Goal: Task Accomplishment & Management: Manage account settings

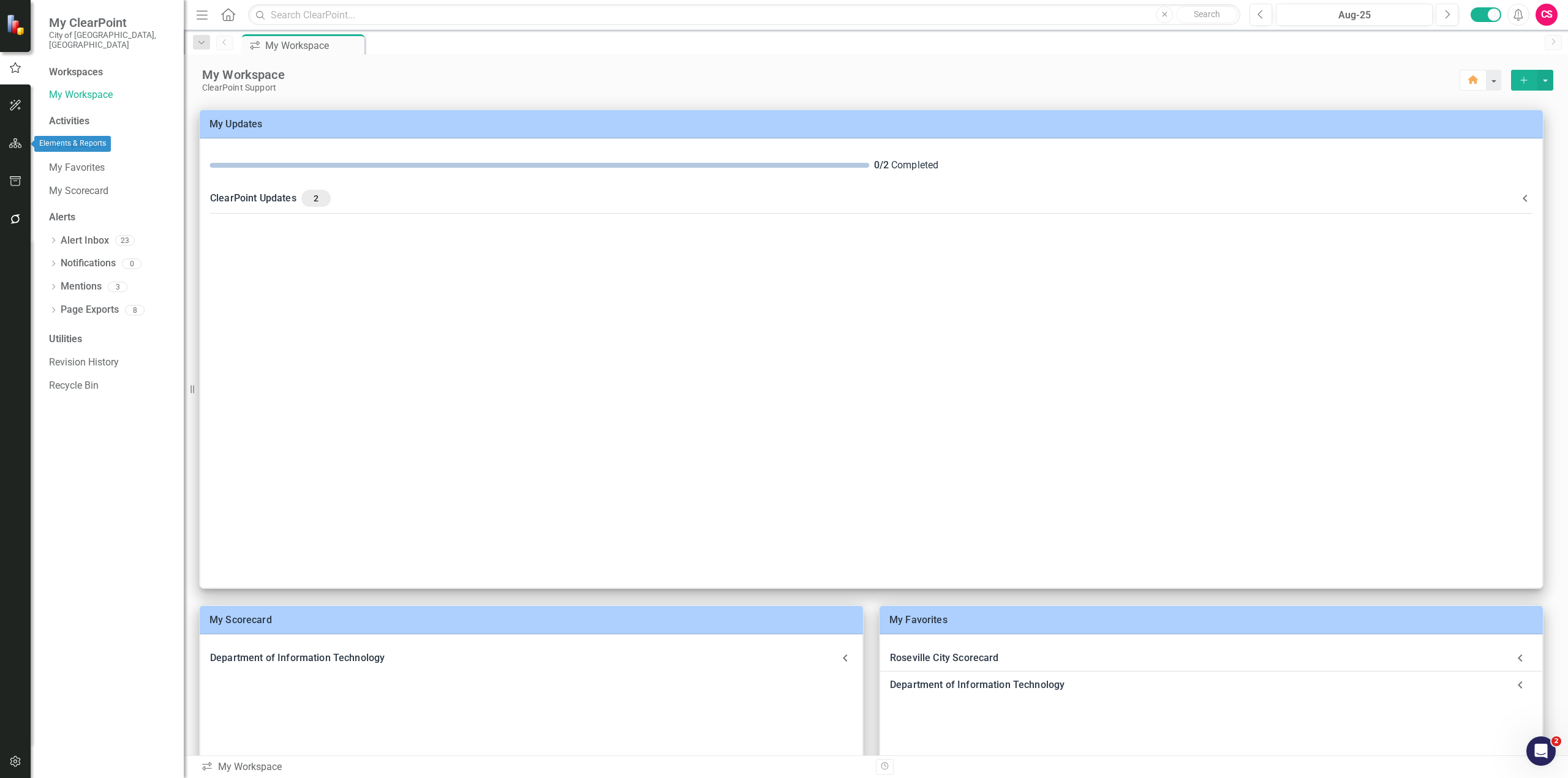
click at [12, 151] on button "button" at bounding box center [15, 144] width 28 height 26
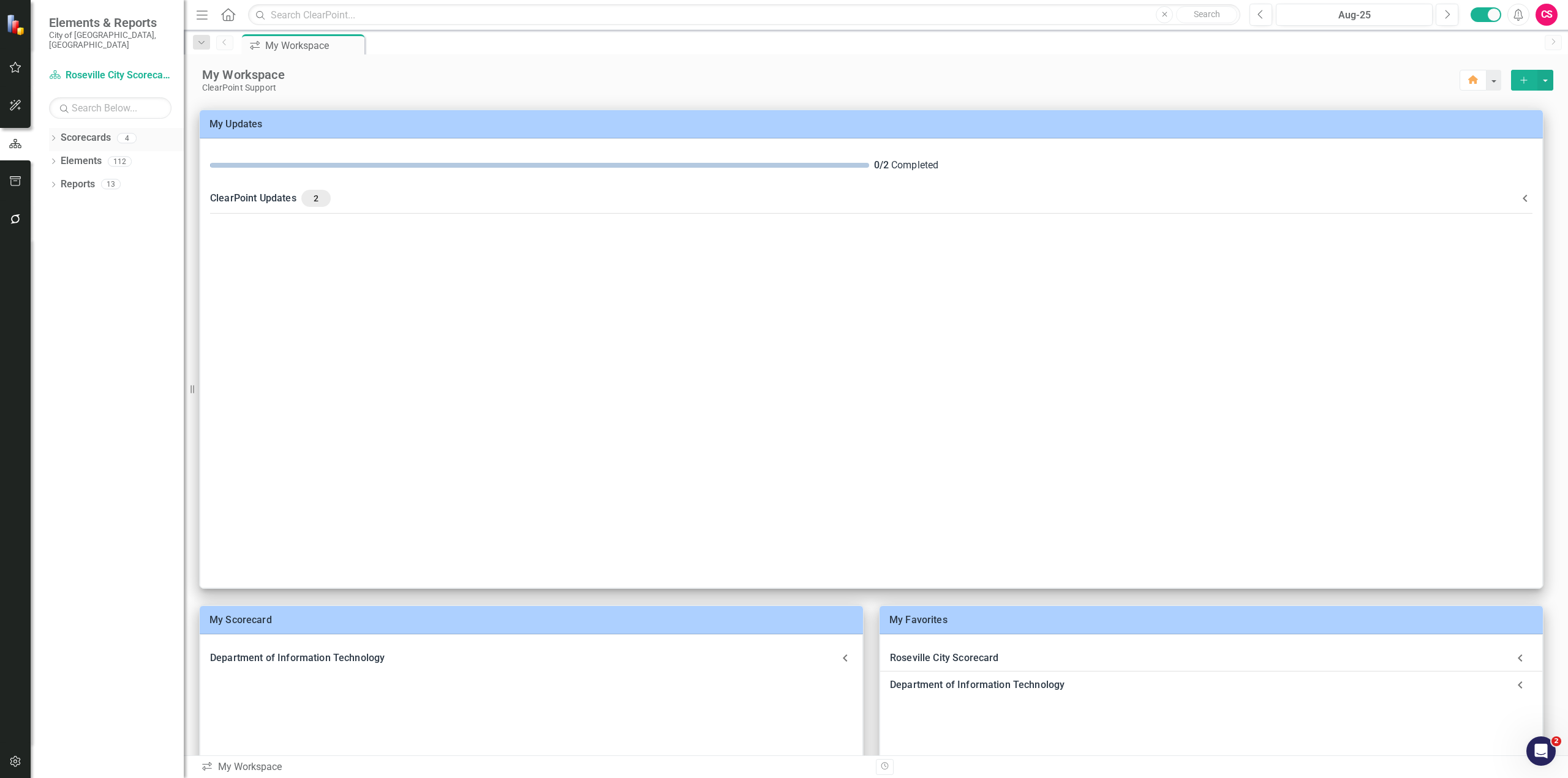
click at [75, 131] on link "Scorecards" at bounding box center [86, 138] width 50 height 14
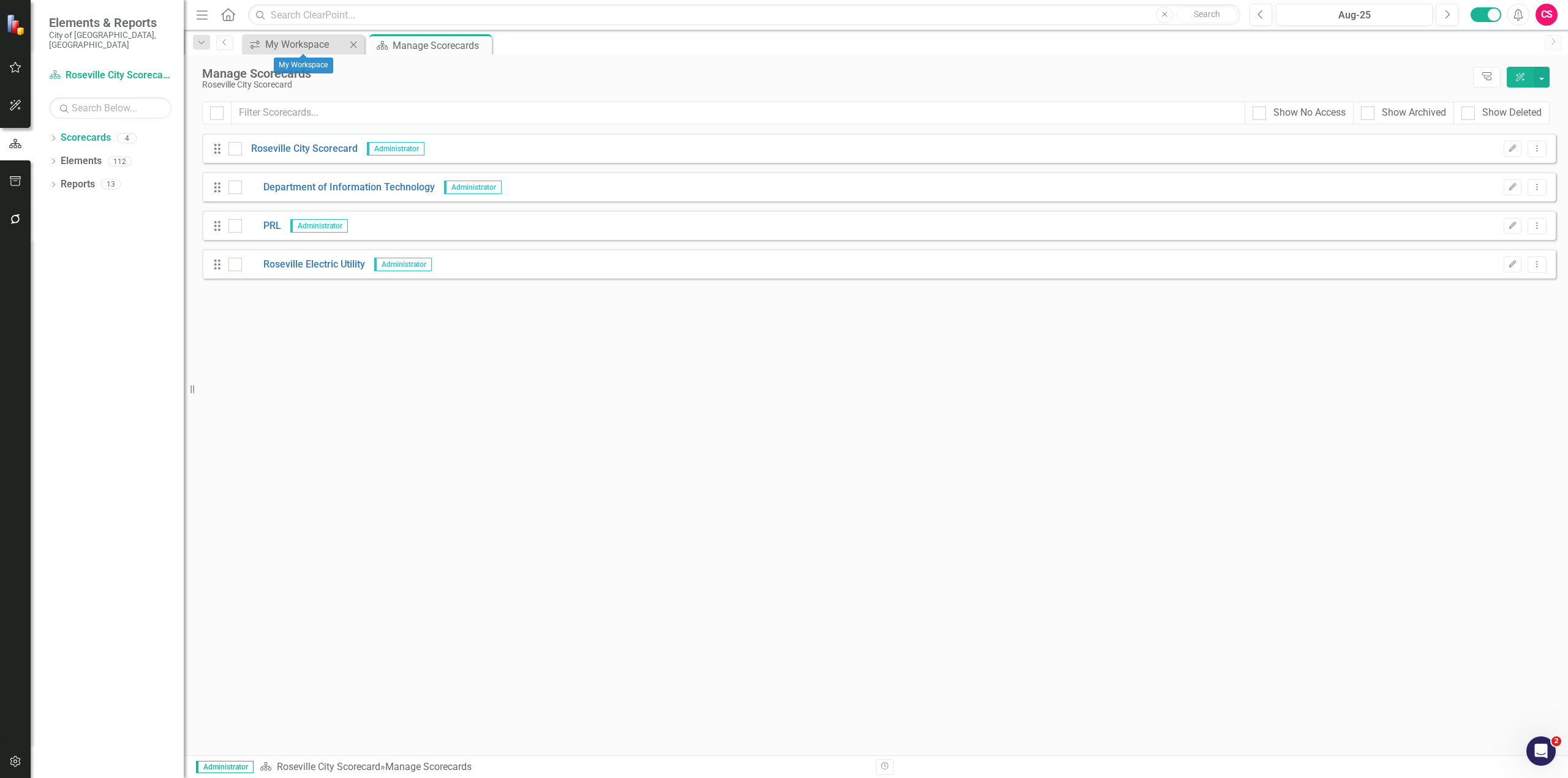
click at [354, 43] on icon "Close" at bounding box center [354, 45] width 12 height 10
click at [319, 151] on link "Roseville City Scorecard" at bounding box center [300, 149] width 116 height 14
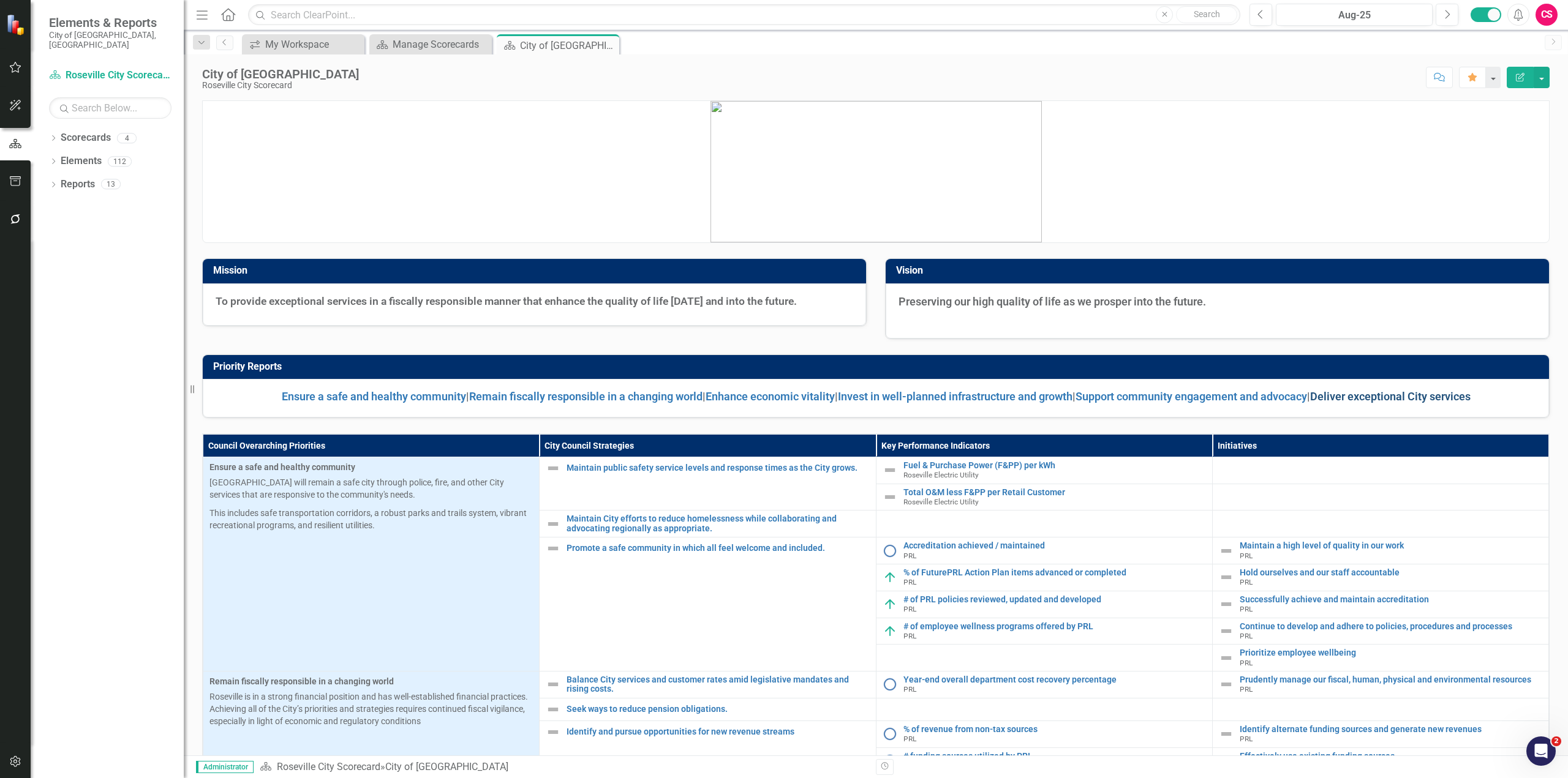
click at [931, 399] on link "Deliver exceptional City services" at bounding box center [1391, 396] width 161 height 13
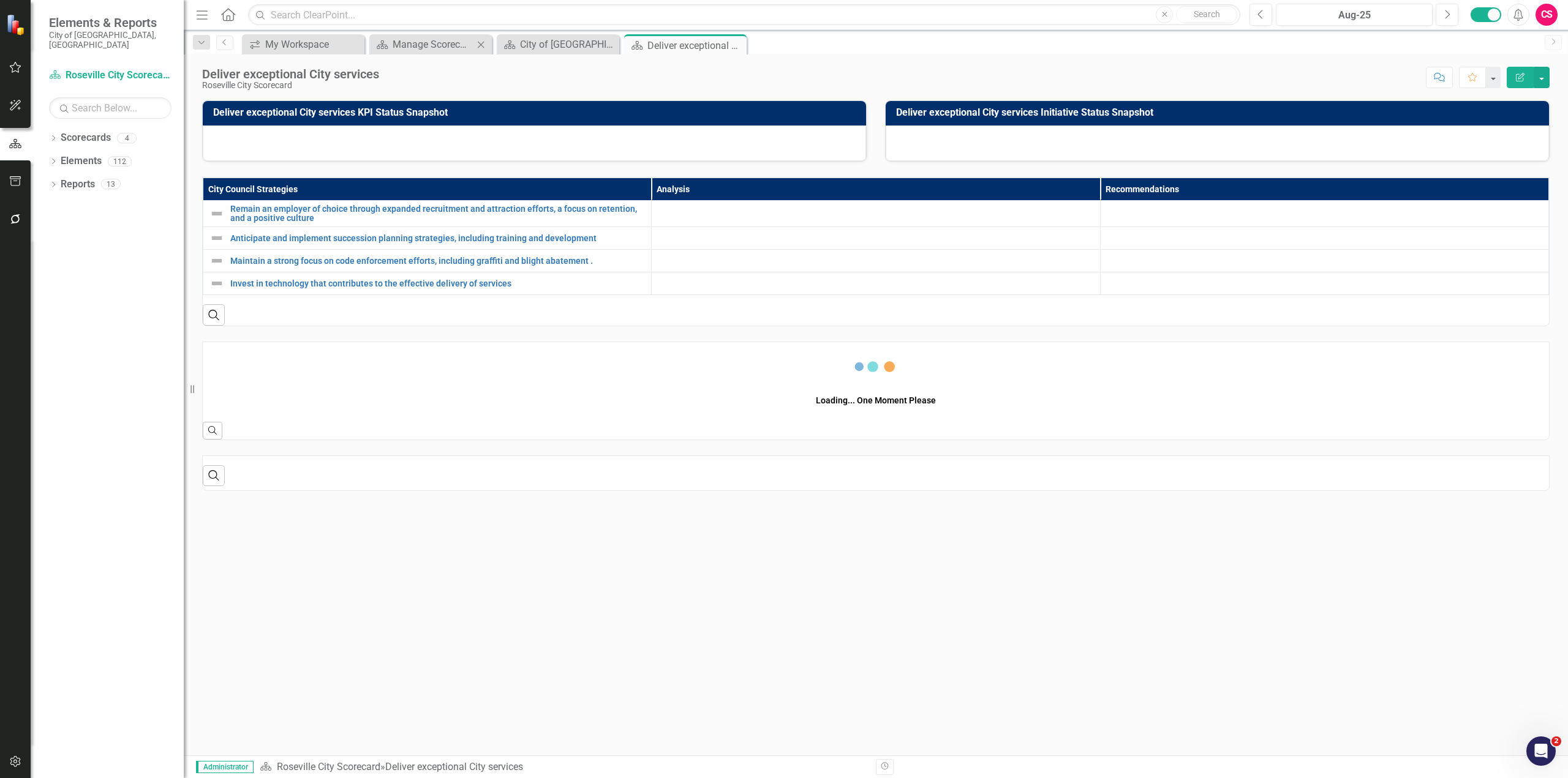
click at [482, 45] on icon at bounding box center [481, 44] width 7 height 7
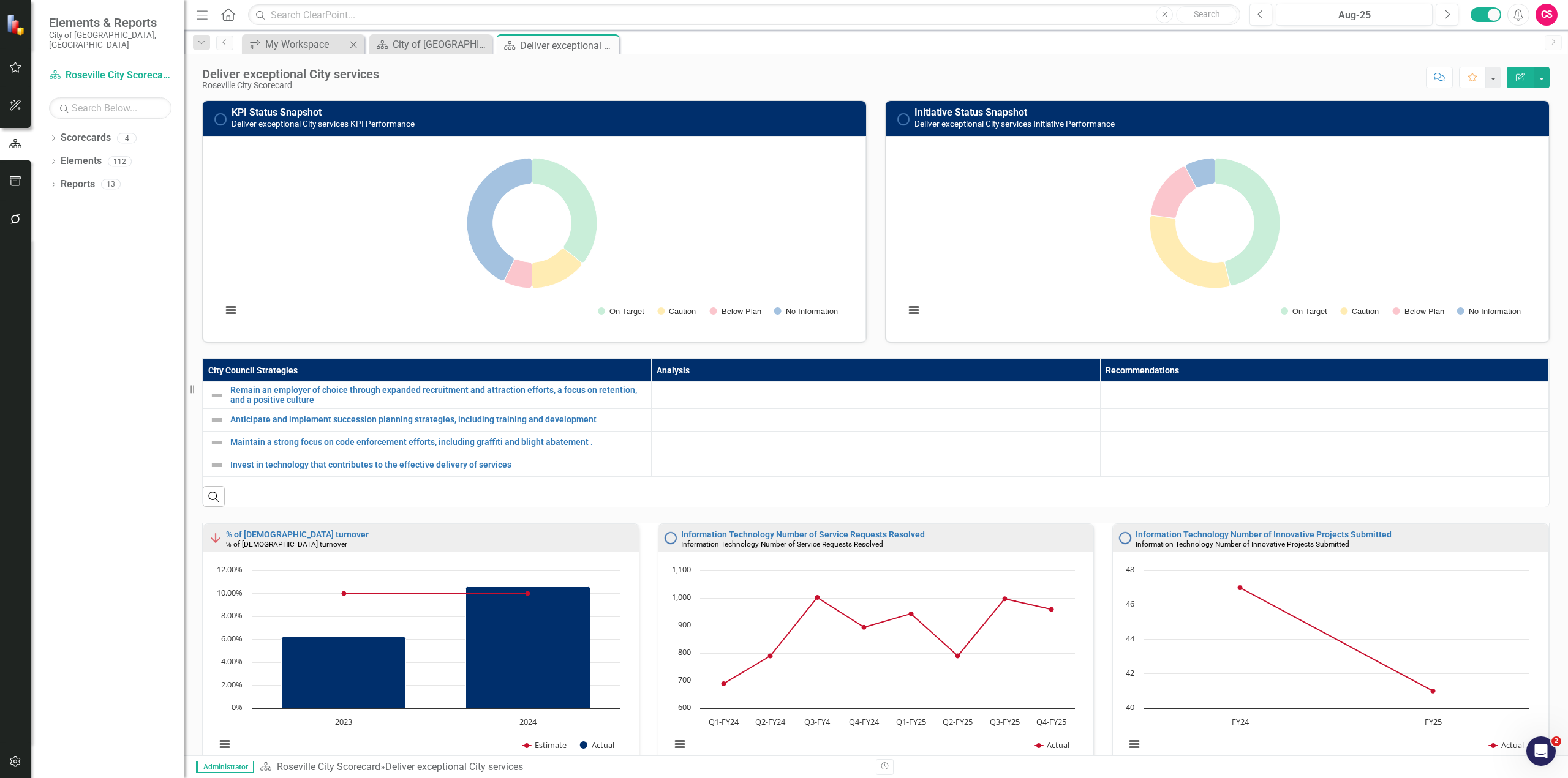
click at [354, 45] on icon at bounding box center [354, 44] width 7 height 7
click at [52, 183] on icon "Dropdown" at bounding box center [53, 186] width 9 height 7
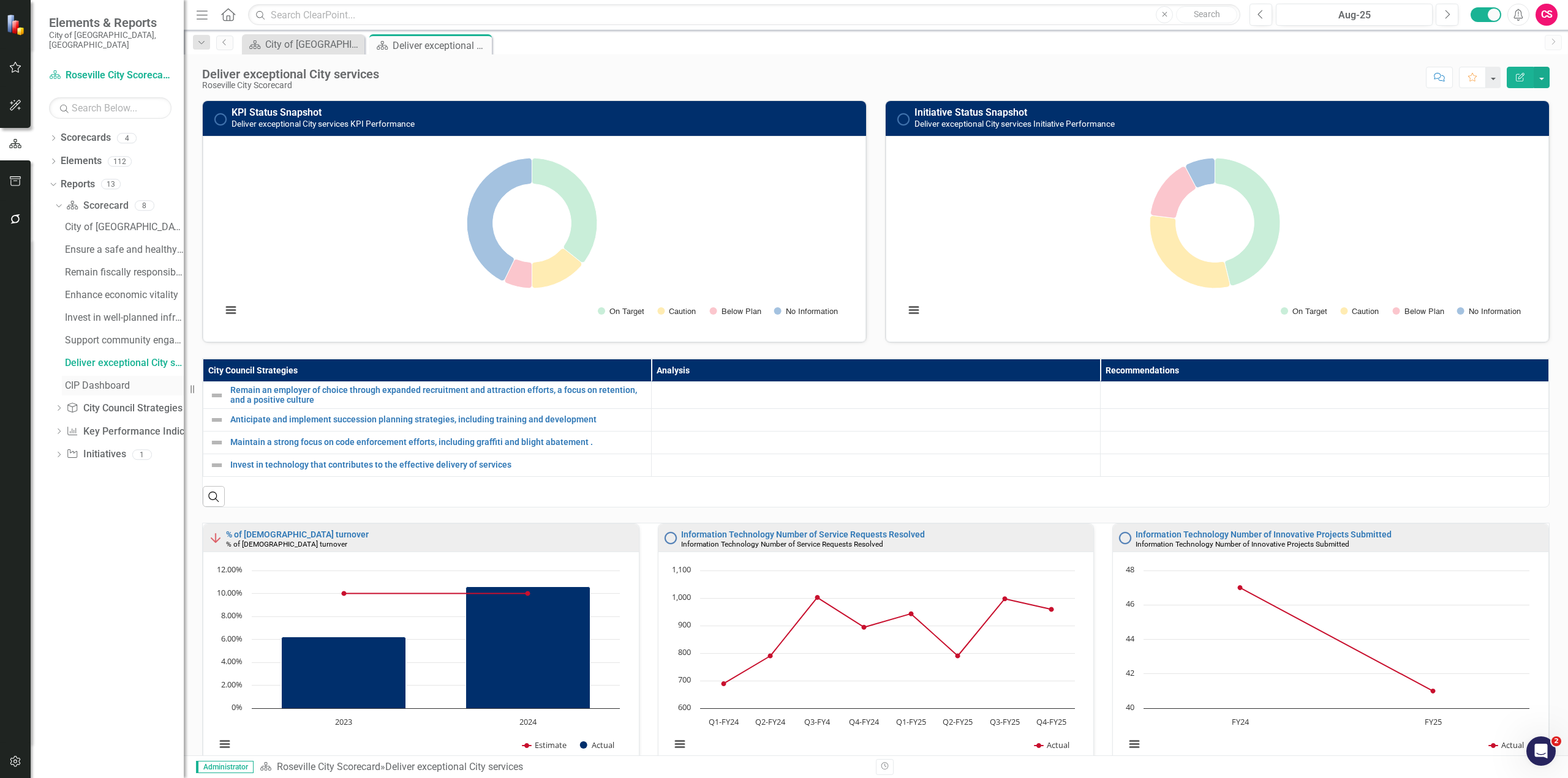
click at [93, 380] on div "CIP Dashboard" at bounding box center [124, 386] width 119 height 11
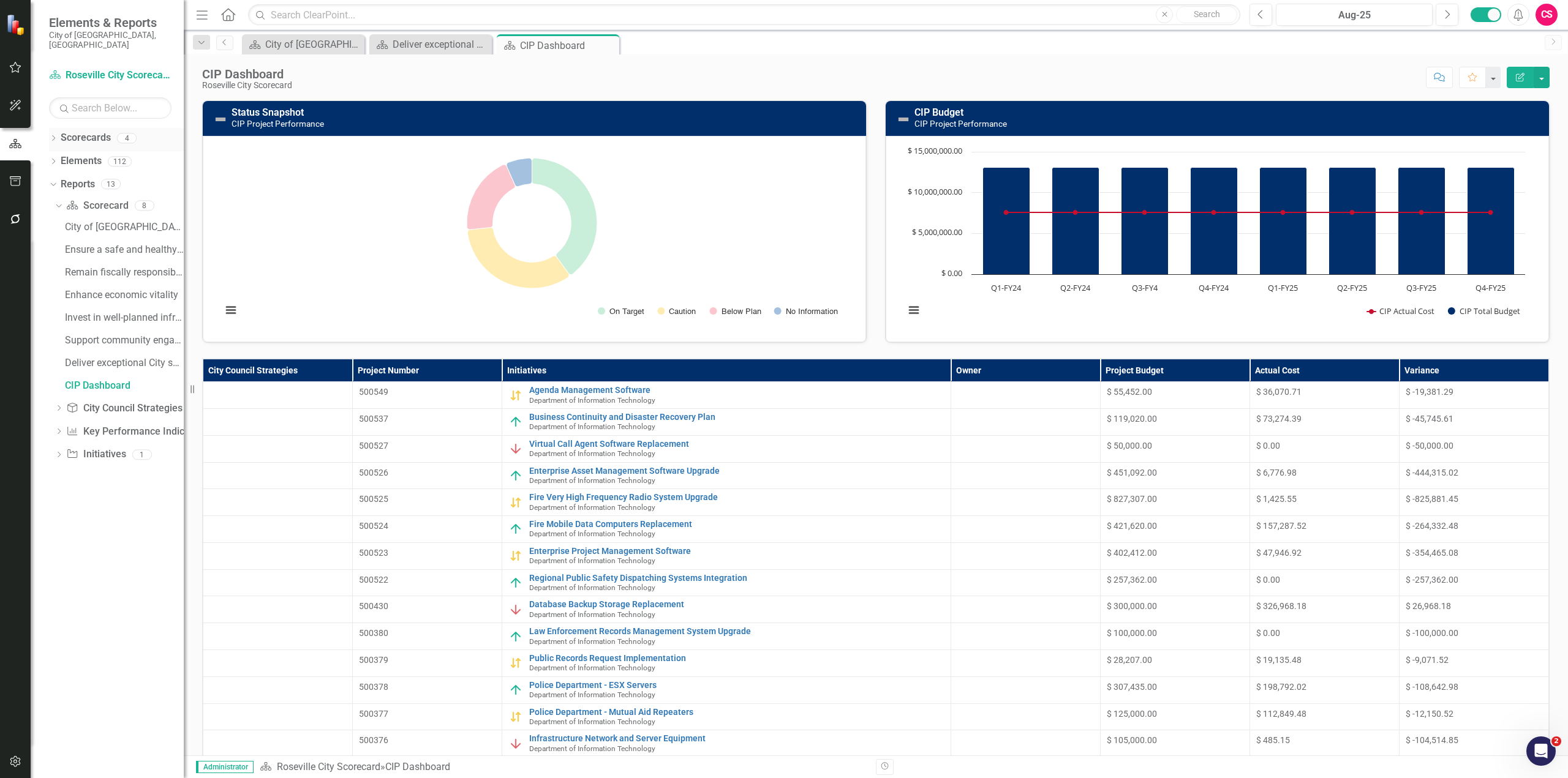
click at [52, 136] on icon "Dropdown" at bounding box center [53, 139] width 9 height 7
click at [57, 157] on icon "Dropdown" at bounding box center [59, 161] width 9 height 7
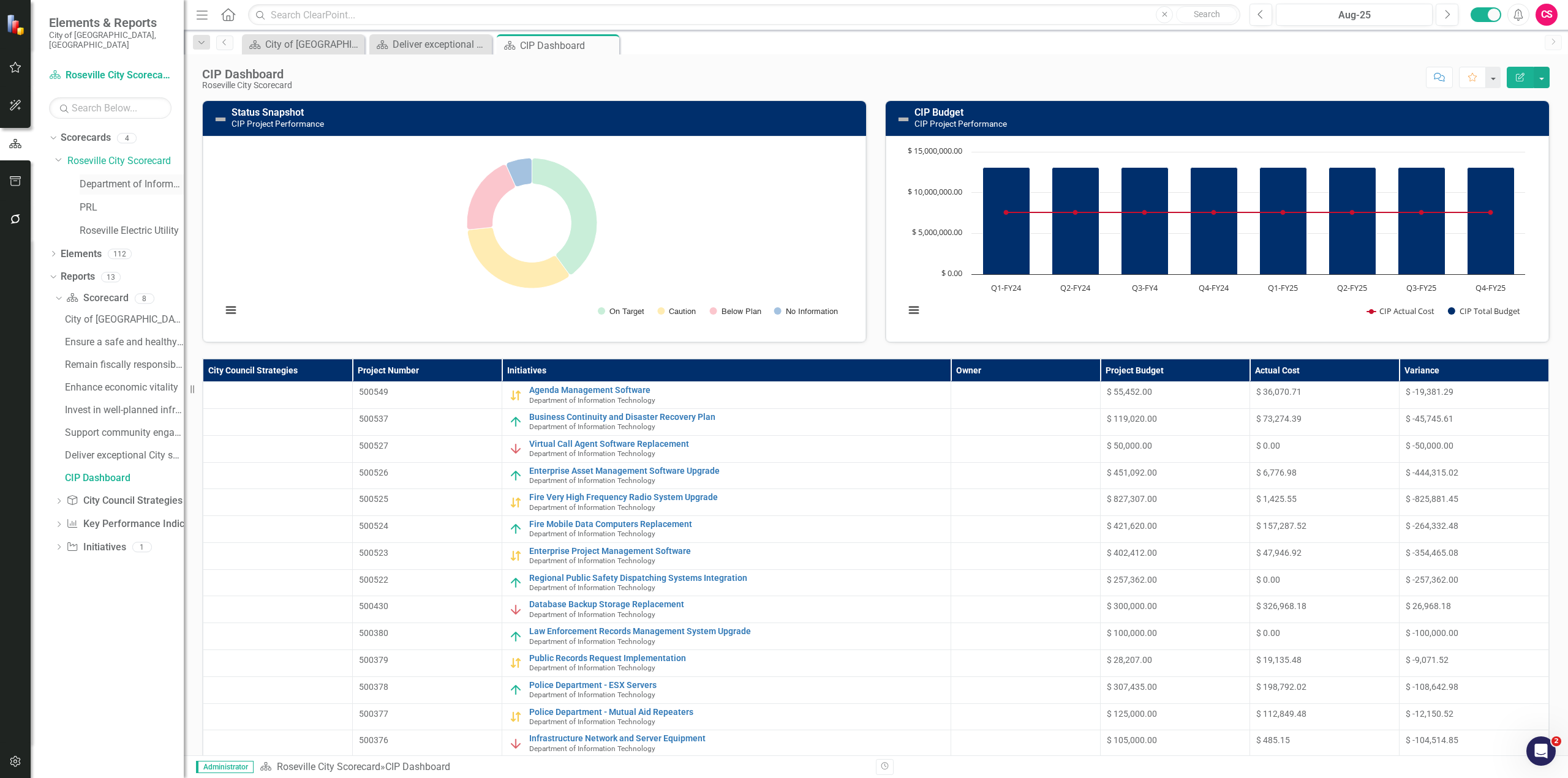
click at [121, 178] on link "Department of Information Technology" at bounding box center [132, 184] width 104 height 14
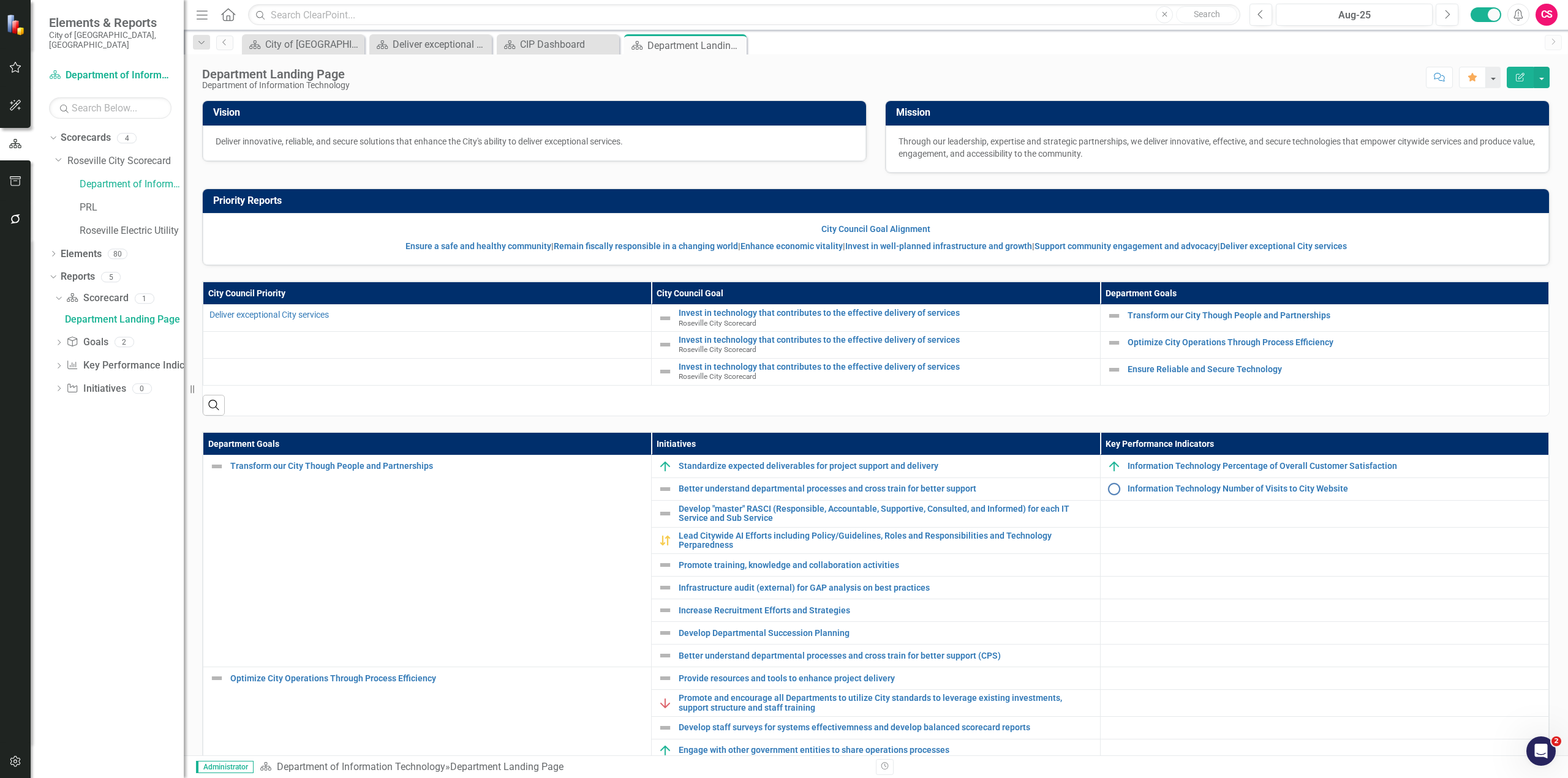
click at [721, 292] on th "City Council Goal" at bounding box center [876, 293] width 449 height 23
click at [727, 292] on th "City Council Goal" at bounding box center [876, 293] width 449 height 23
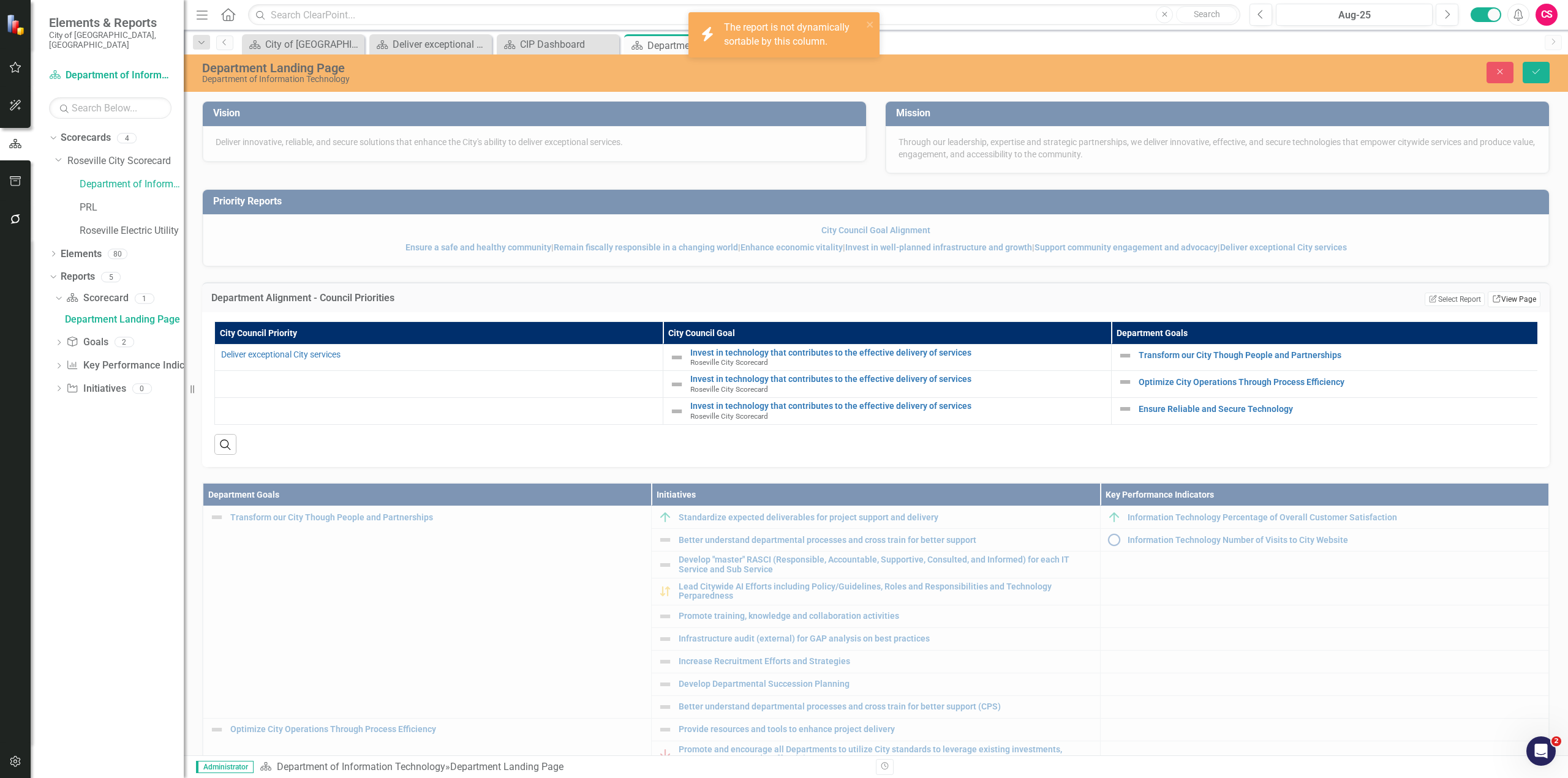
click at [931, 298] on link "Link View Page" at bounding box center [1514, 300] width 53 height 16
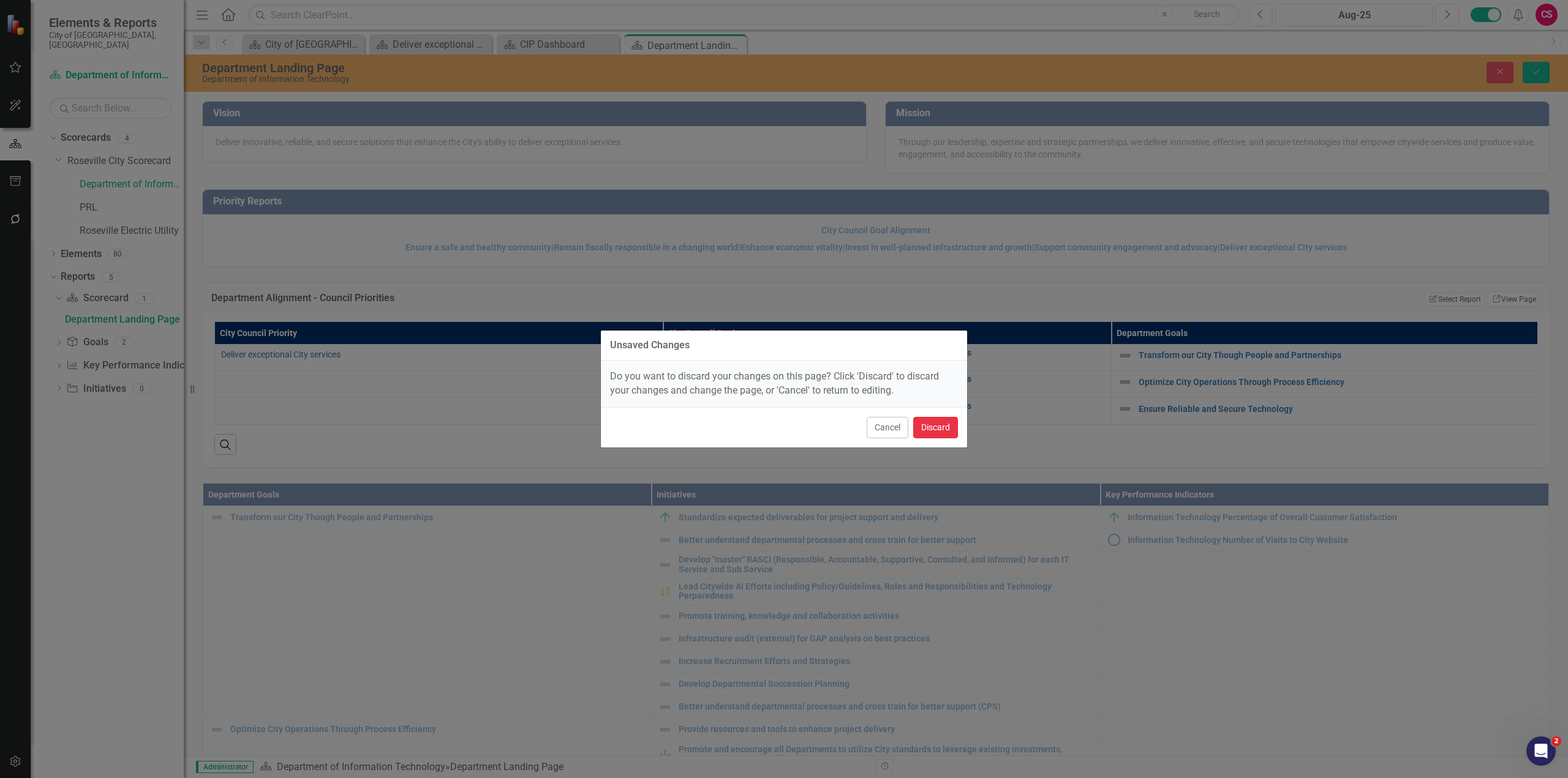
click at [931, 420] on button "Discard" at bounding box center [935, 428] width 45 height 21
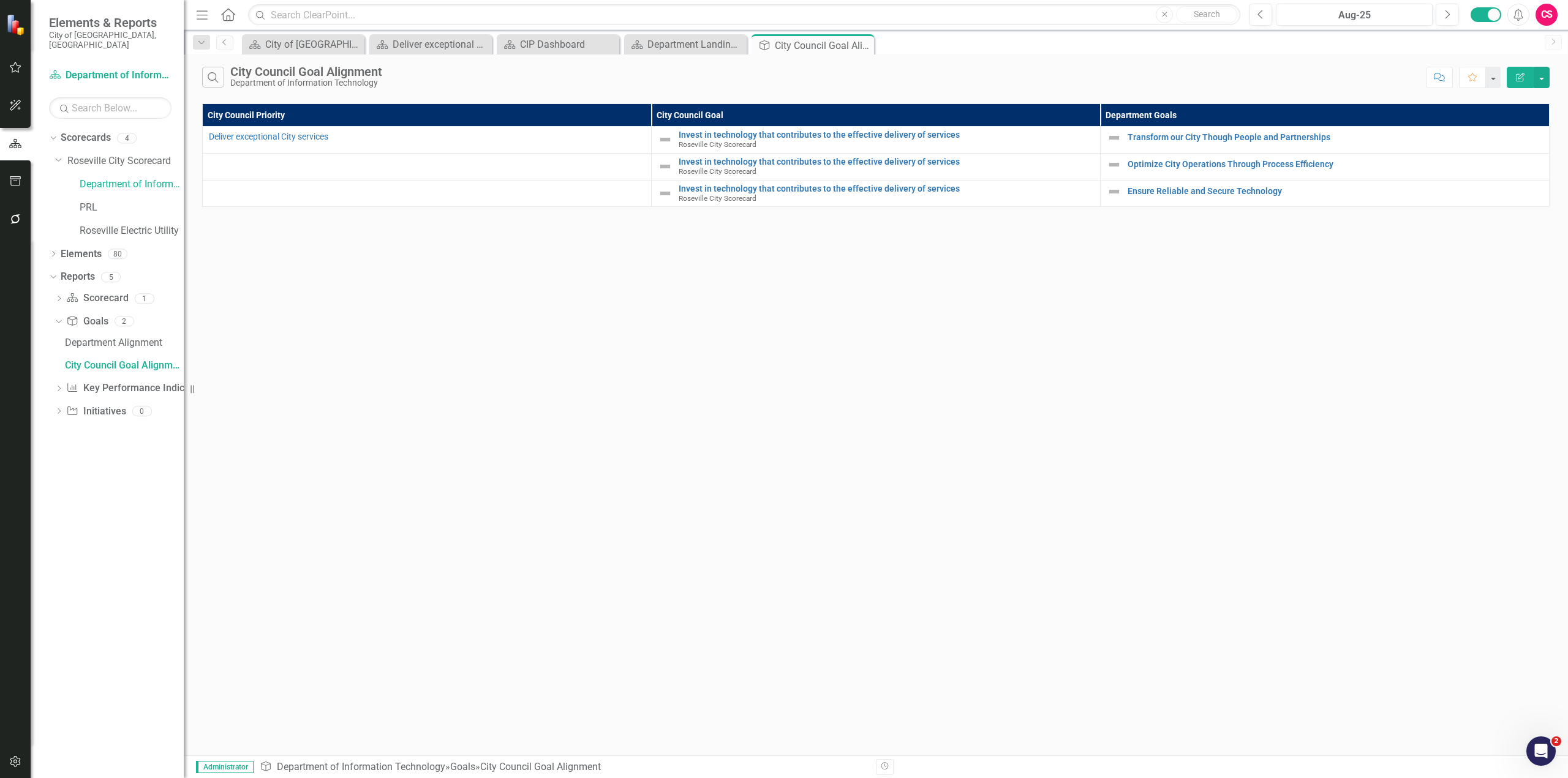
click at [931, 79] on icon "button" at bounding box center [1520, 77] width 9 height 9
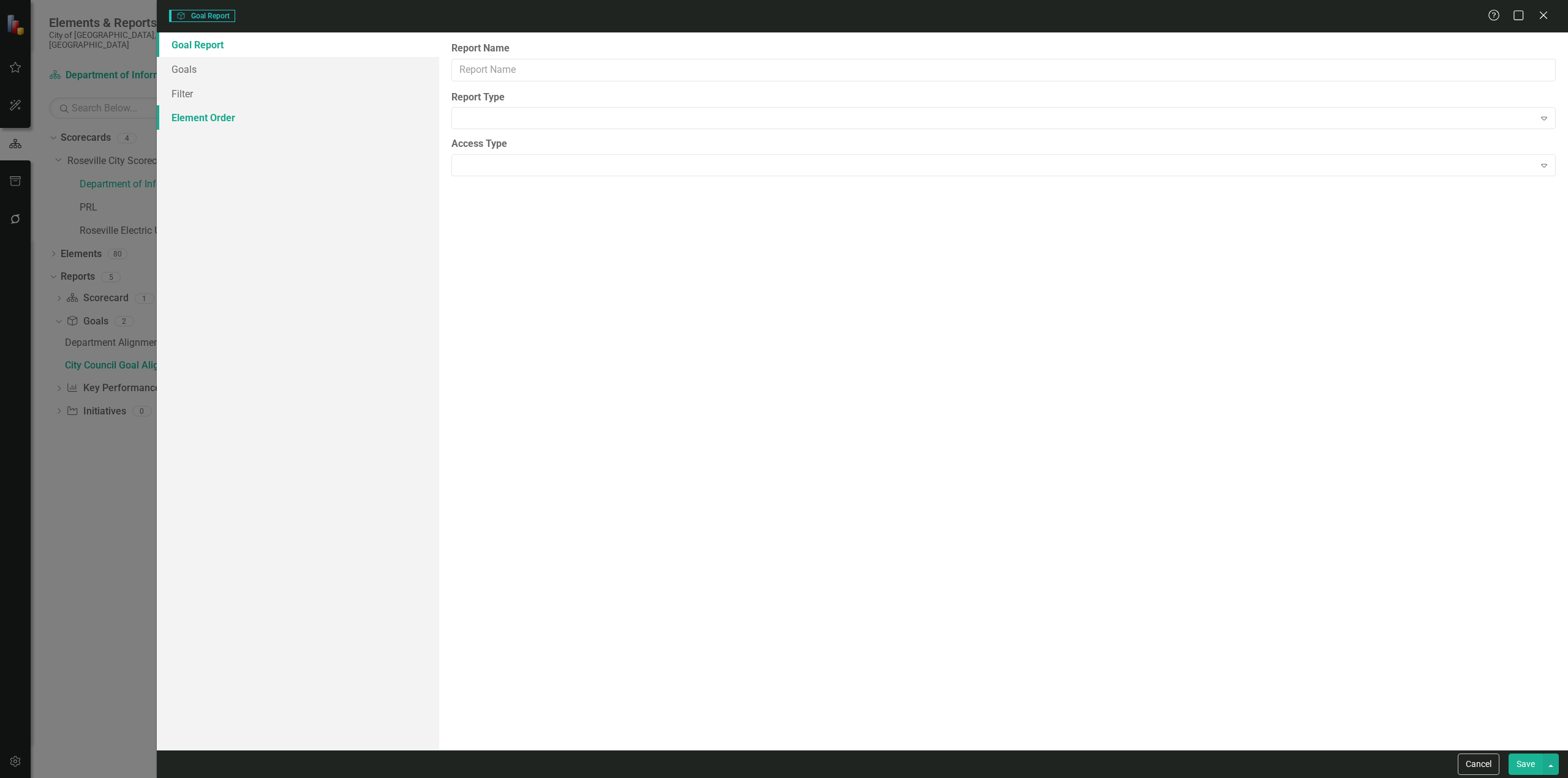
type input "City Council Goal Alignment"
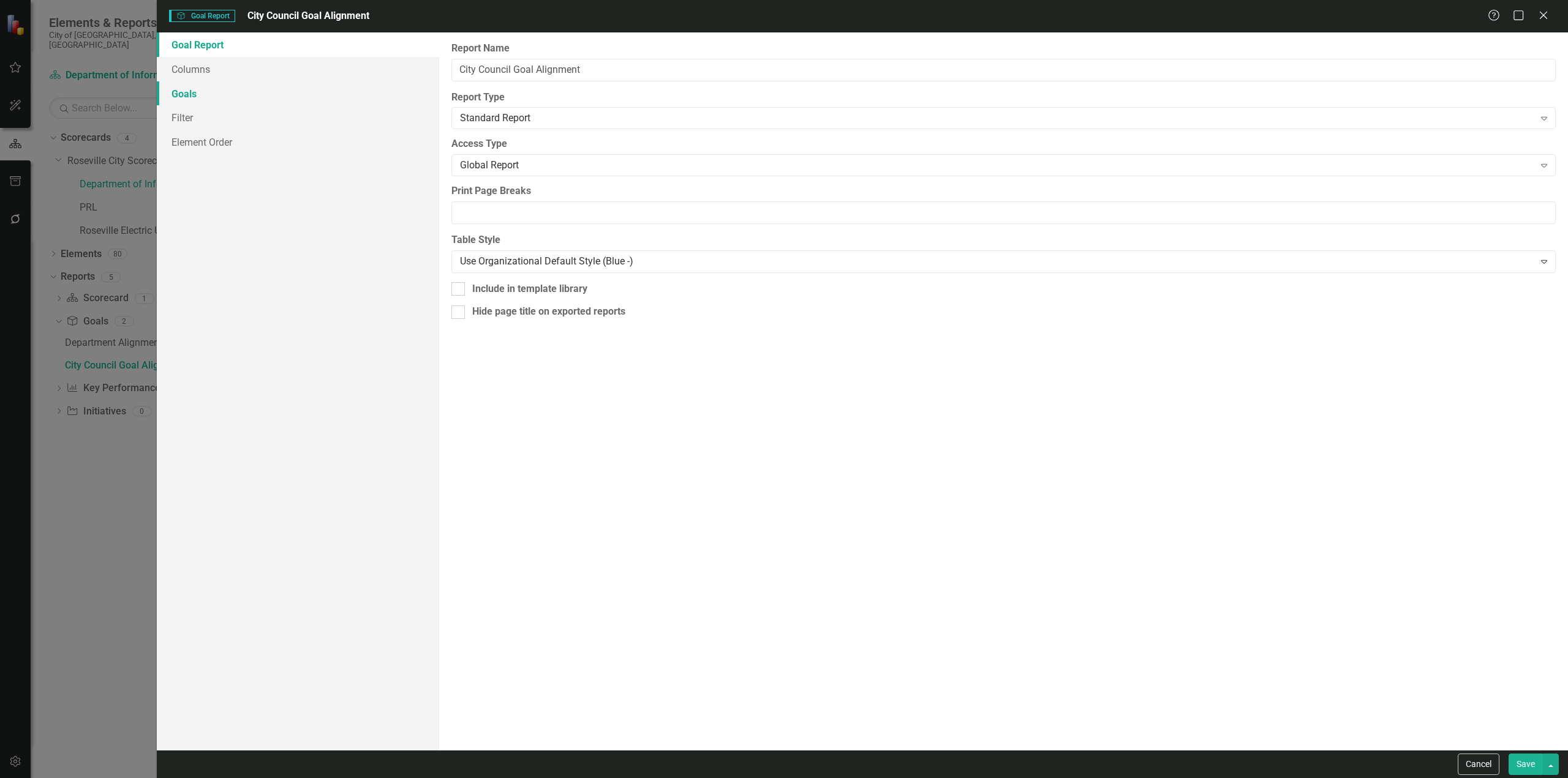
click at [285, 82] on link "Goals" at bounding box center [298, 94] width 283 height 25
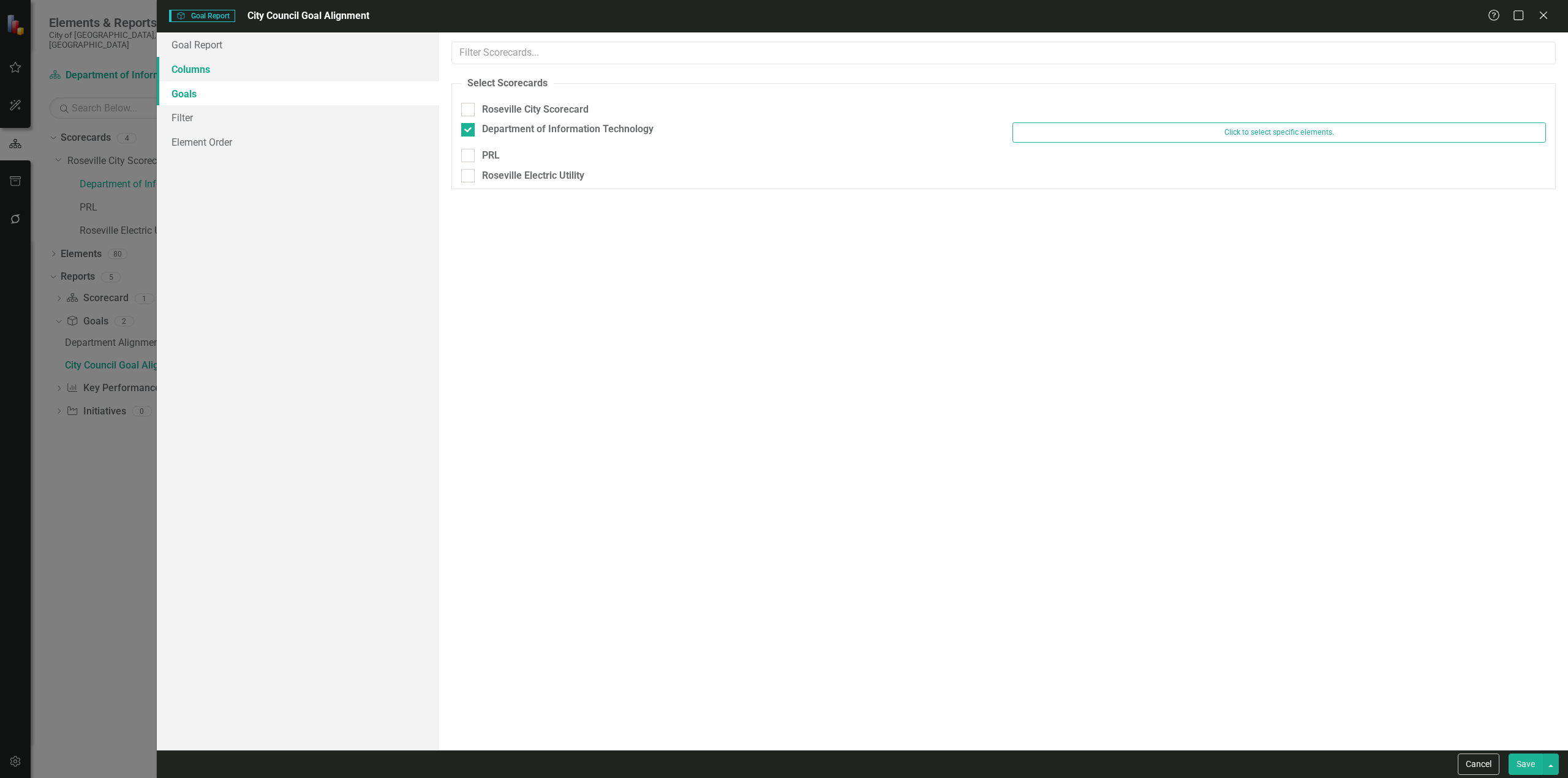
click at [281, 72] on link "Columns" at bounding box center [298, 69] width 283 height 25
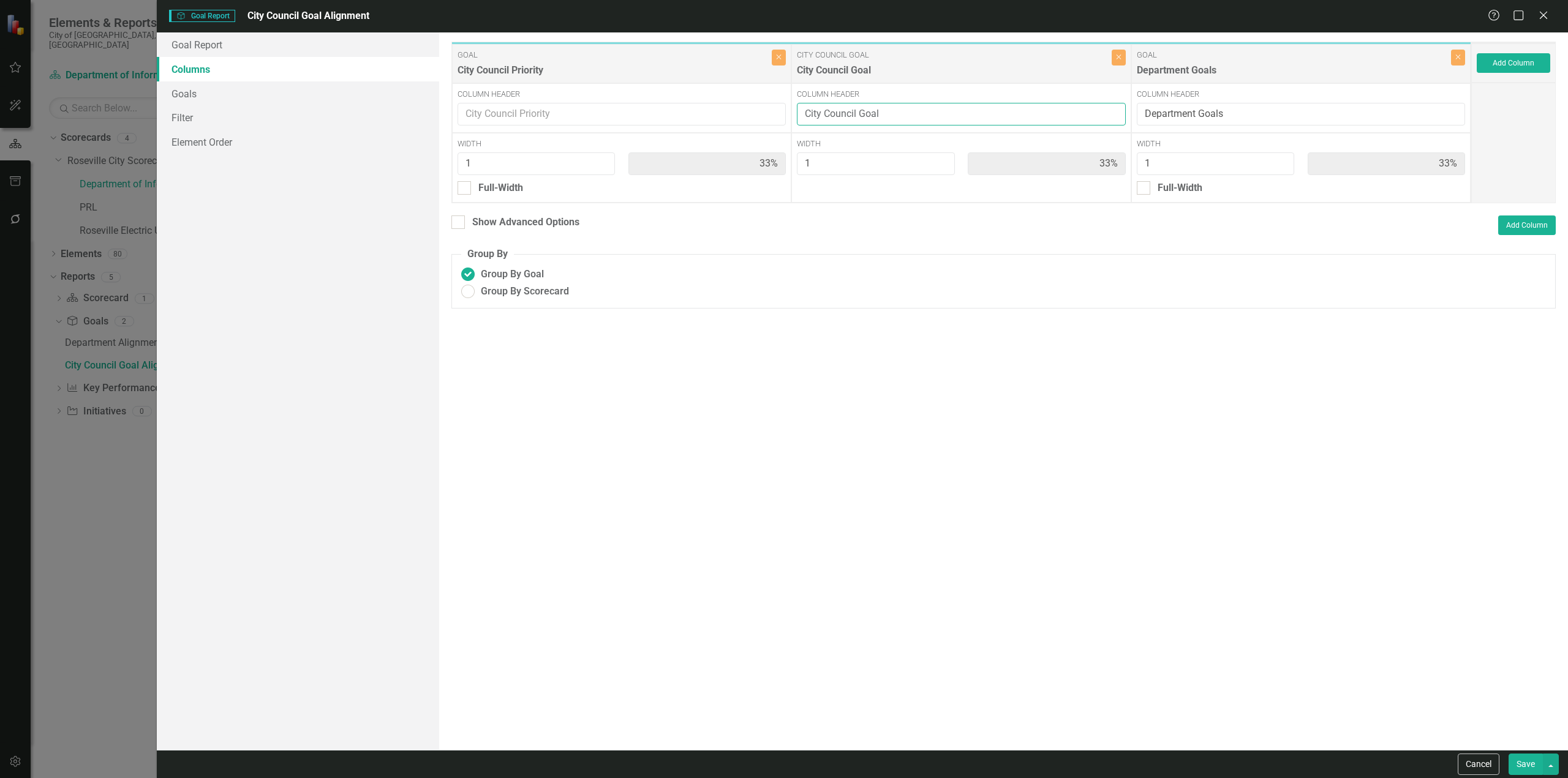
click at [895, 113] on input "City Council Goal" at bounding box center [961, 114] width 329 height 23
type input "City Council Strategy"
click at [931, 420] on button "Save" at bounding box center [1526, 764] width 34 height 21
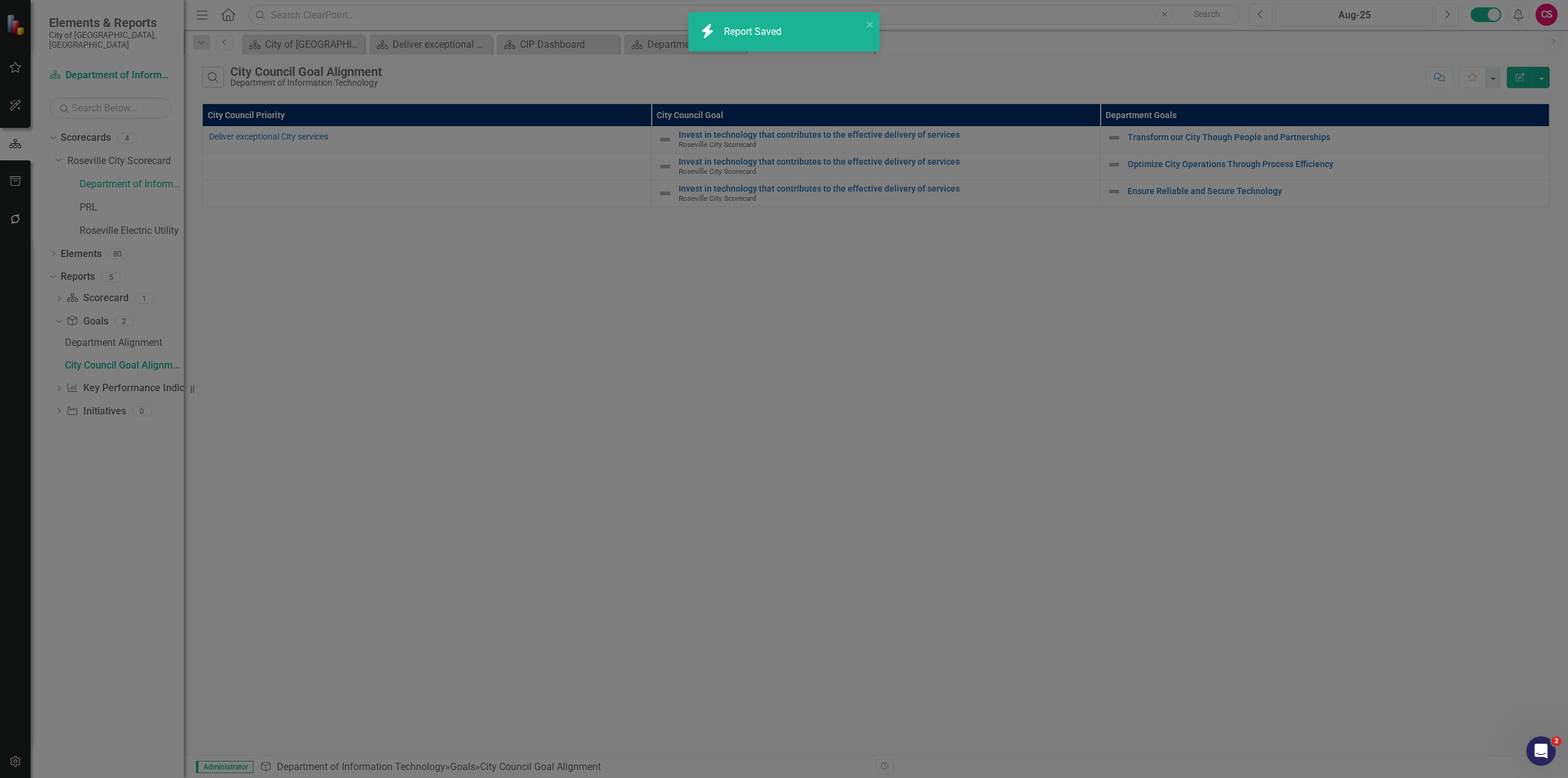
radio input "false"
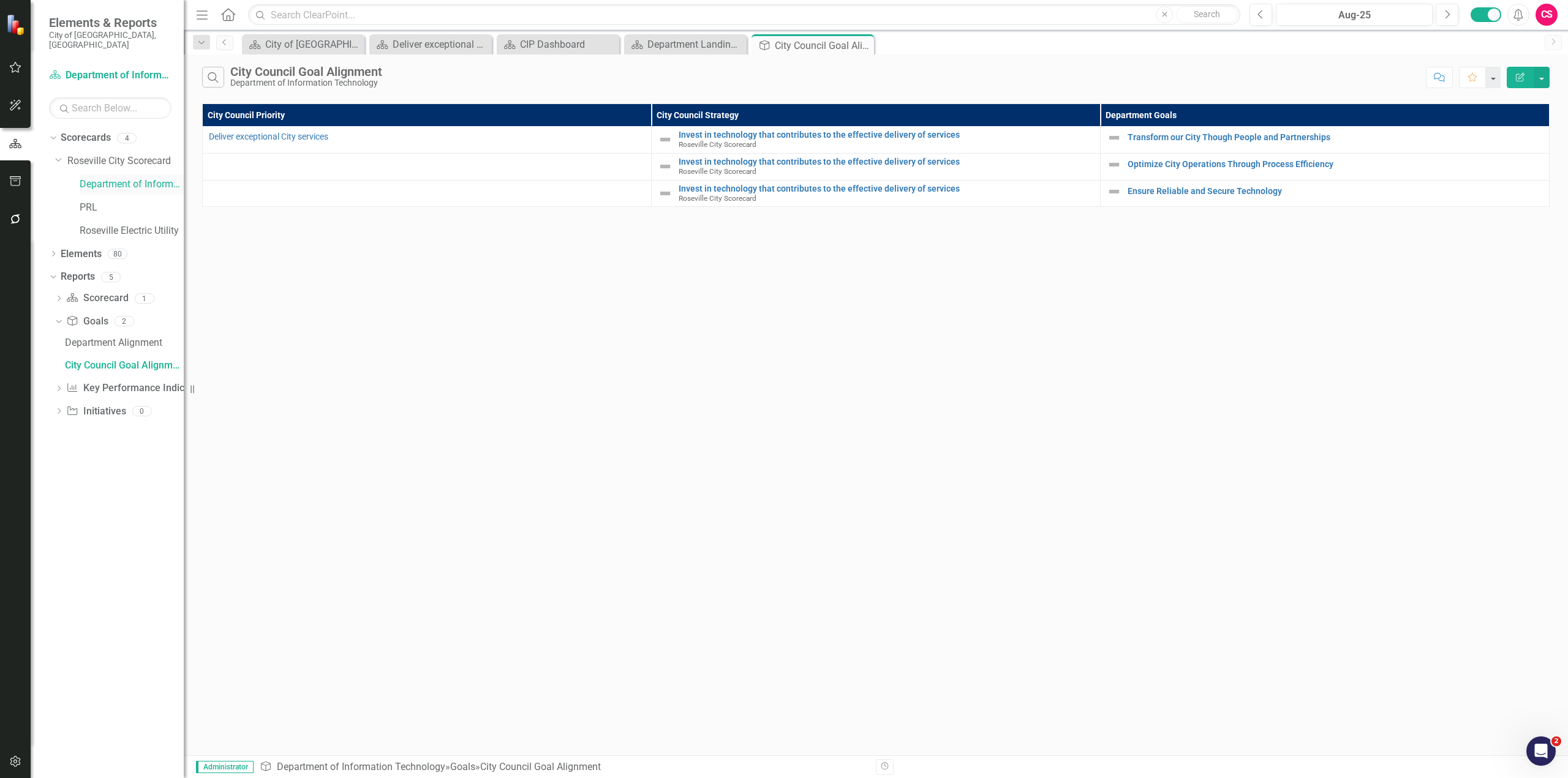
click at [124, 178] on link "Department of Information Technology" at bounding box center [132, 184] width 104 height 14
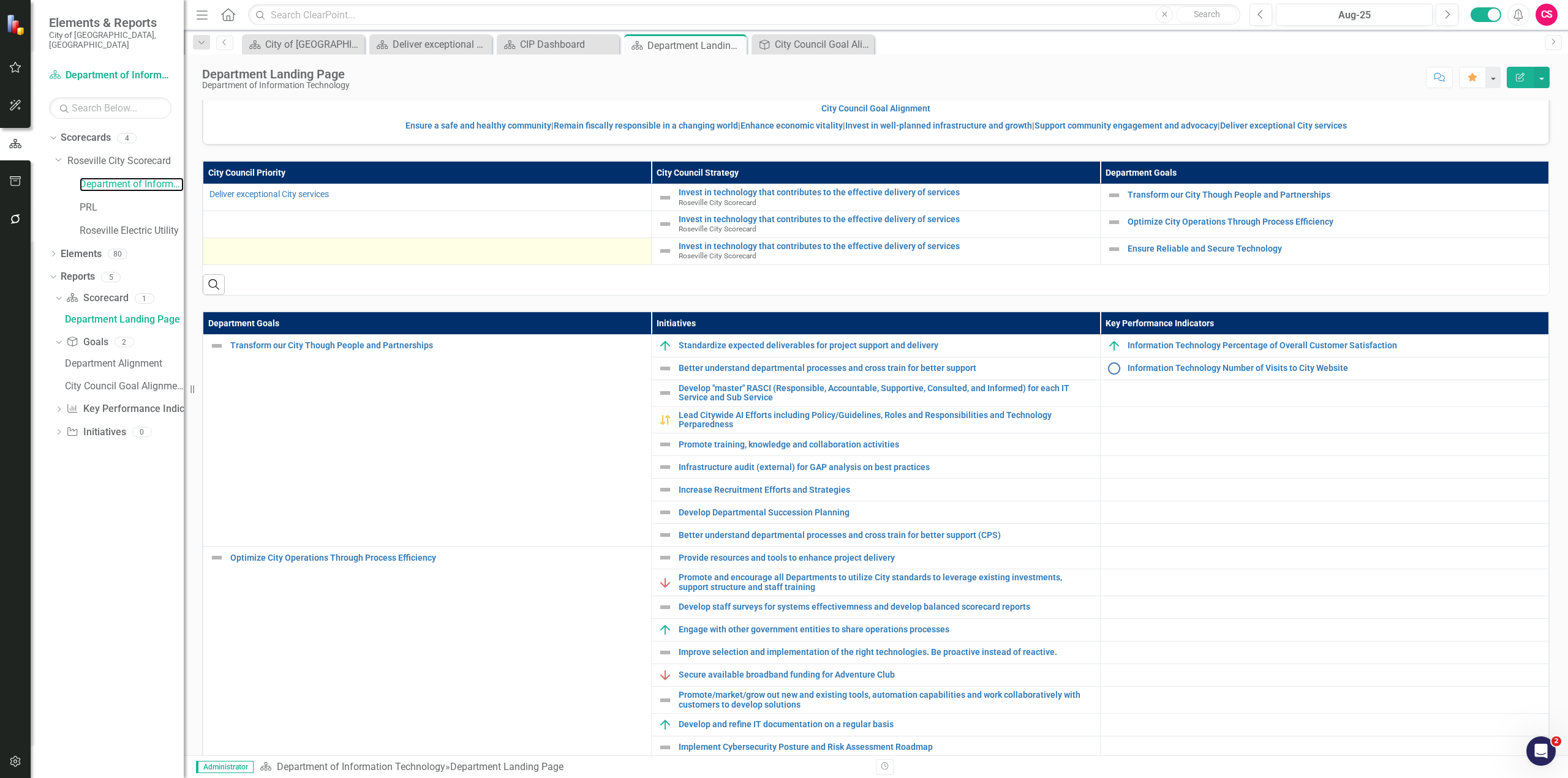
scroll to position [121, 0]
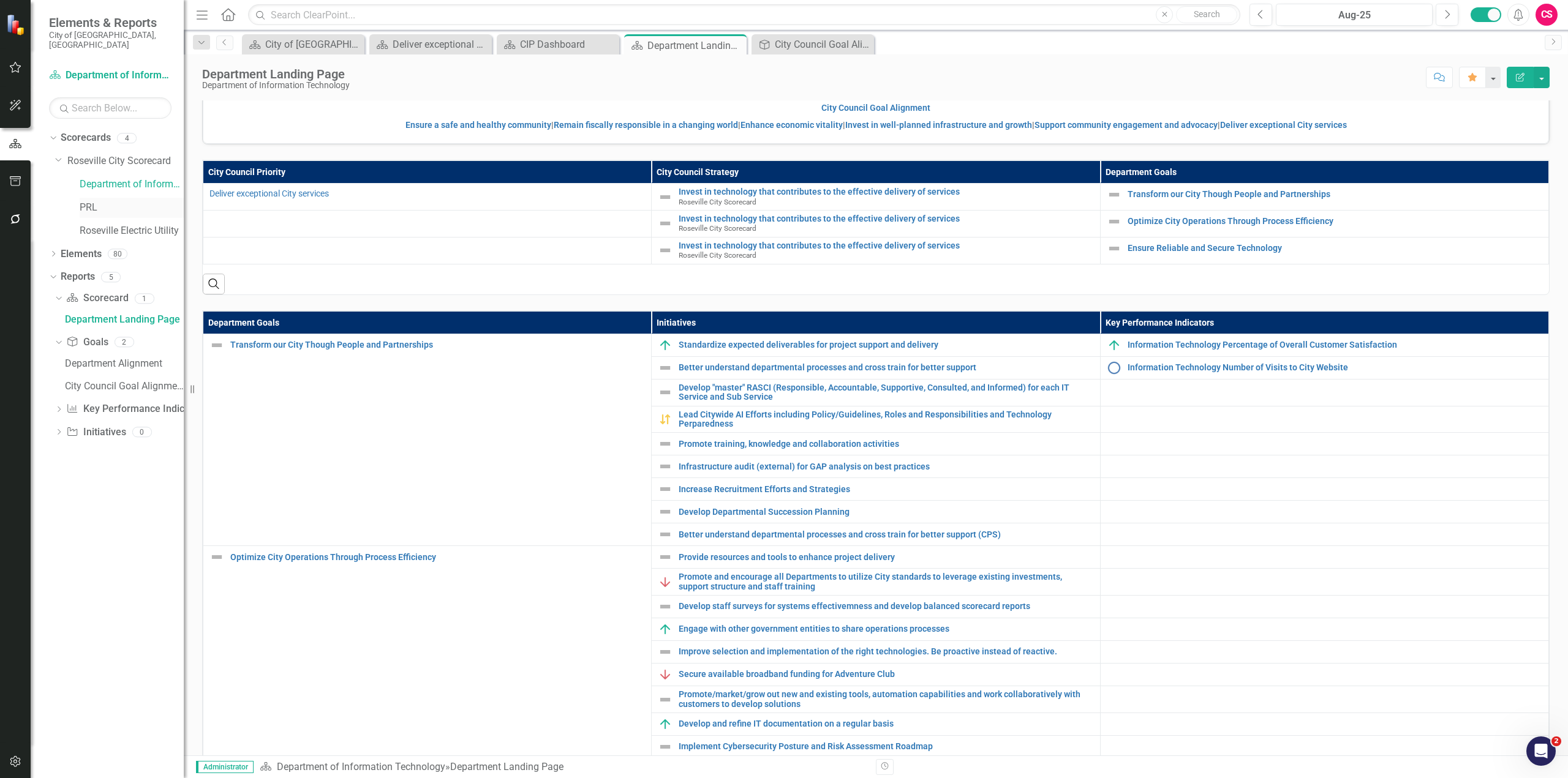
click at [94, 201] on link "PRL" at bounding box center [132, 208] width 104 height 14
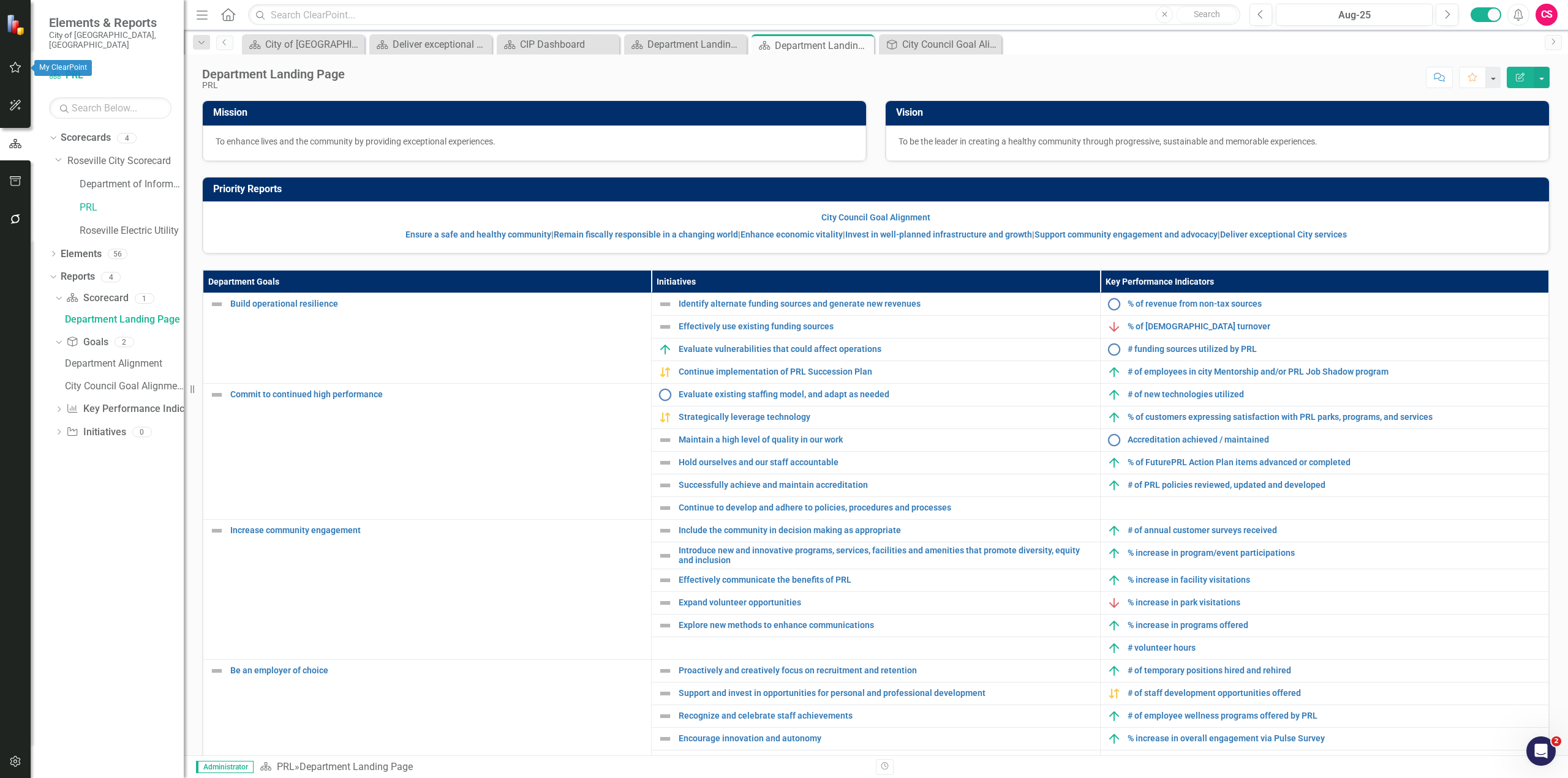
click at [15, 65] on icon "button" at bounding box center [15, 67] width 13 height 10
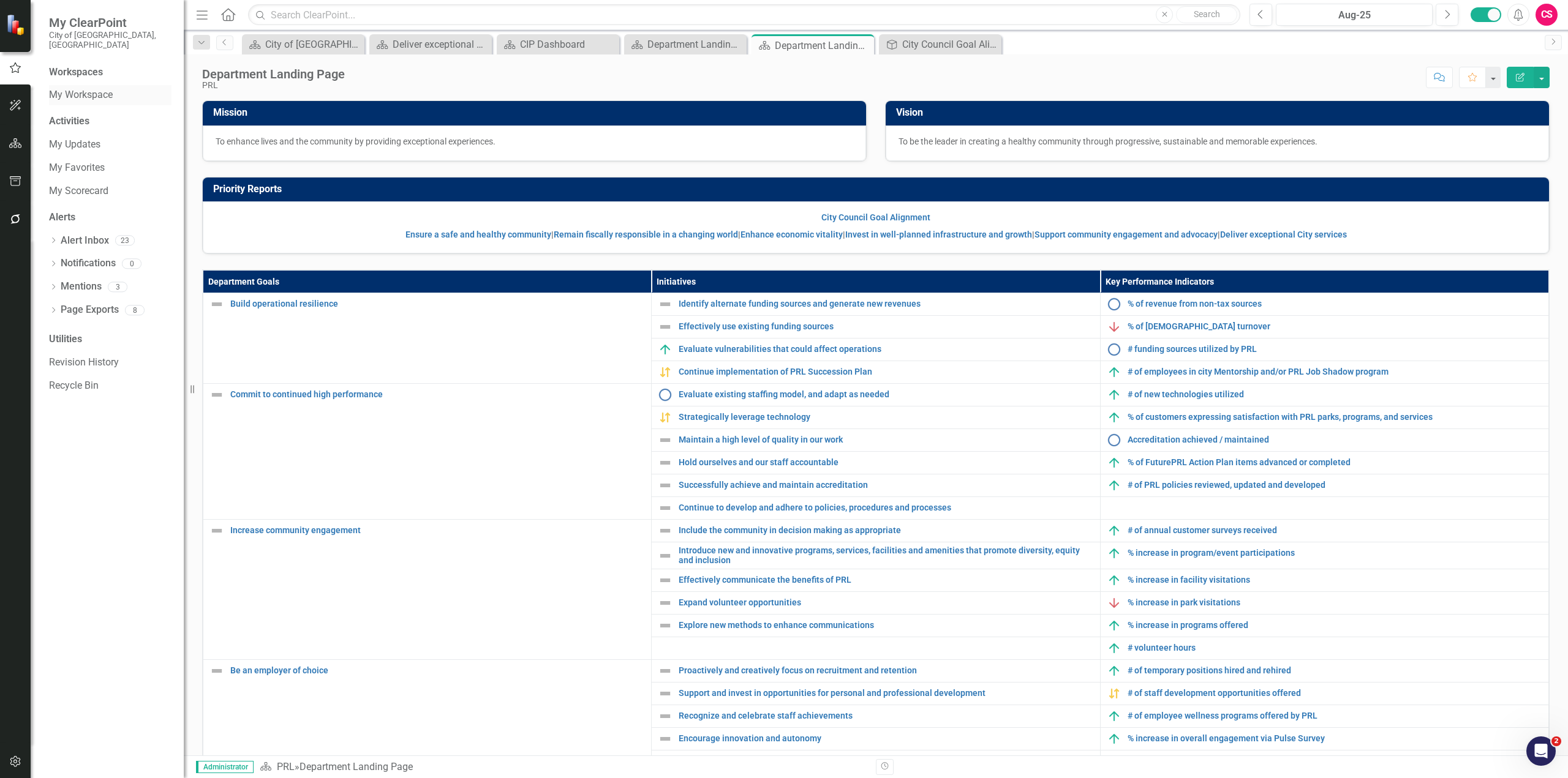
click at [79, 88] on link "My Workspace" at bounding box center [110, 95] width 123 height 14
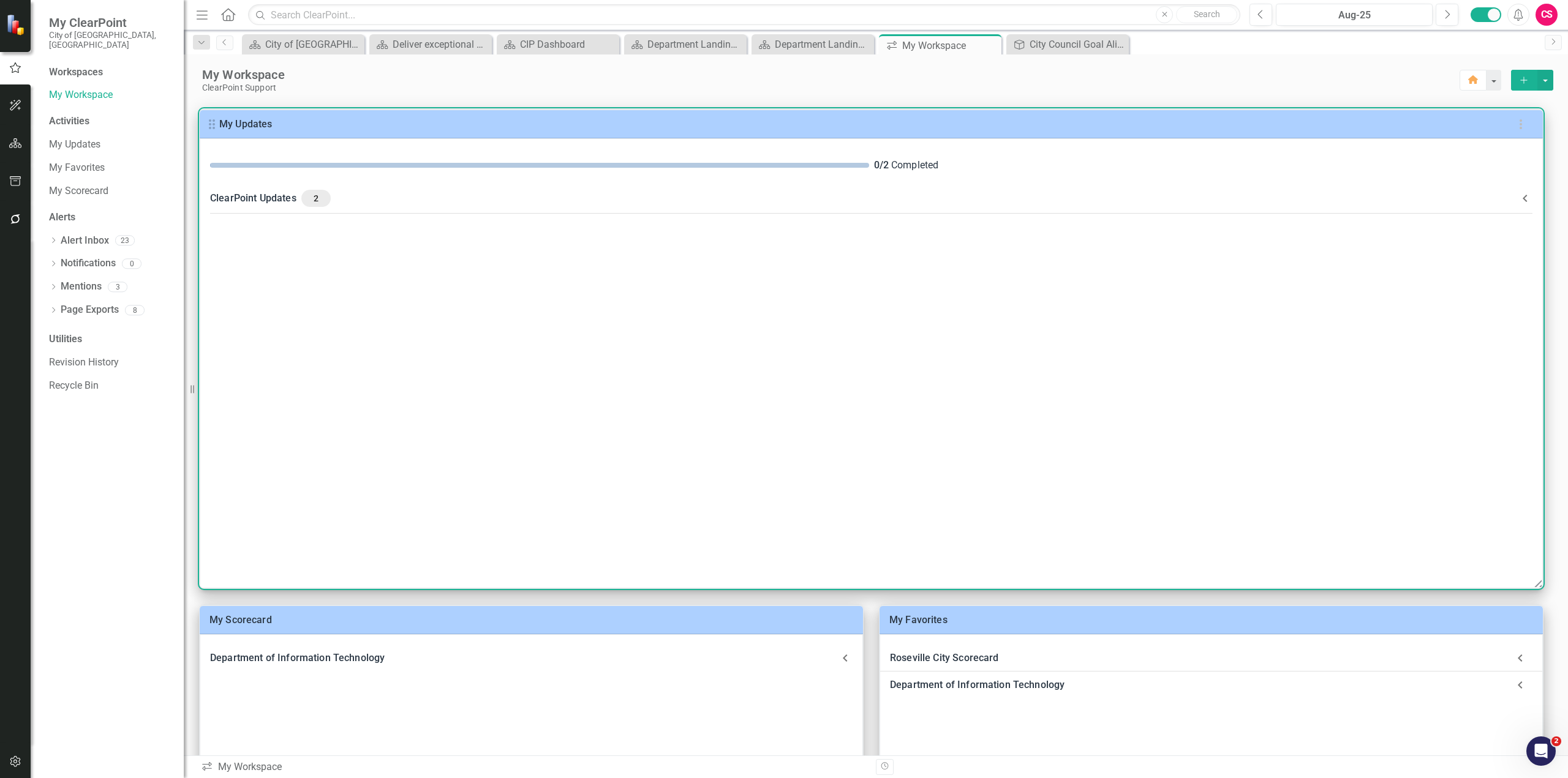
click at [931, 200] on icon at bounding box center [1525, 198] width 15 height 15
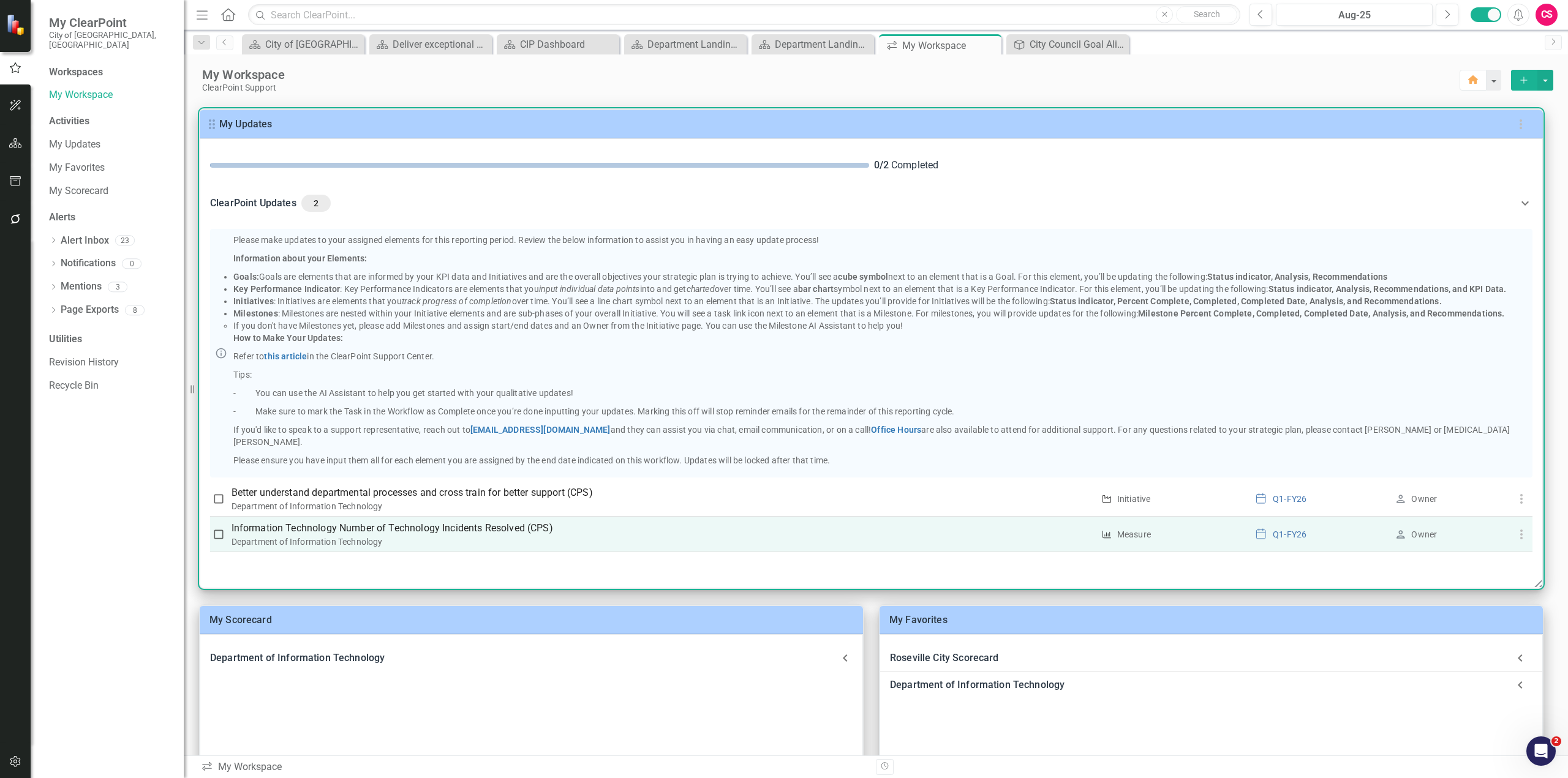
click at [931, 420] on icon "button" at bounding box center [1521, 534] width 15 height 15
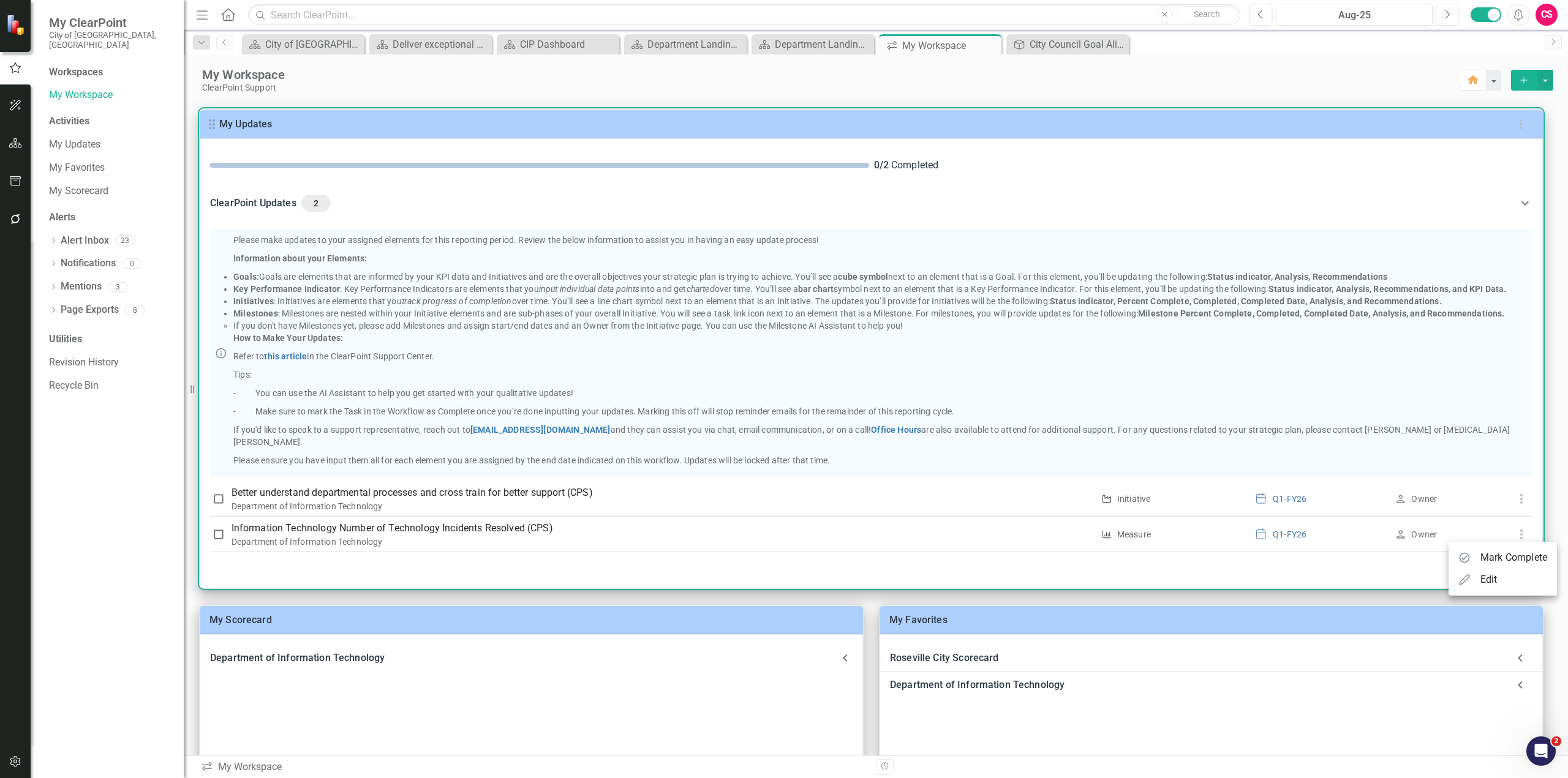
click at [931, 420] on li "Edit" at bounding box center [1502, 580] width 108 height 22
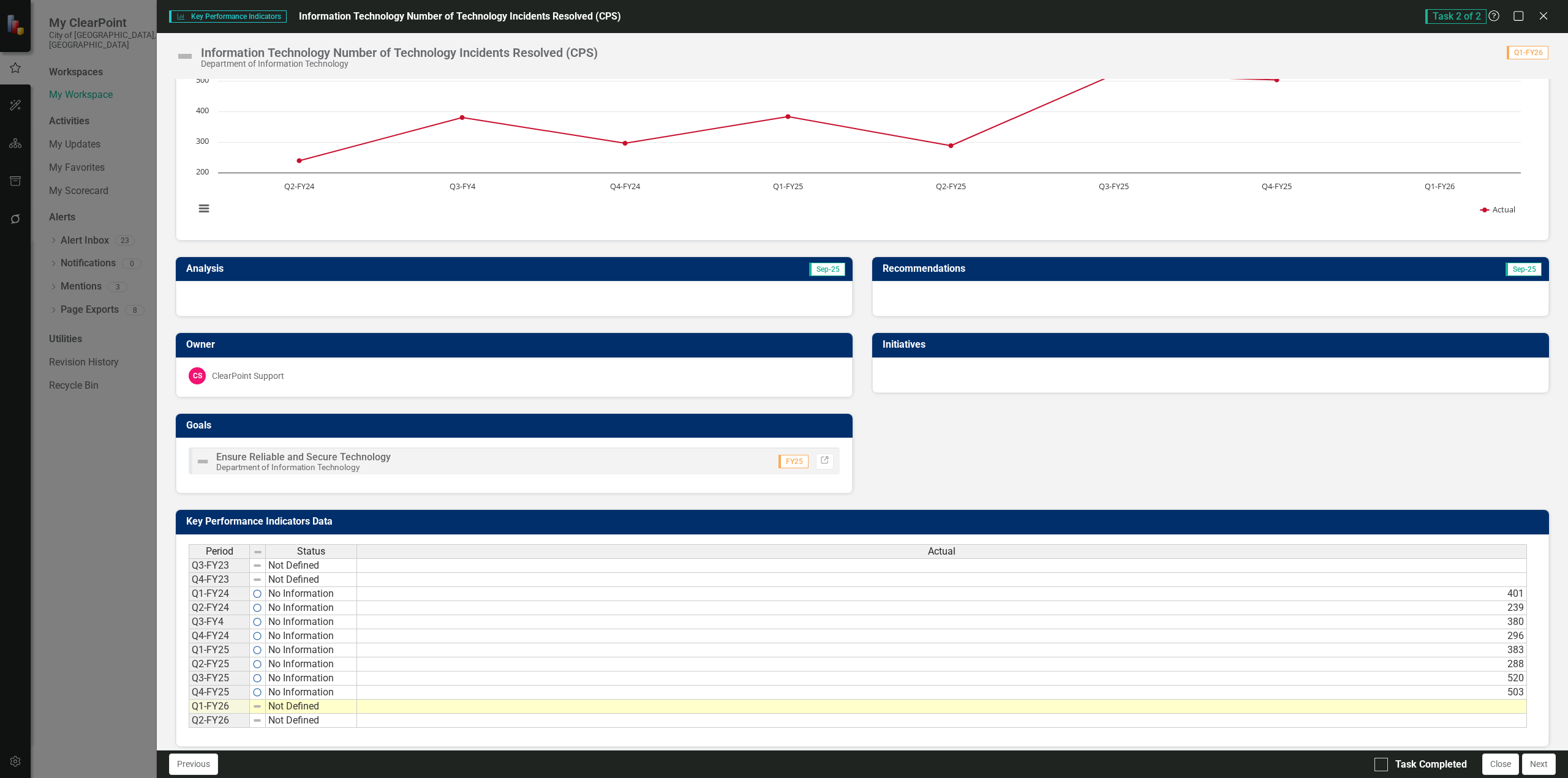
scroll to position [80, 0]
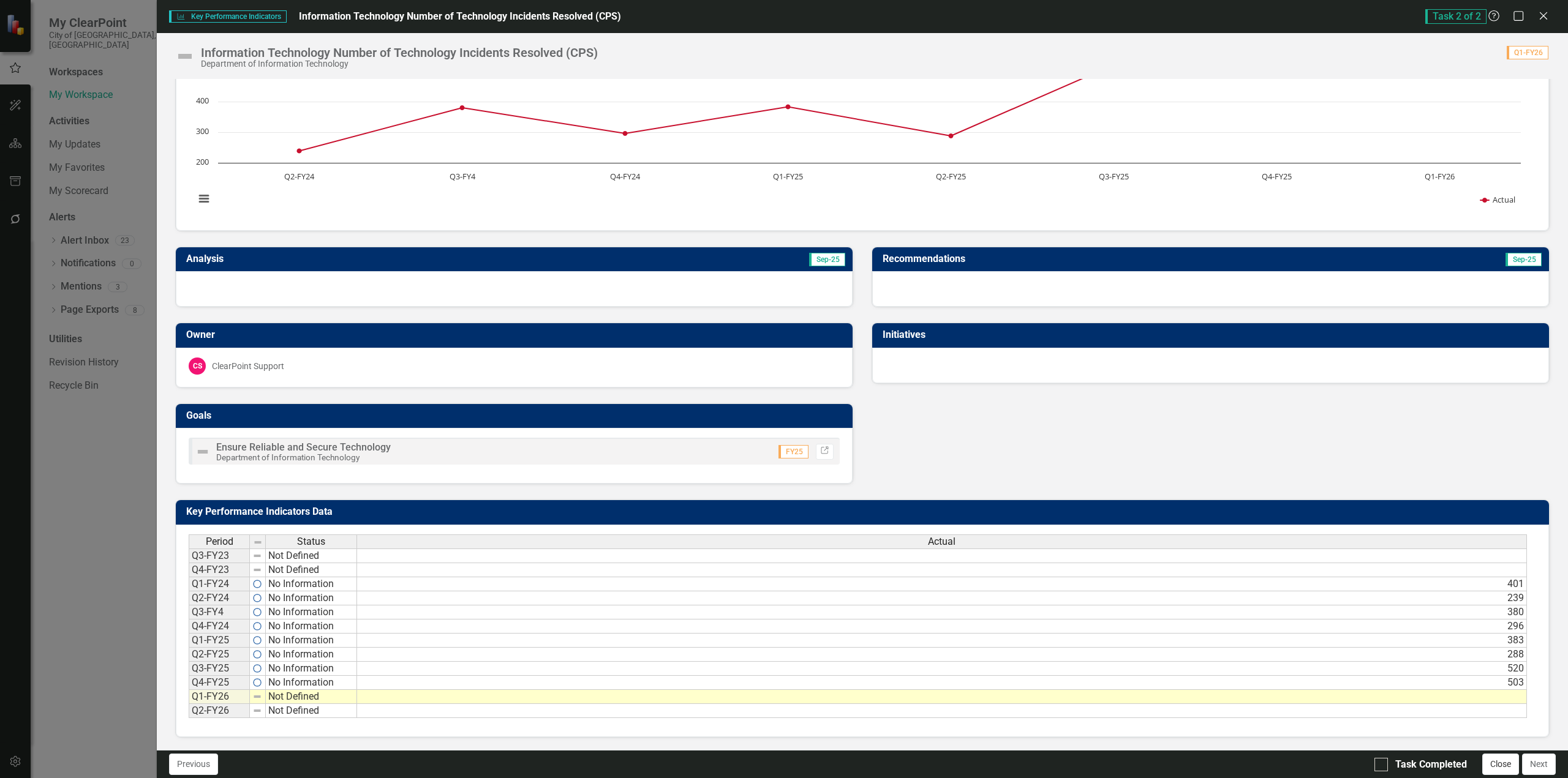
click at [931, 420] on button "Close" at bounding box center [1501, 764] width 37 height 21
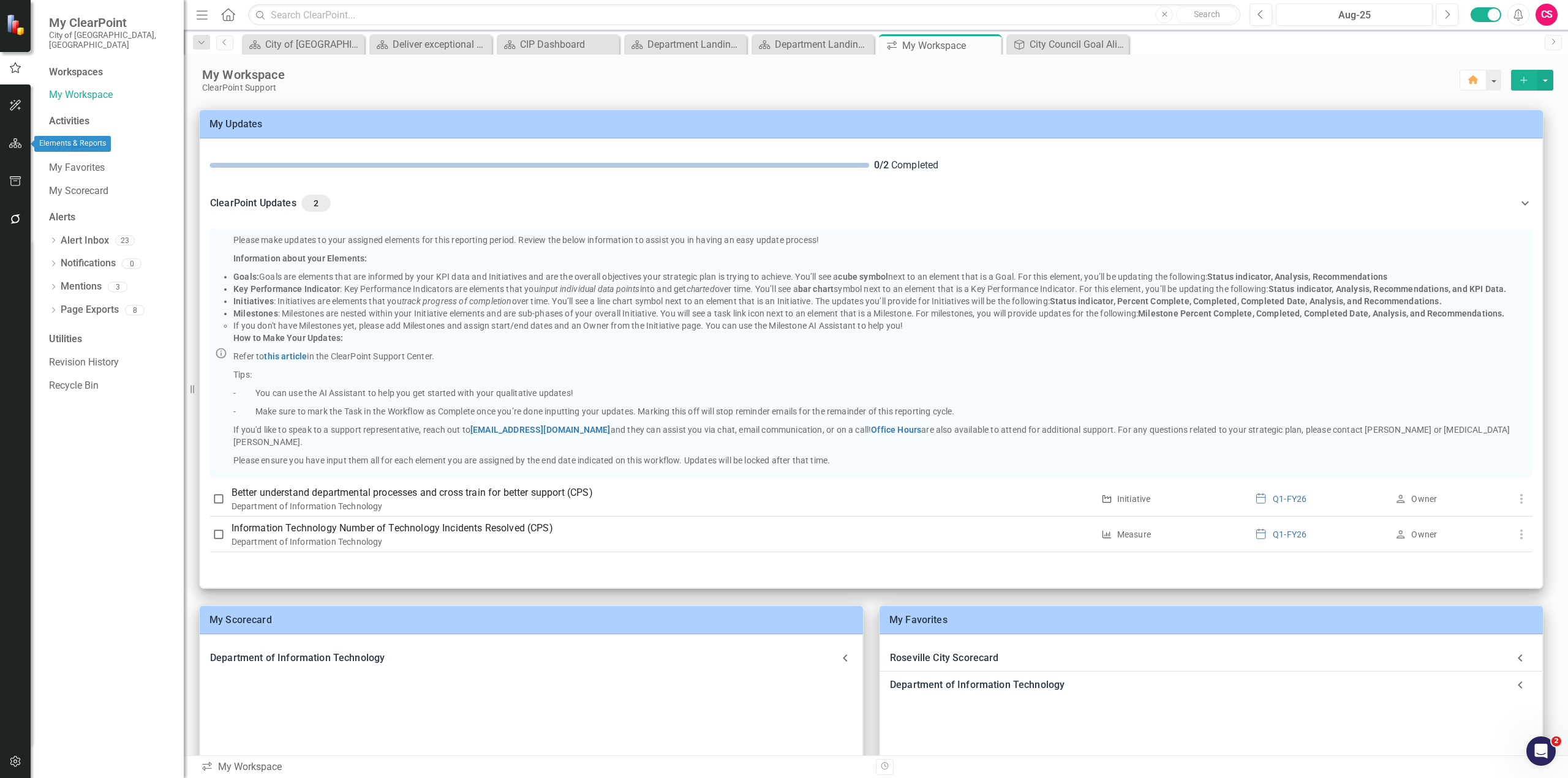
click at [15, 143] on icon "button" at bounding box center [15, 143] width 13 height 10
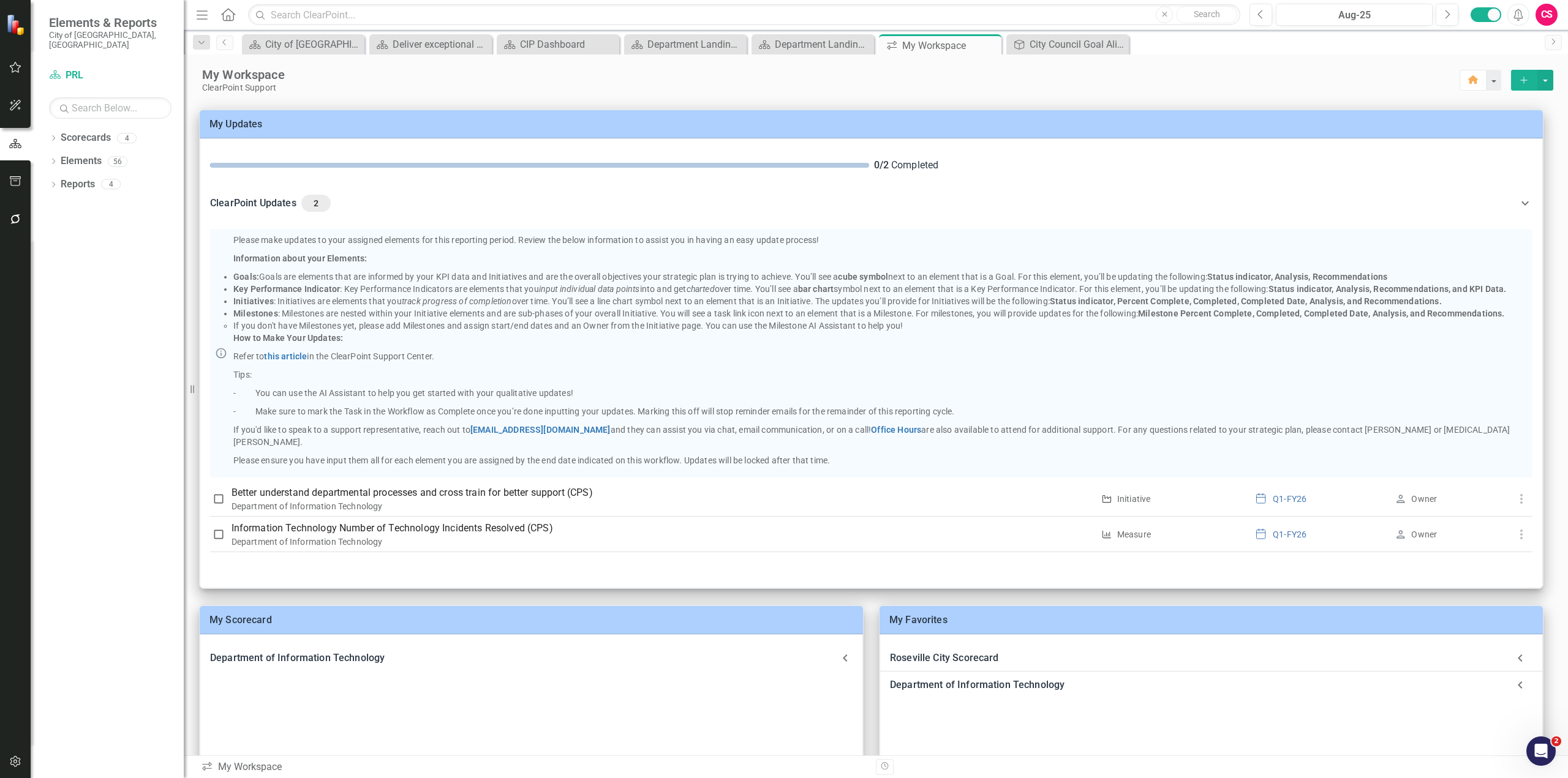
click at [13, 226] on button "button" at bounding box center [15, 220] width 28 height 26
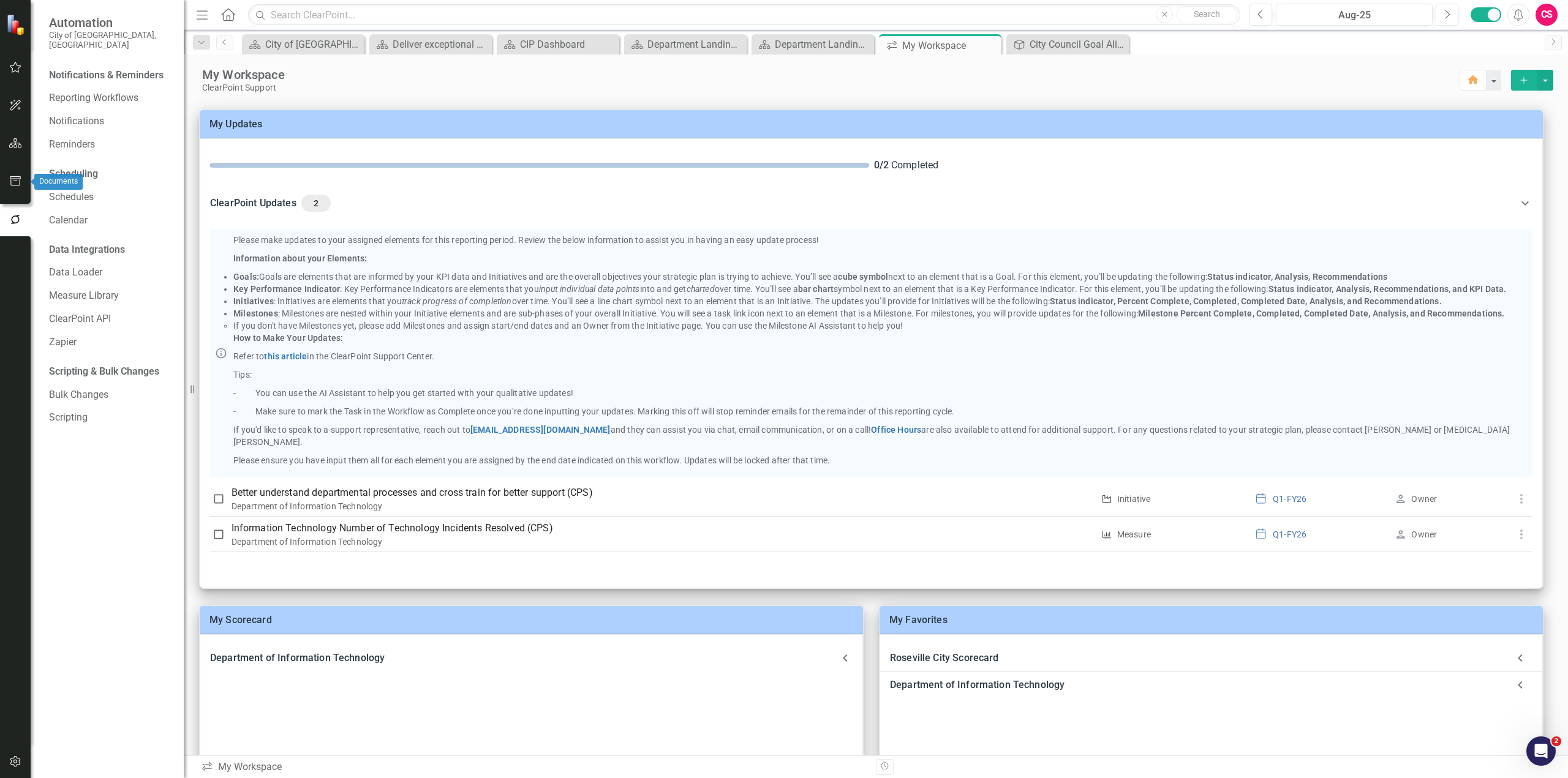
click at [19, 187] on button "button" at bounding box center [15, 182] width 28 height 26
click at [93, 91] on link "Briefing Books" at bounding box center [110, 95] width 123 height 14
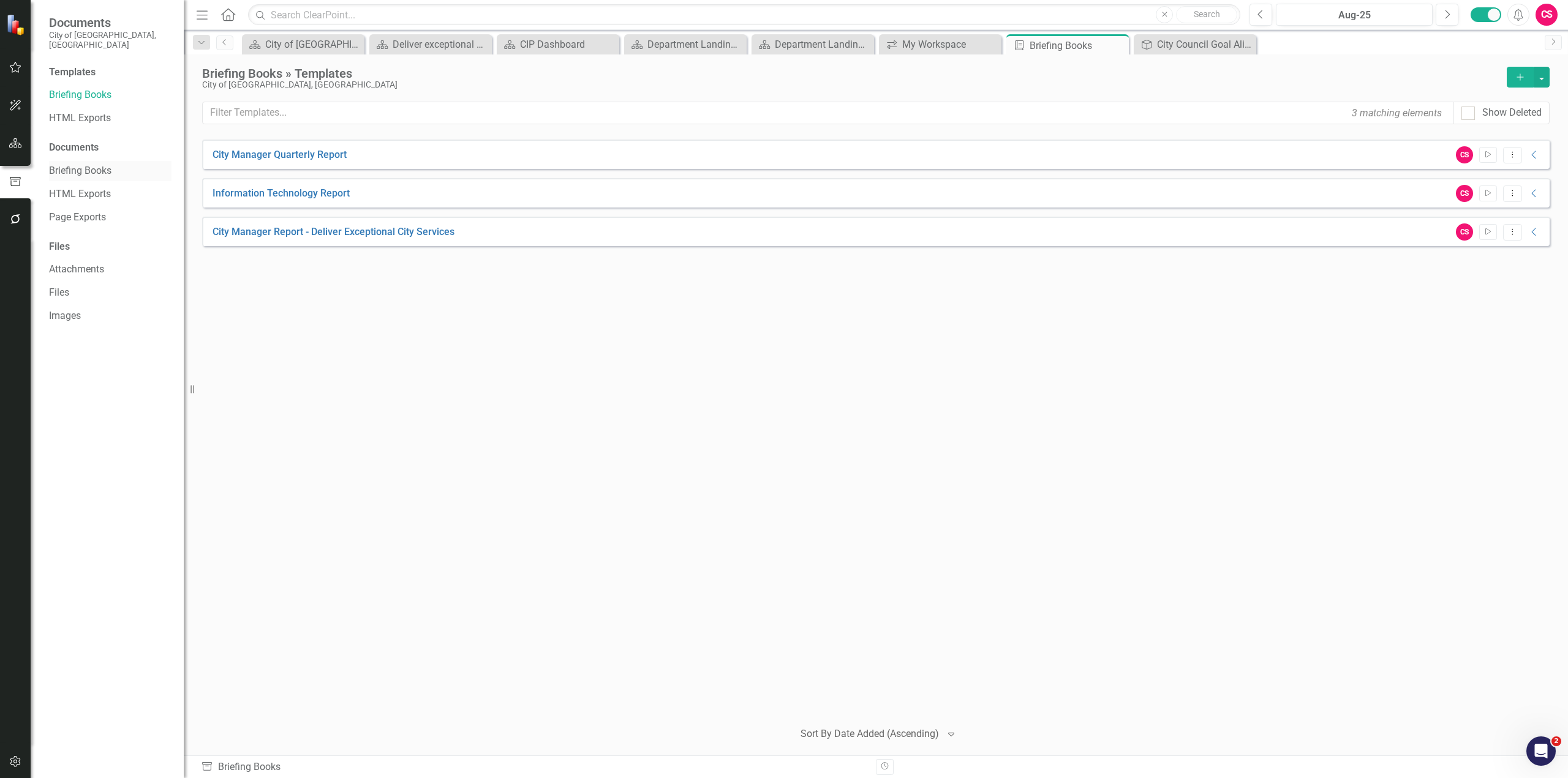
click at [112, 164] on link "Briefing Books" at bounding box center [110, 171] width 123 height 14
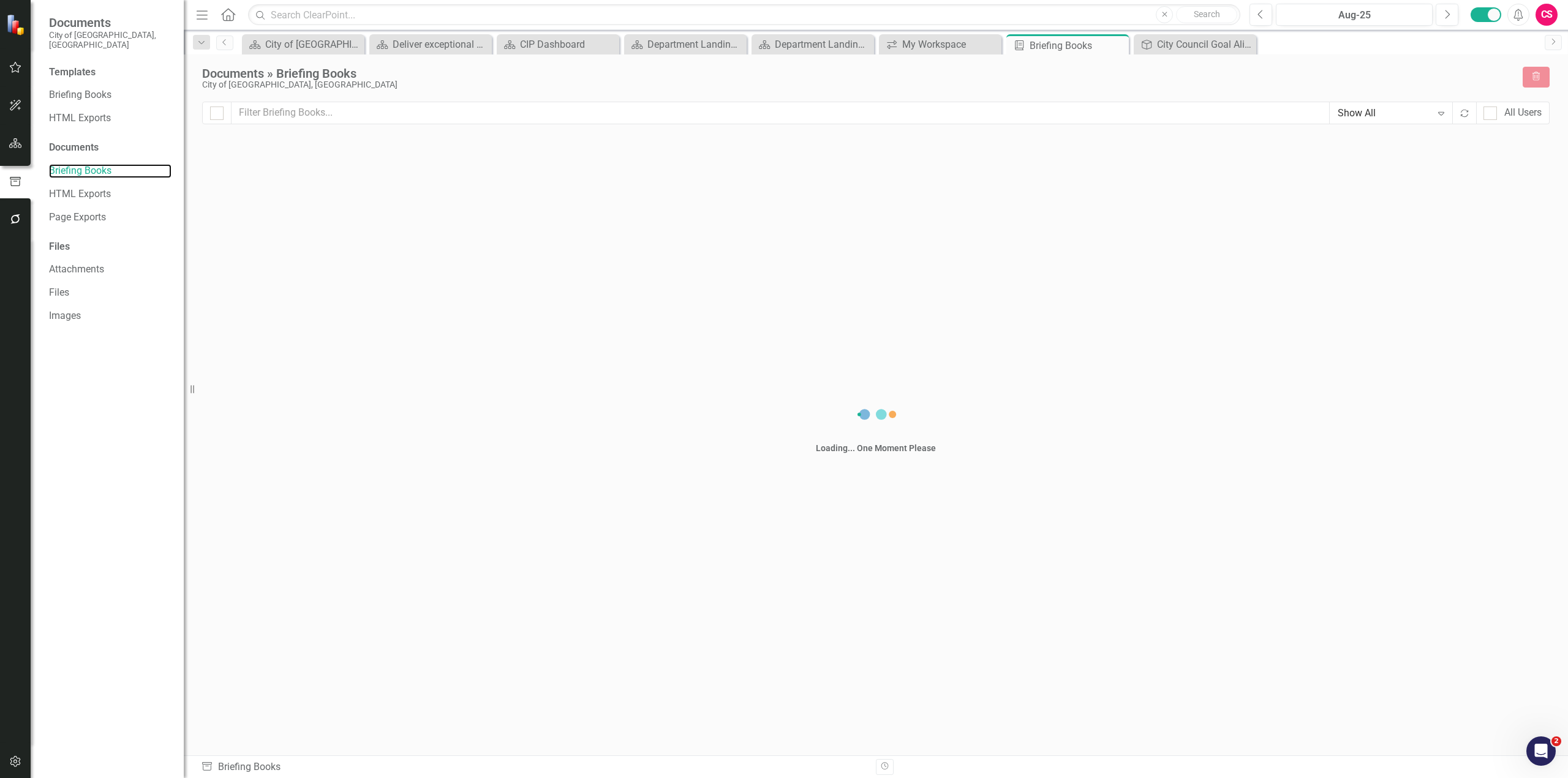
checkbox input "false"
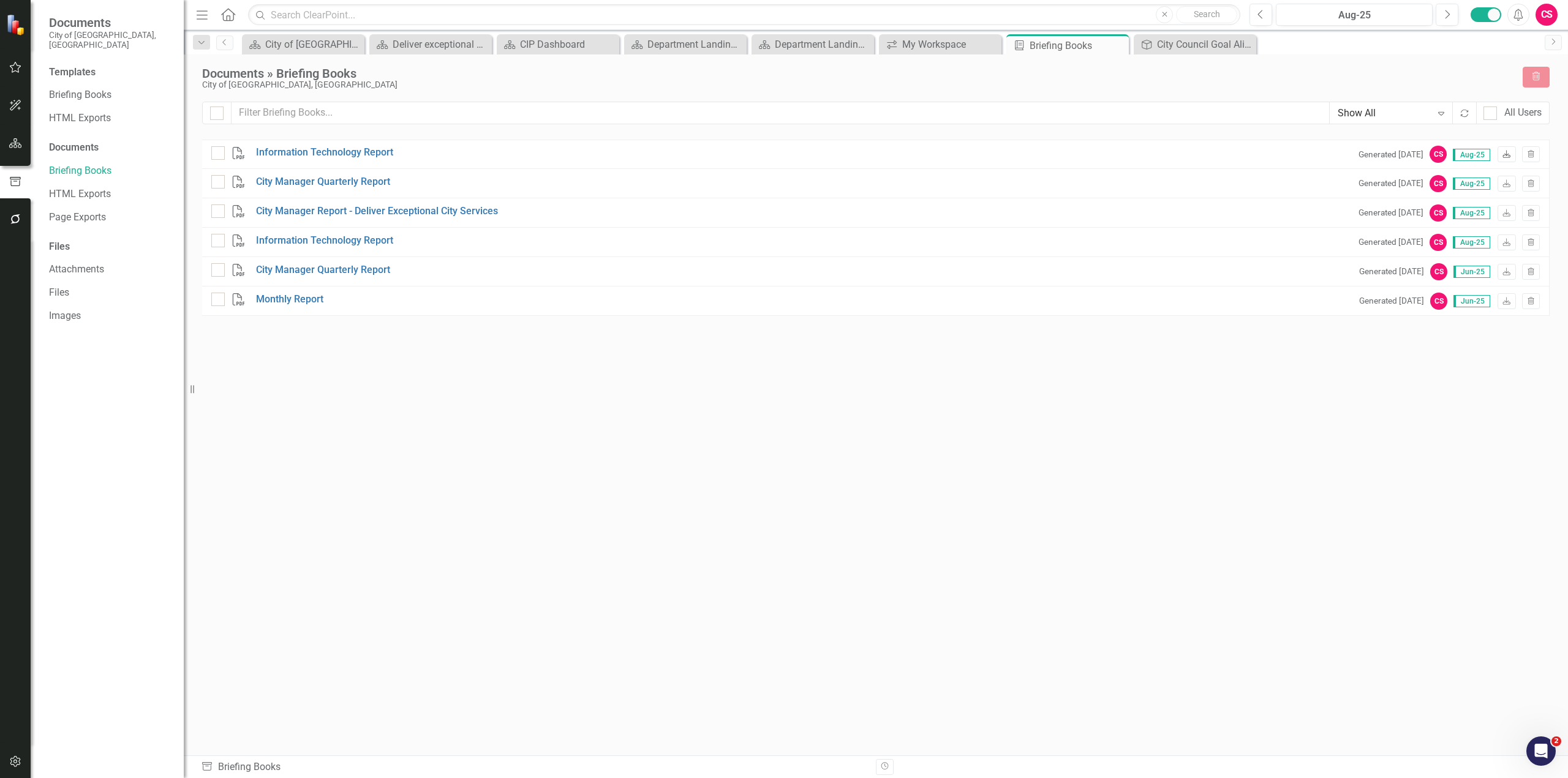
click at [931, 156] on icon "Download" at bounding box center [1506, 155] width 9 height 7
click at [931, 216] on icon at bounding box center [1507, 213] width 7 height 7
click at [98, 88] on link "Briefing Books" at bounding box center [110, 95] width 123 height 14
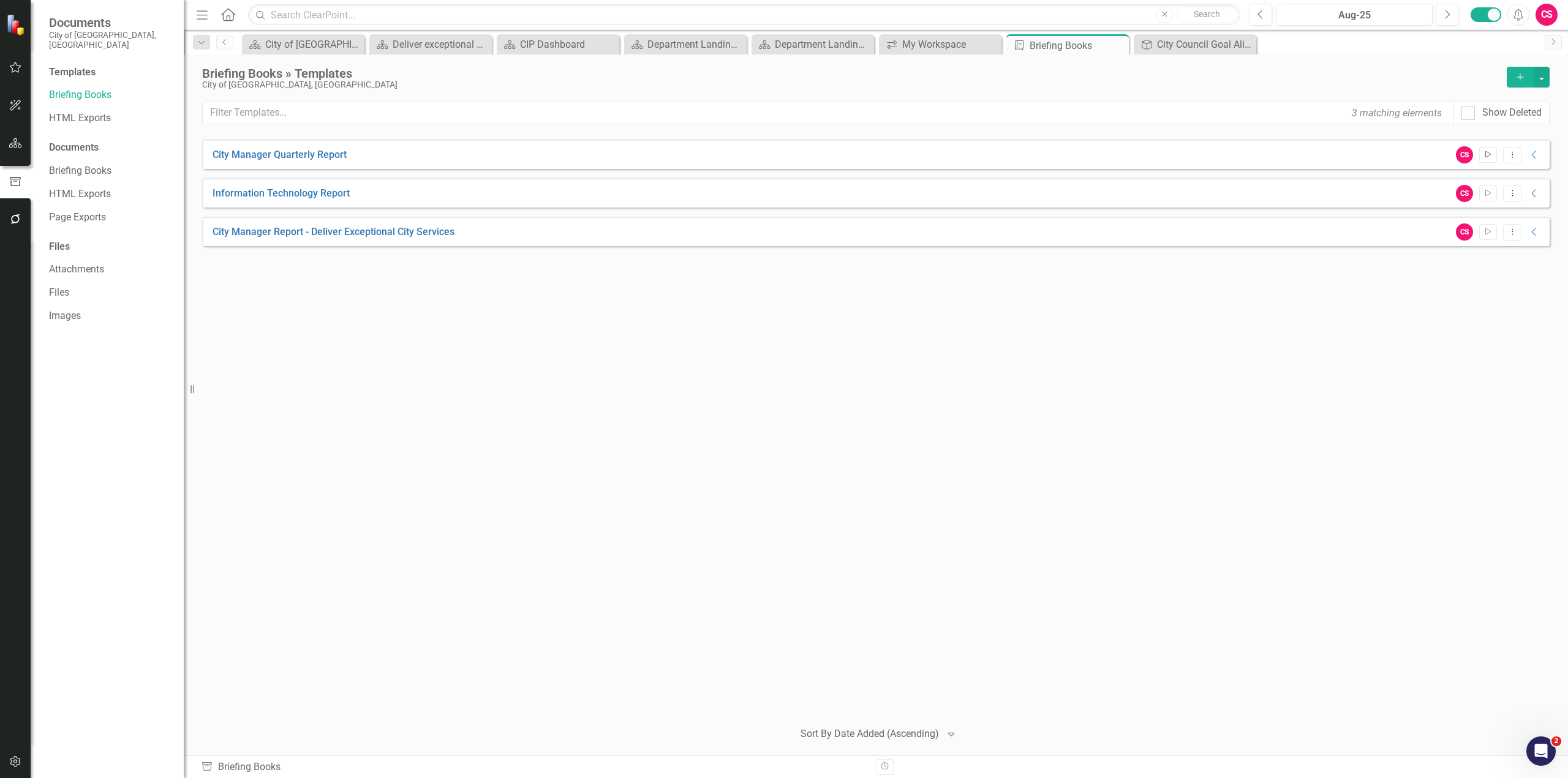
click at [931, 155] on icon "Start" at bounding box center [1488, 155] width 9 height 7
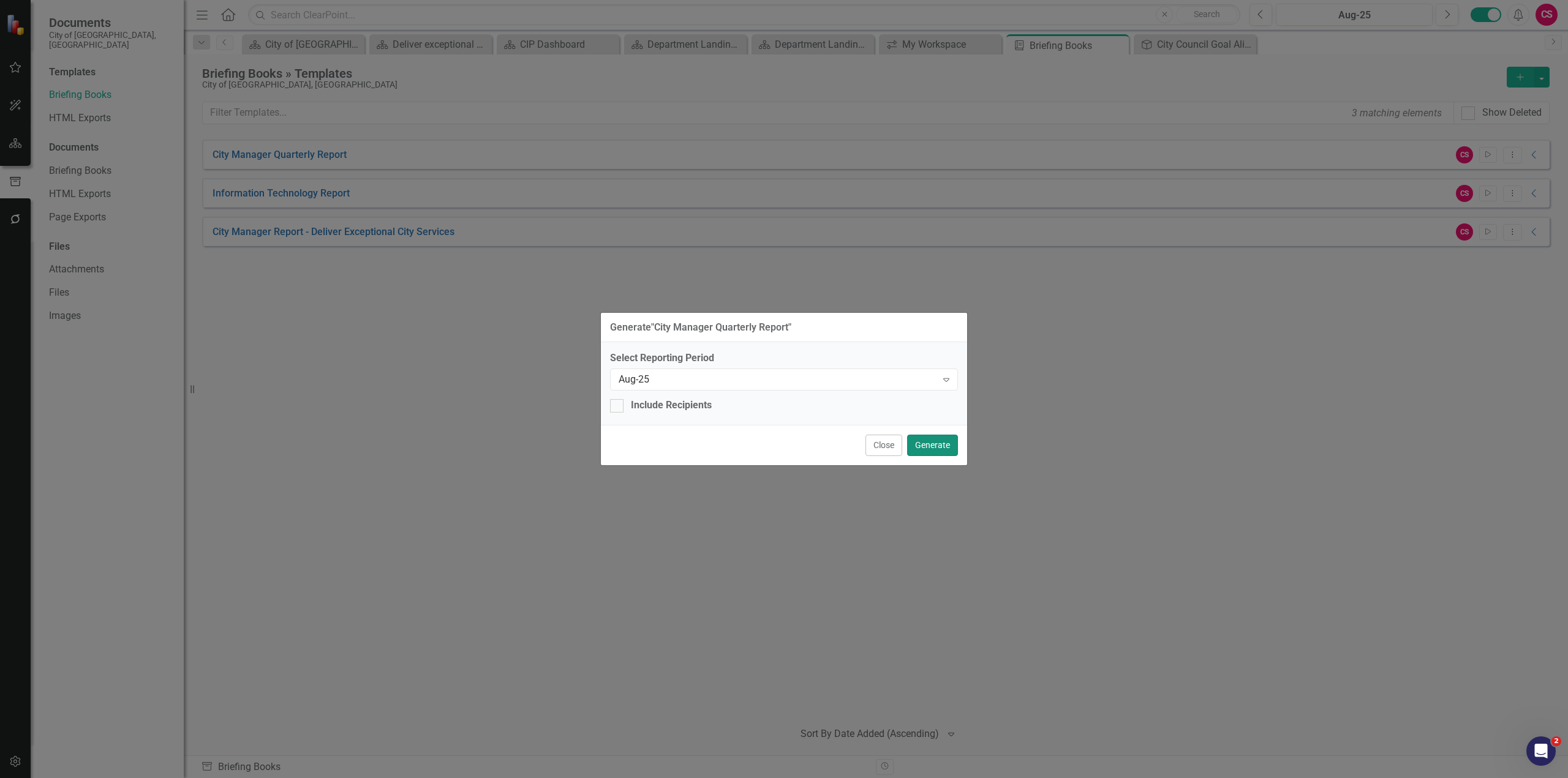
click at [931, 420] on button "Generate" at bounding box center [932, 445] width 51 height 21
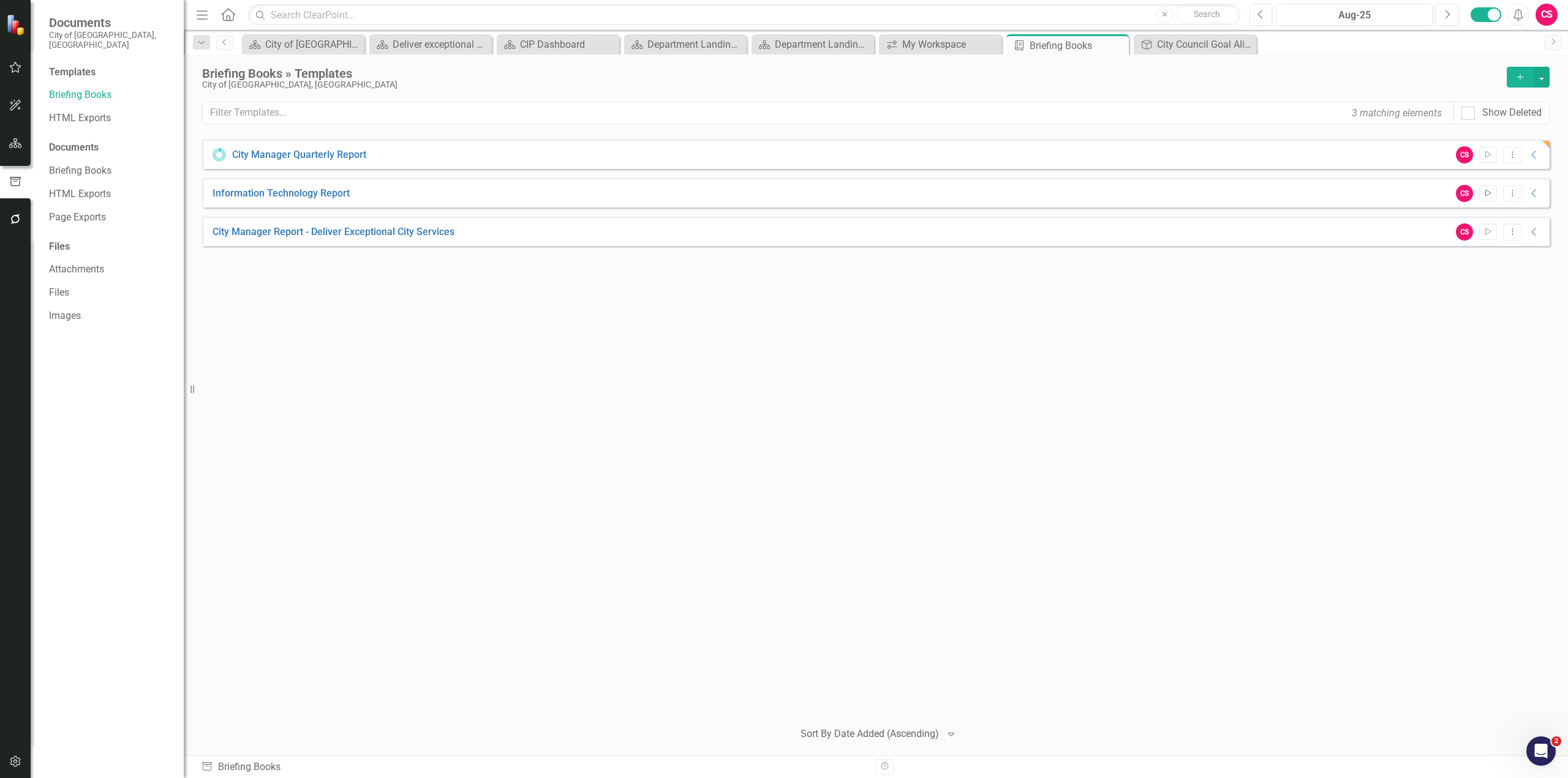
click at [931, 196] on icon "Start" at bounding box center [1488, 194] width 9 height 7
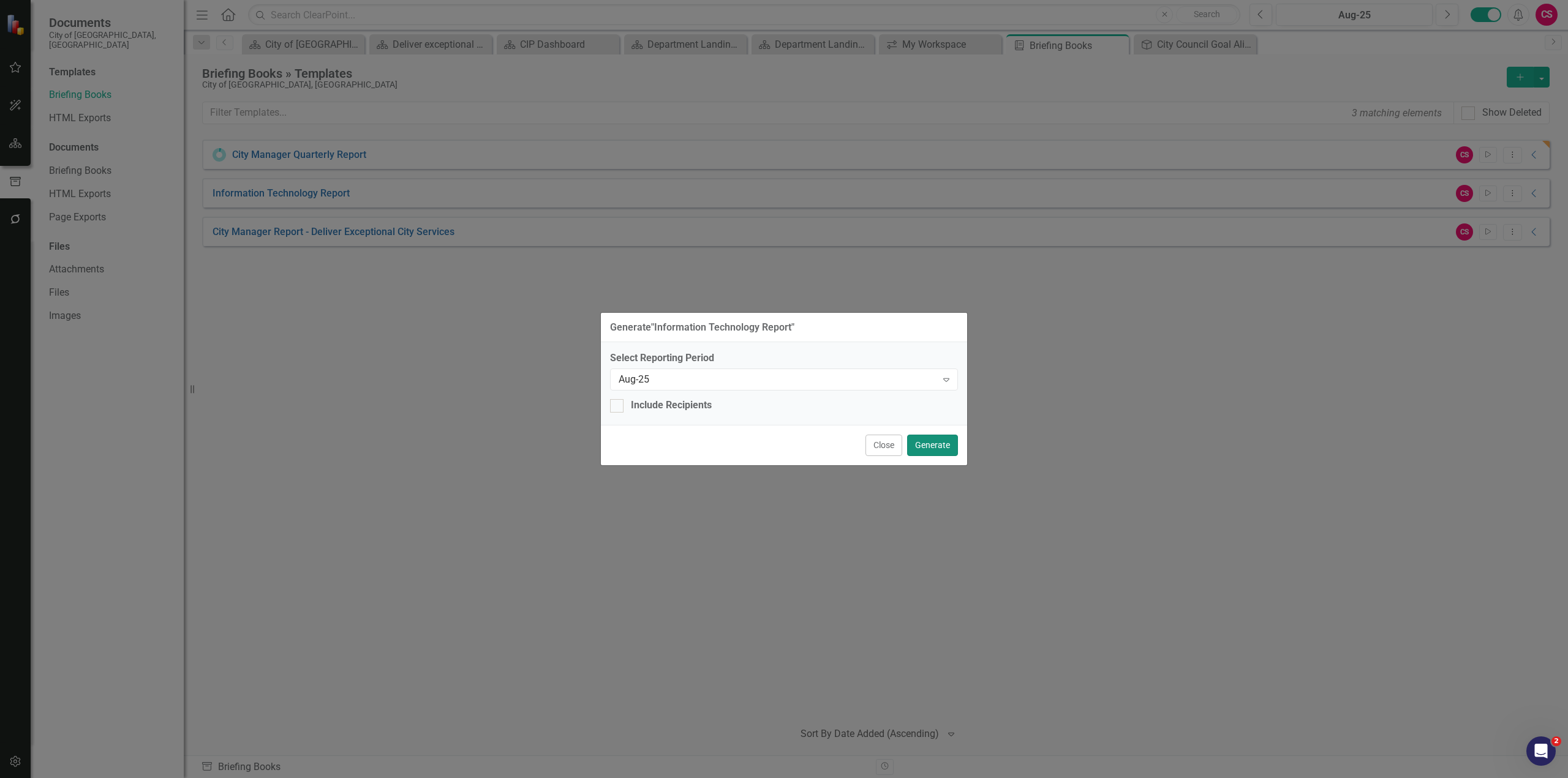
click at [931, 420] on button "Generate" at bounding box center [932, 445] width 51 height 21
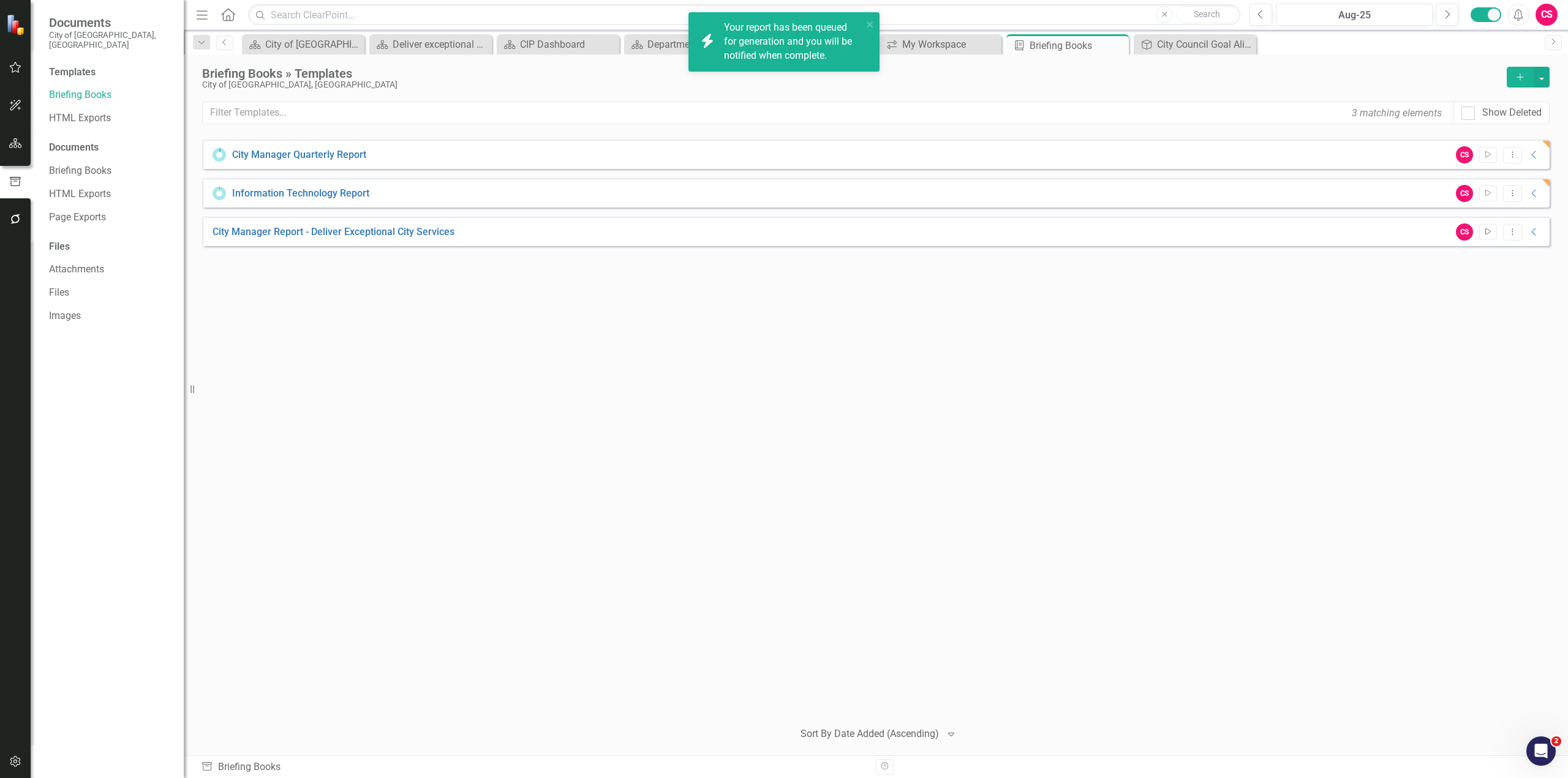
click at [931, 232] on button "Start" at bounding box center [1488, 232] width 18 height 16
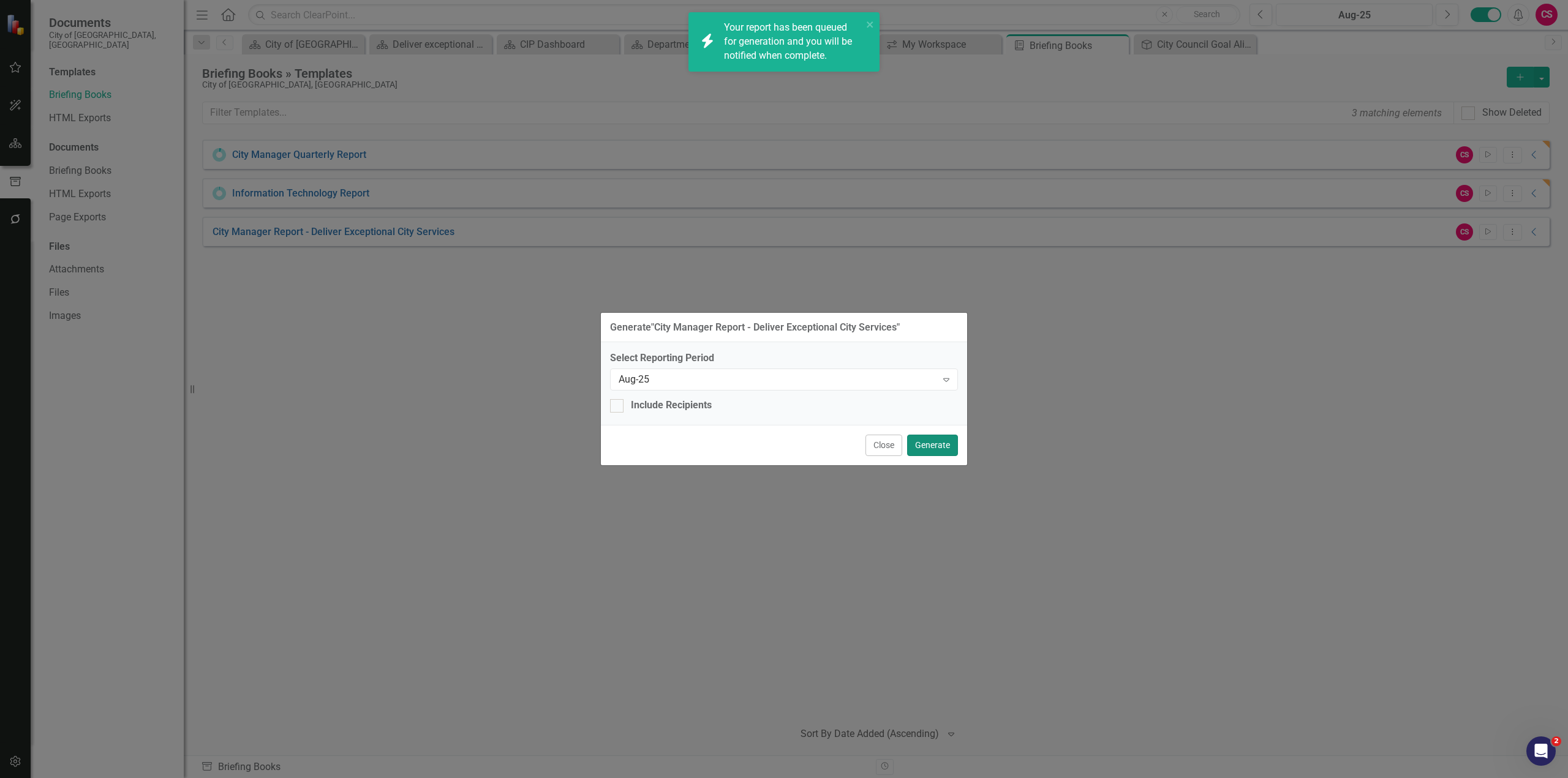
click at [931, 420] on button "Generate" at bounding box center [932, 445] width 51 height 21
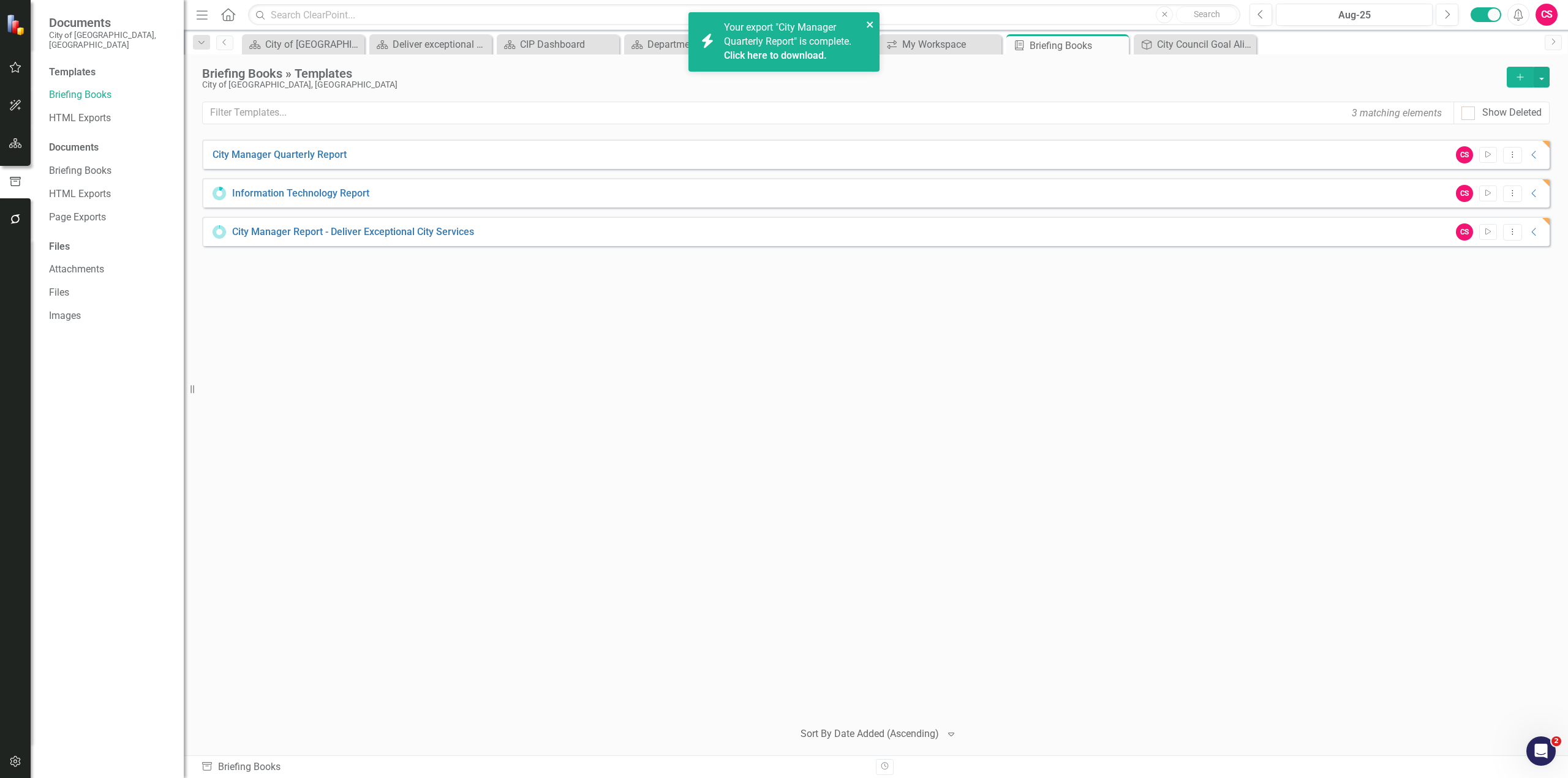
click at [869, 27] on icon "close" at bounding box center [870, 25] width 9 height 10
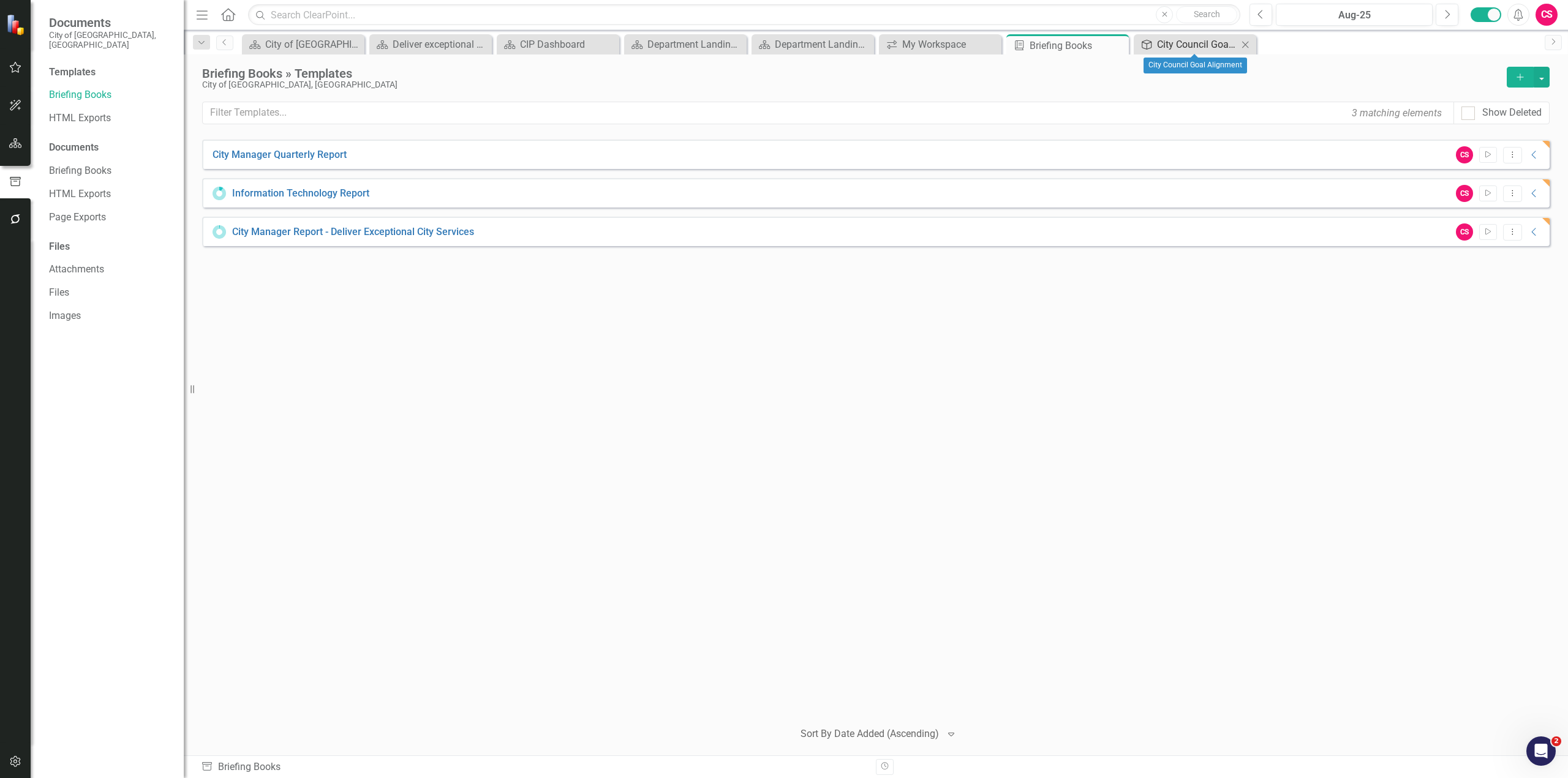
click at [931, 46] on div "City Council Goal Alignment" at bounding box center [1198, 44] width 81 height 15
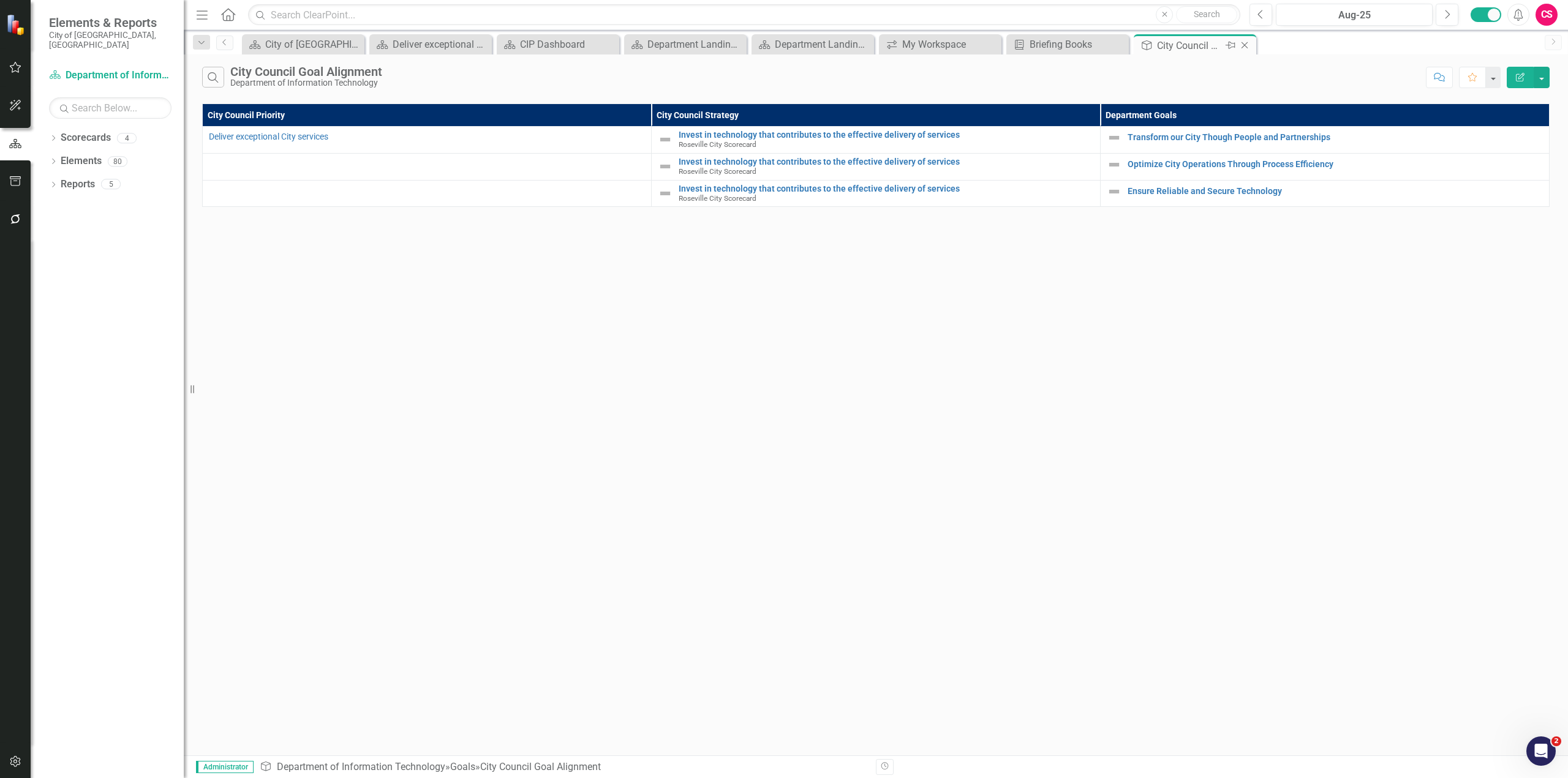
click at [931, 45] on icon "Close" at bounding box center [1245, 45] width 12 height 10
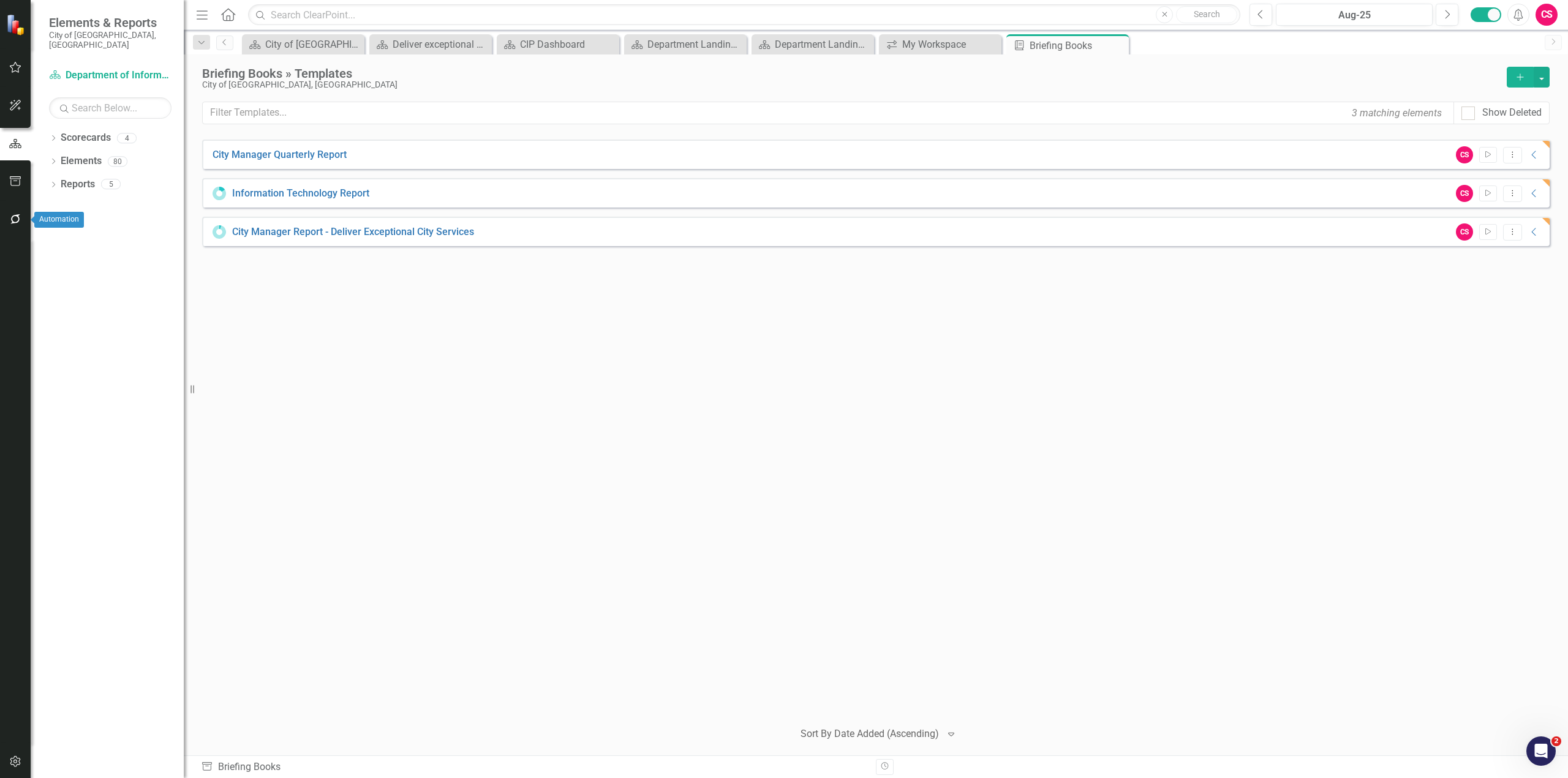
drag, startPoint x: 17, startPoint y: 219, endPoint x: 26, endPoint y: 197, distance: 23.8
click at [17, 219] on icon "button" at bounding box center [15, 219] width 13 height 10
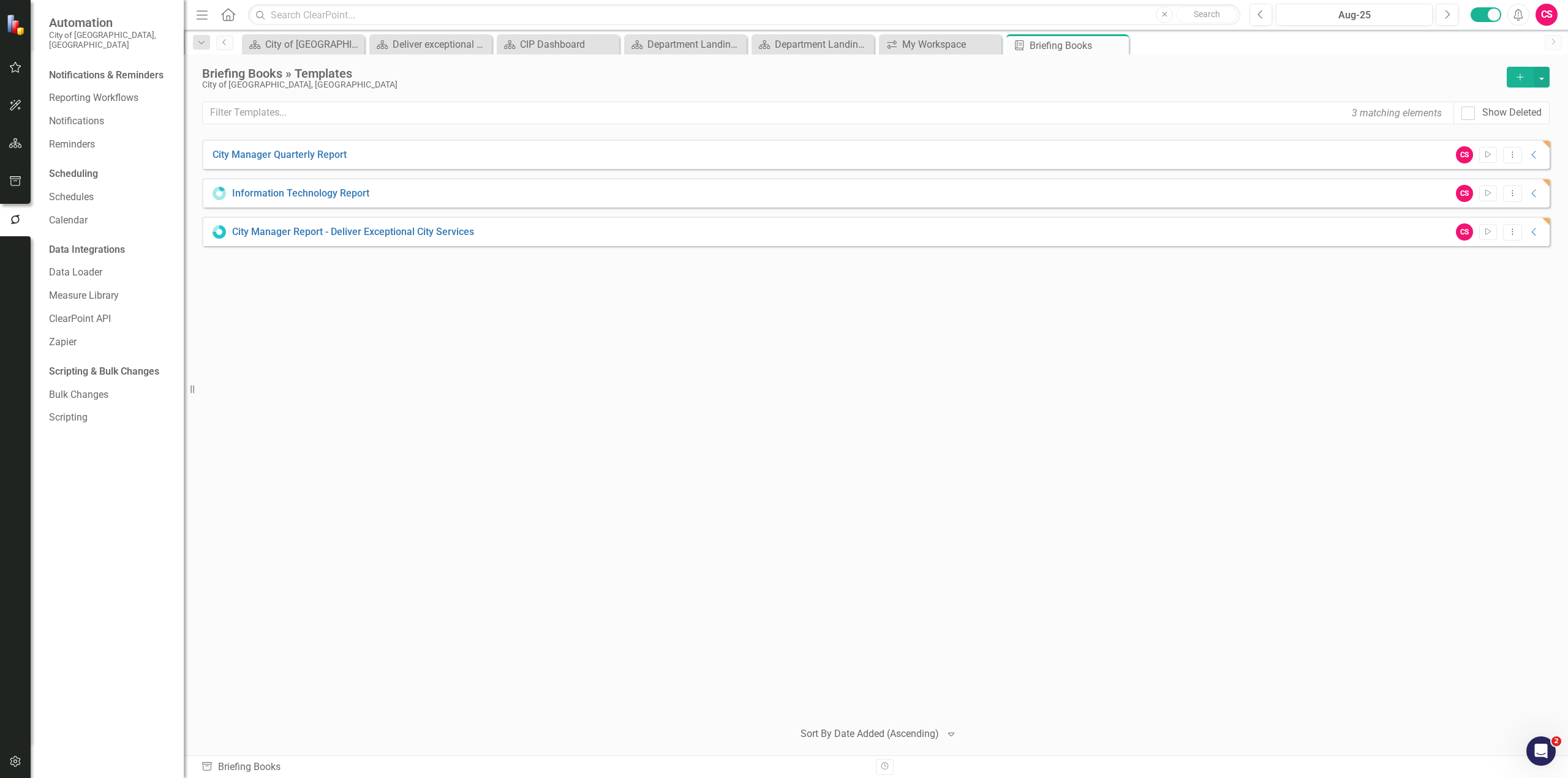
click at [15, 182] on icon "button" at bounding box center [15, 181] width 13 height 10
click at [78, 164] on link "Briefing Books" at bounding box center [110, 171] width 123 height 14
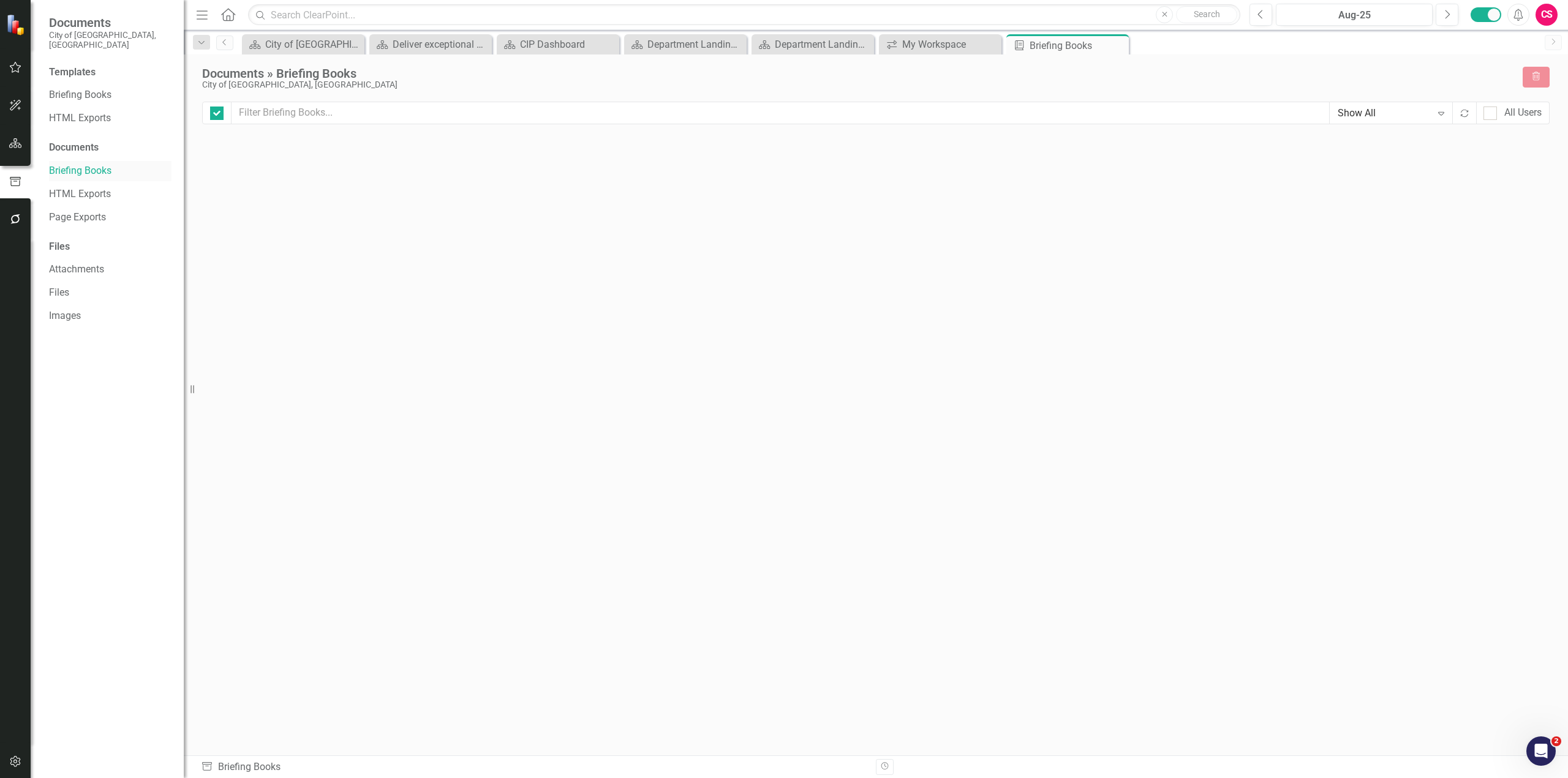
checkbox input "false"
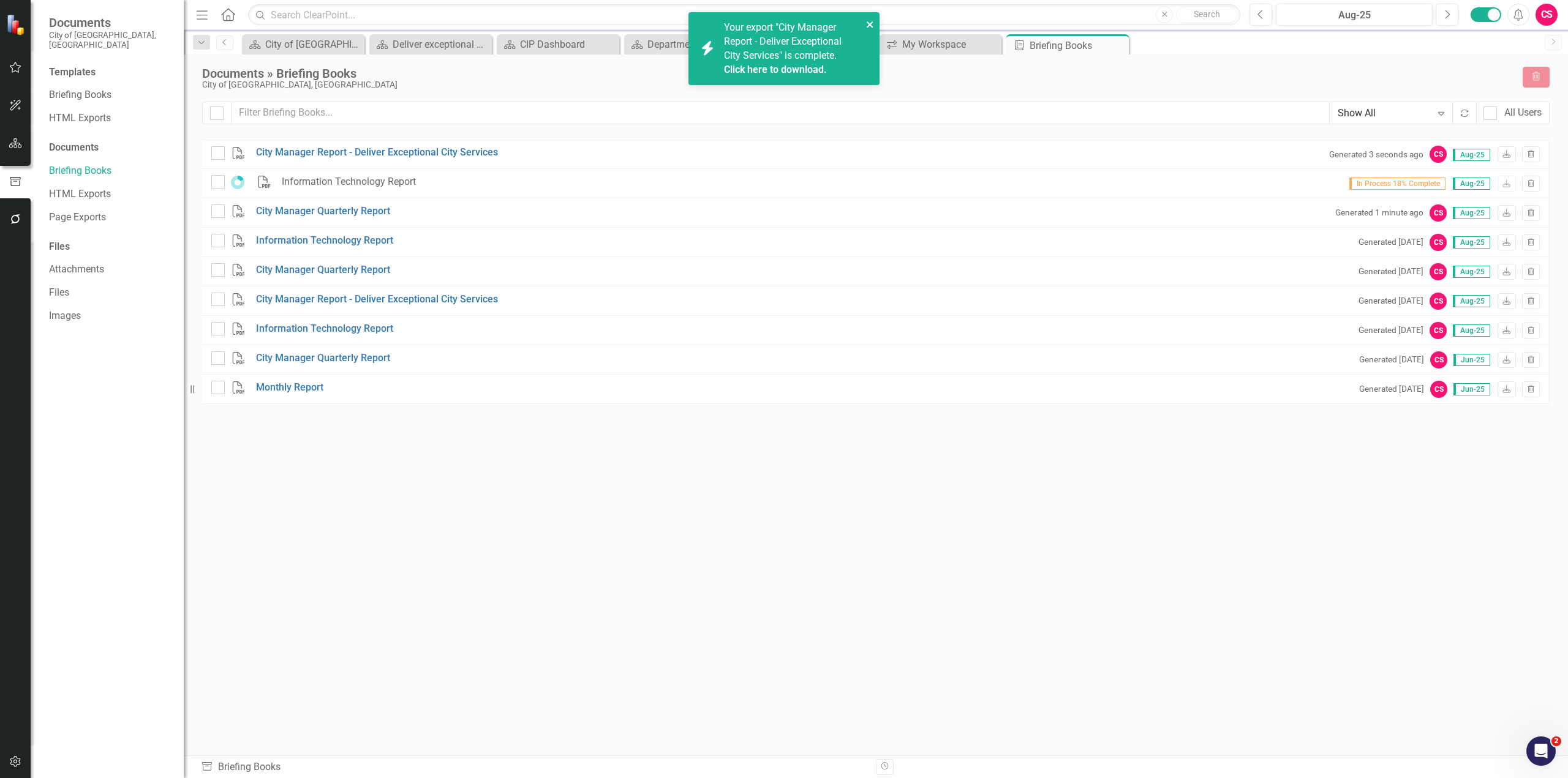
click at [874, 29] on button "close" at bounding box center [870, 24] width 9 height 14
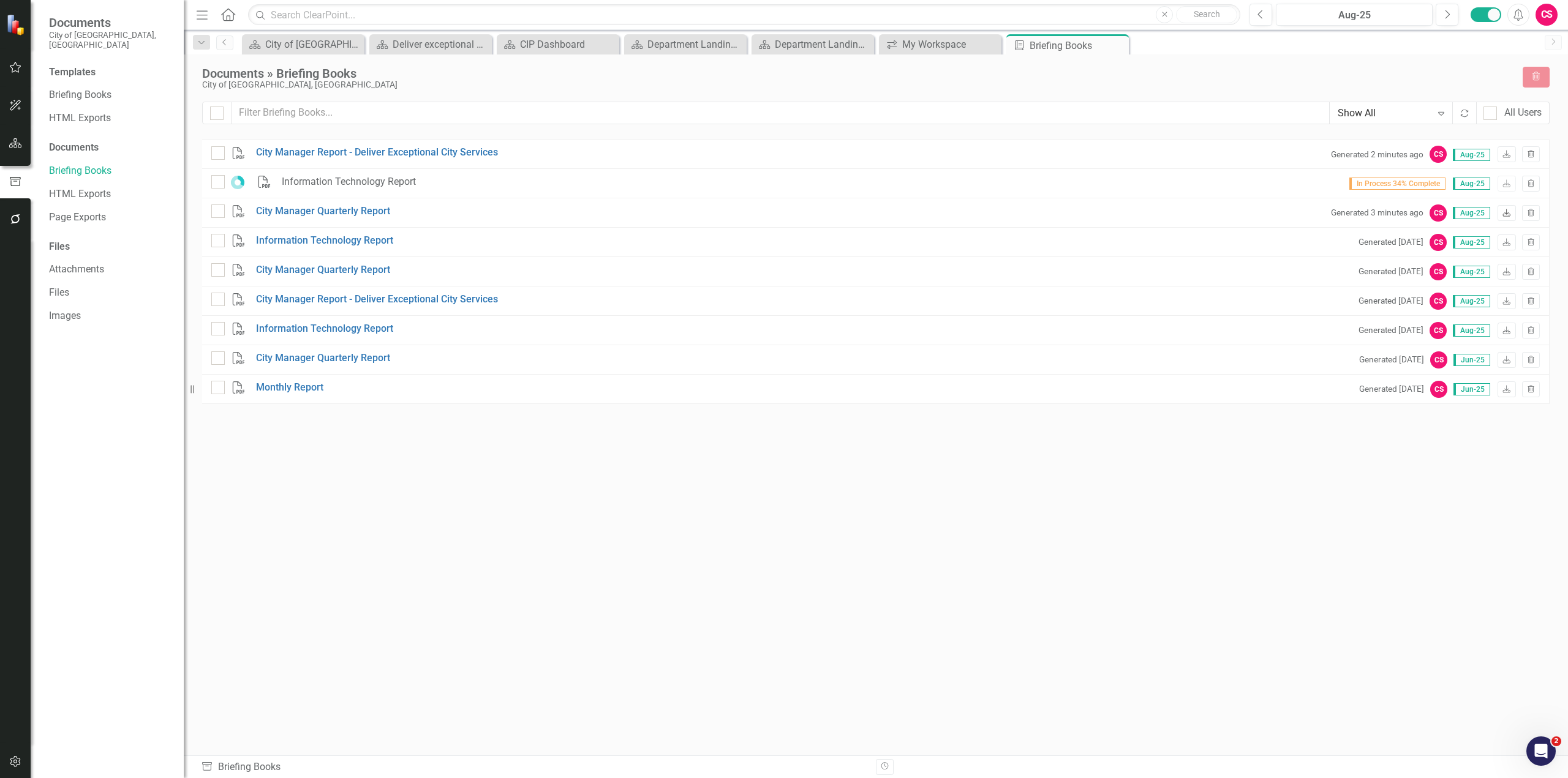
click at [931, 213] on icon "Download" at bounding box center [1506, 214] width 9 height 7
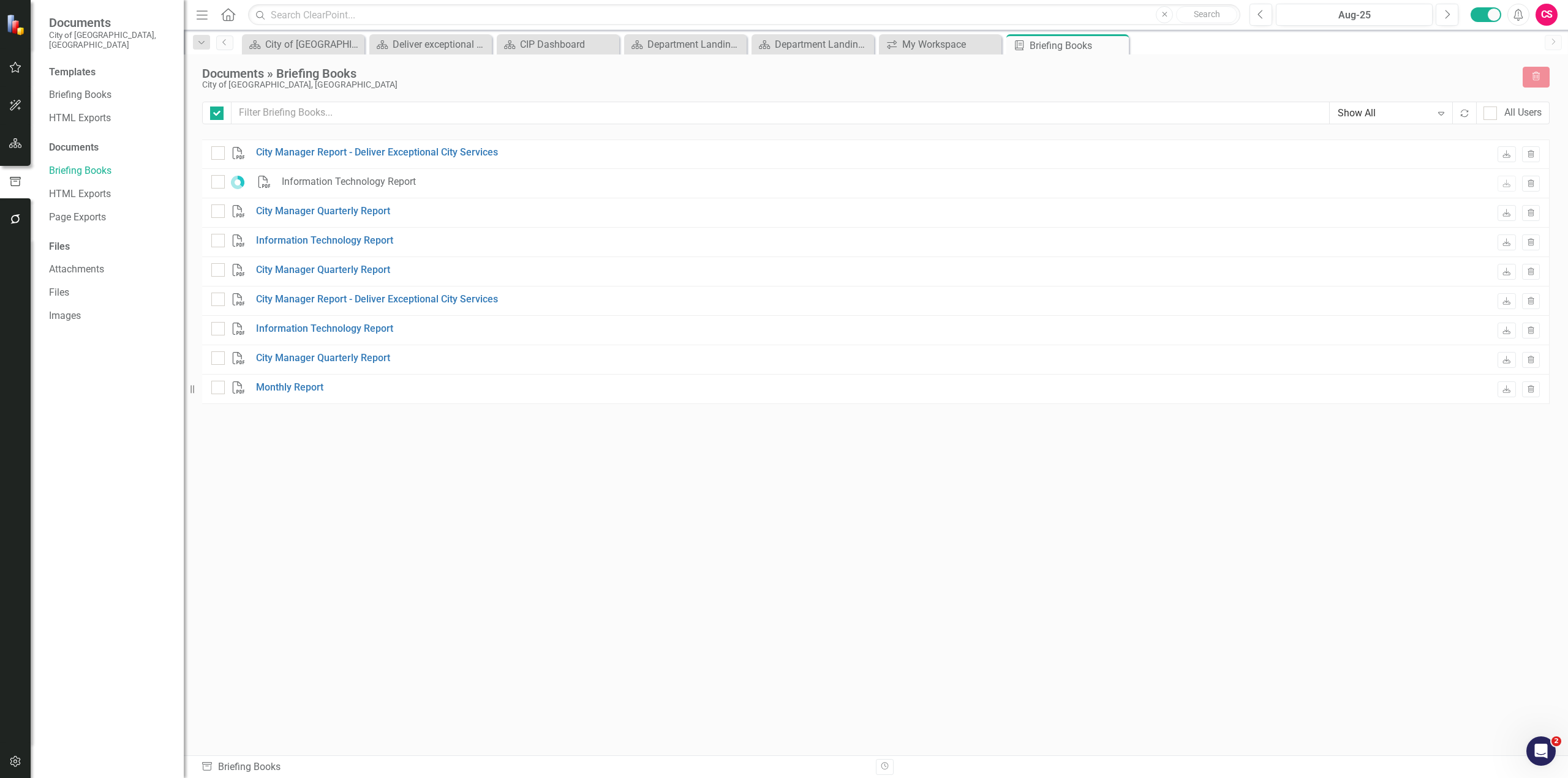
checkbox input "false"
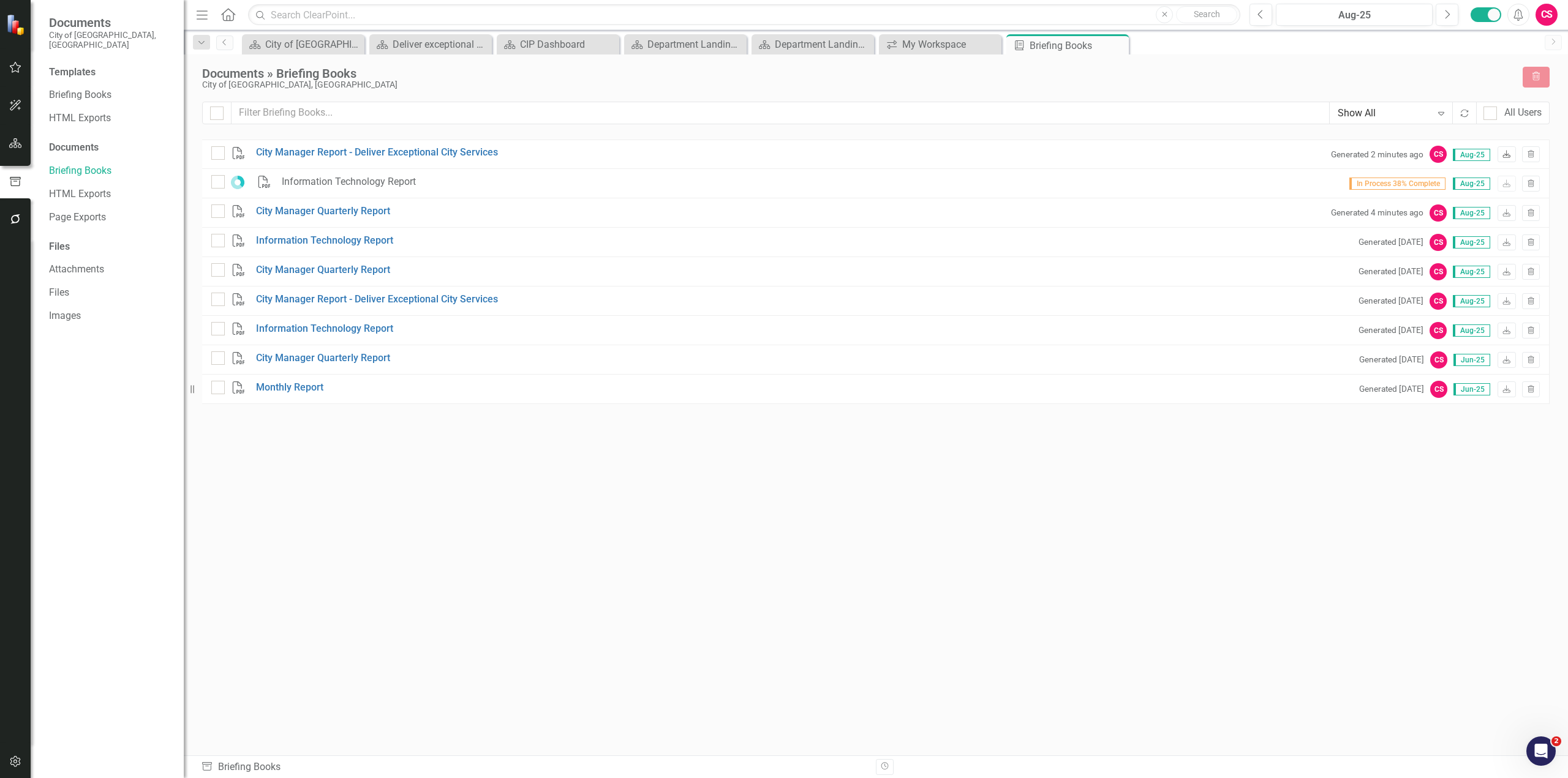
click at [1507, 156] on icon "Download" at bounding box center [1506, 155] width 9 height 7
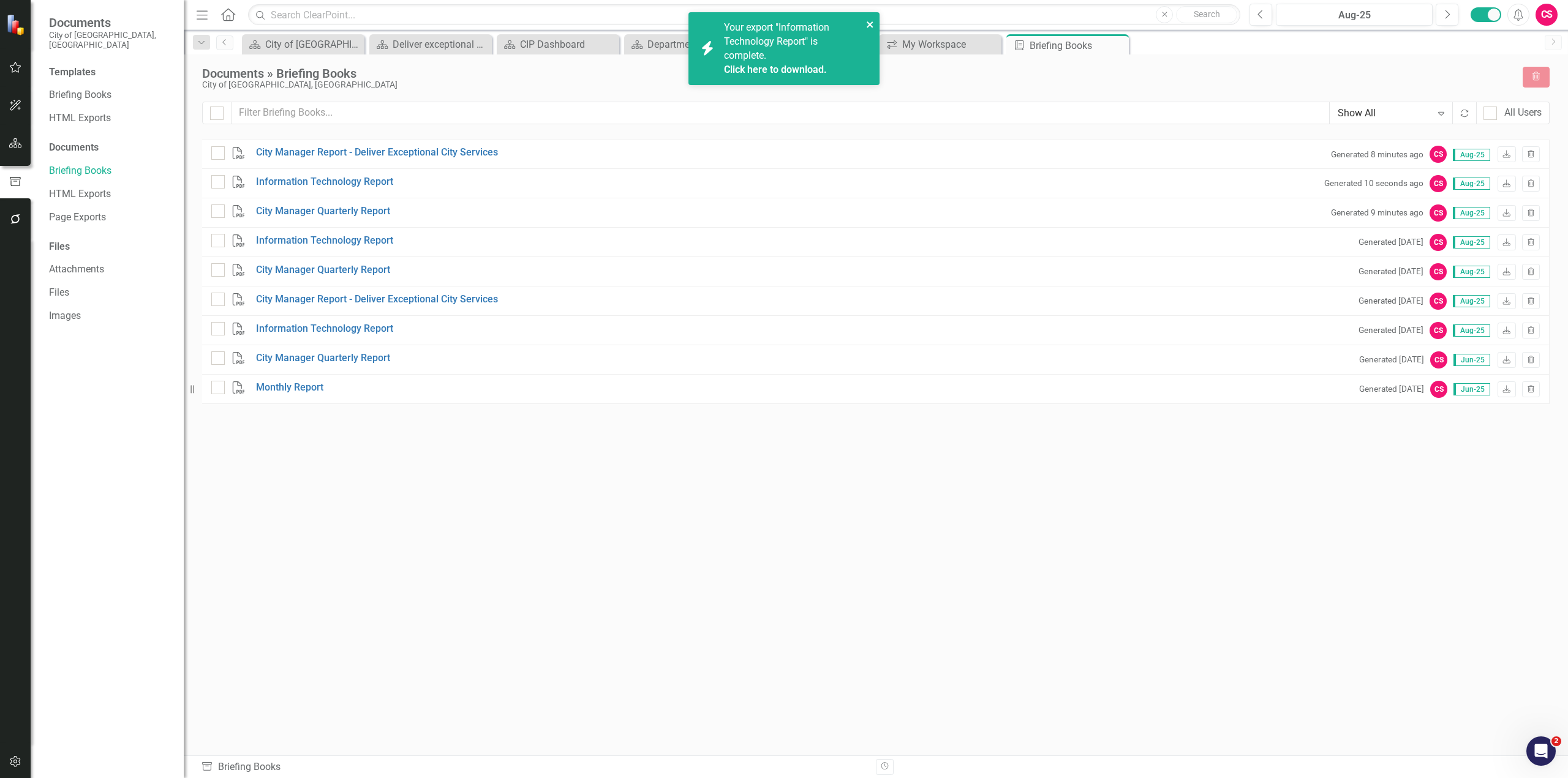
click at [868, 23] on icon "close" at bounding box center [870, 25] width 6 height 6
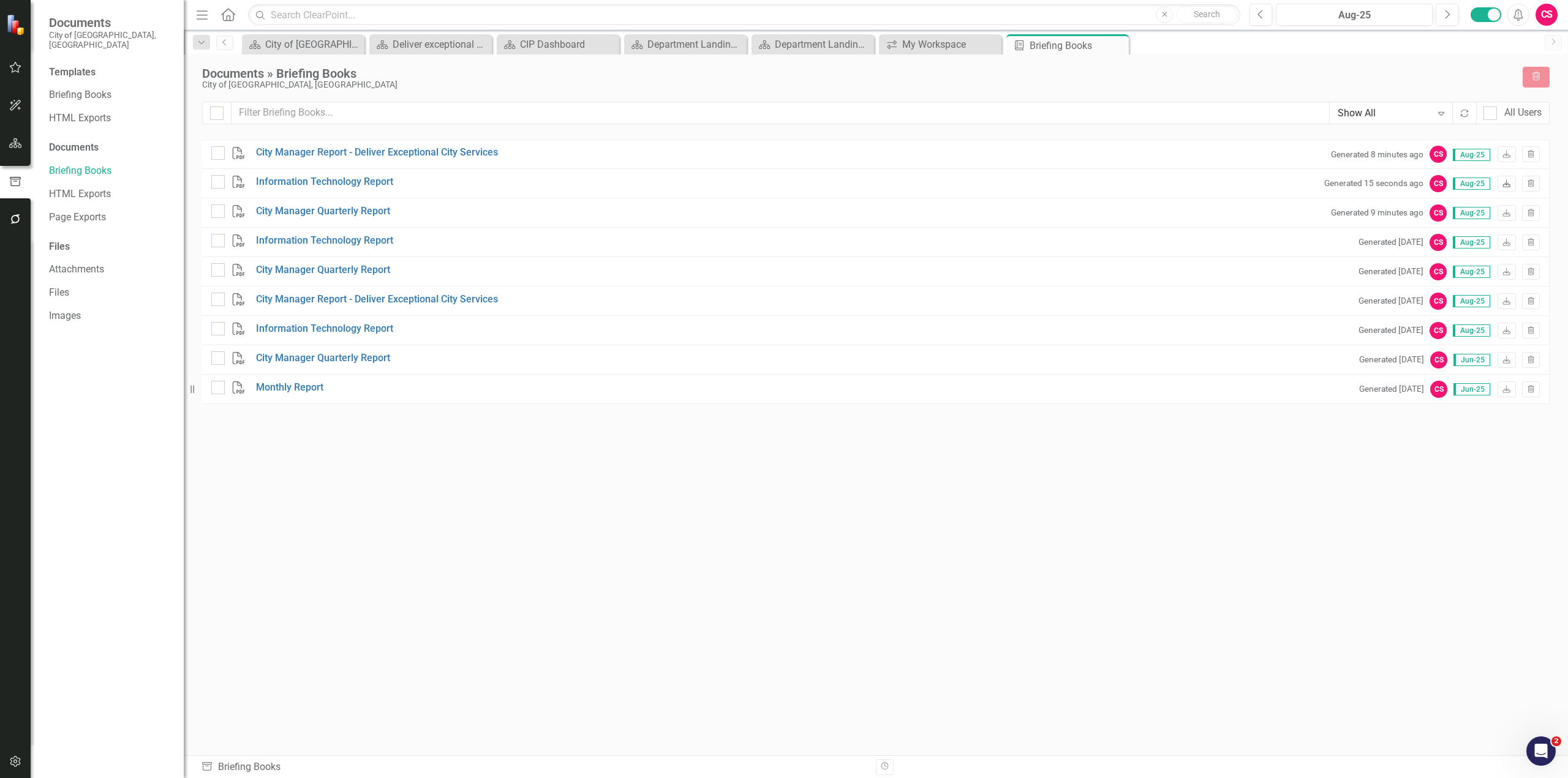
click at [1509, 186] on icon at bounding box center [1507, 183] width 7 height 7
click at [1121, 51] on div "Close" at bounding box center [1118, 45] width 15 height 15
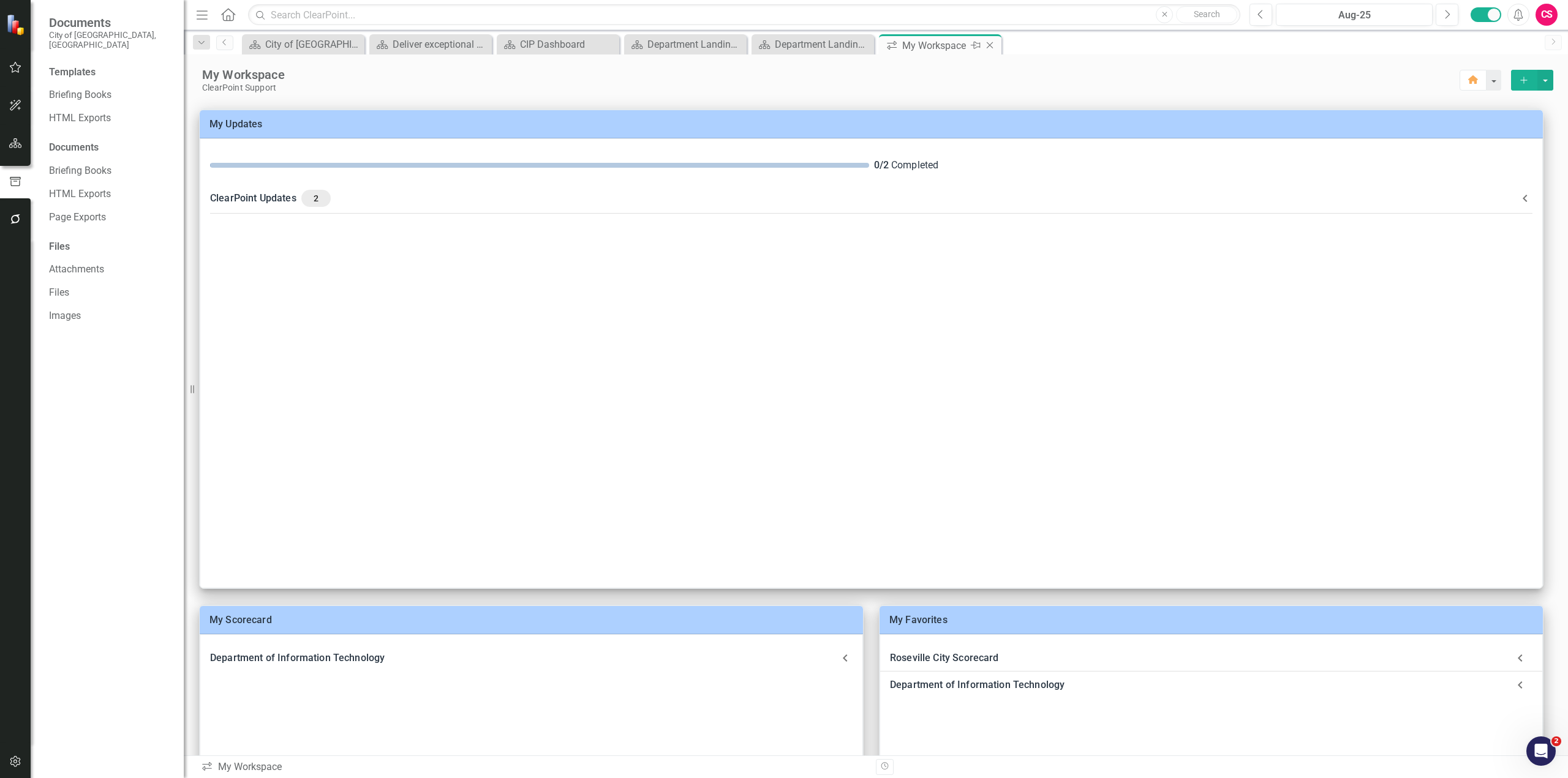
click at [992, 47] on icon "Close" at bounding box center [990, 45] width 12 height 10
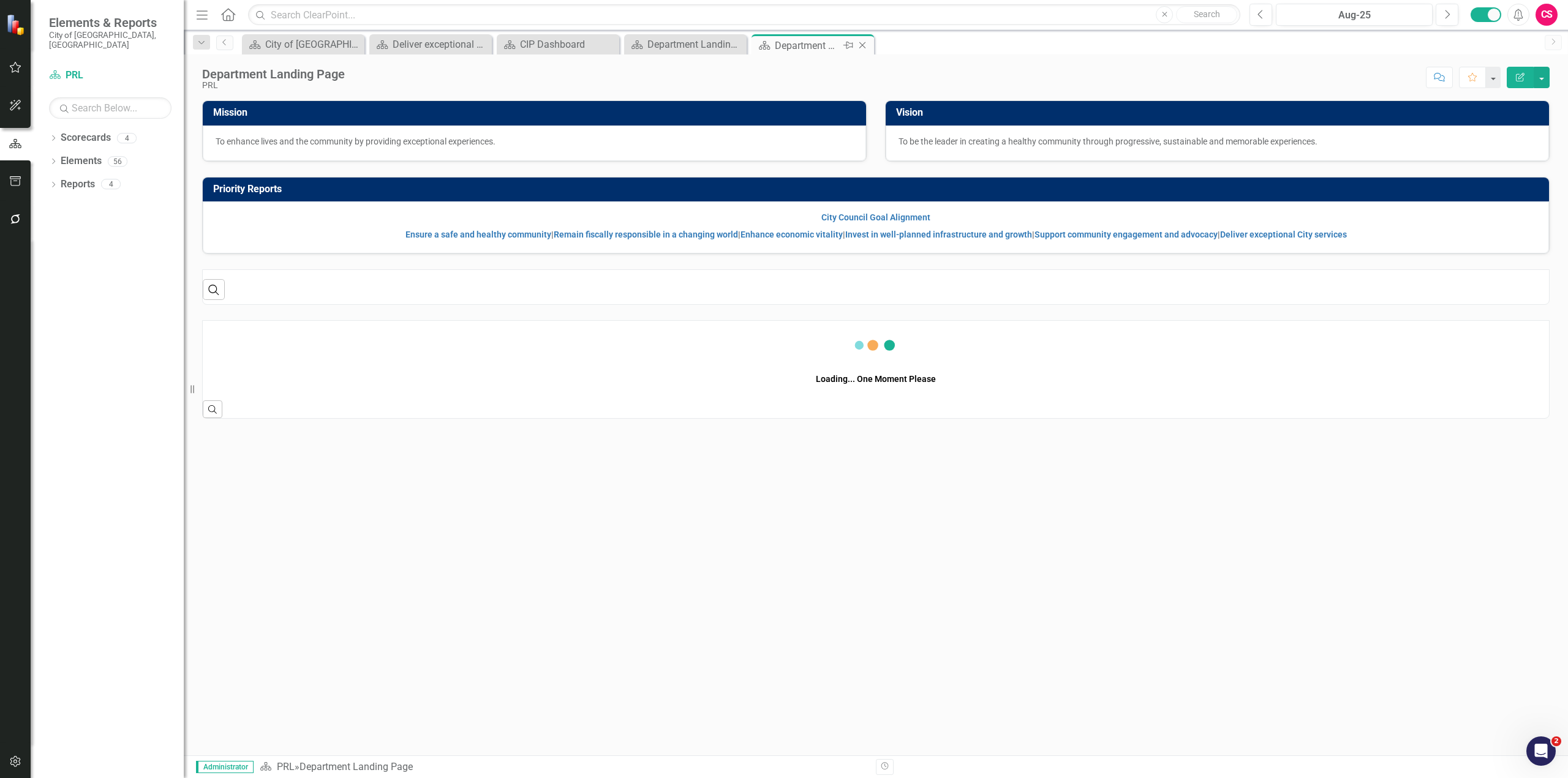
click at [864, 48] on icon "Close" at bounding box center [862, 45] width 12 height 10
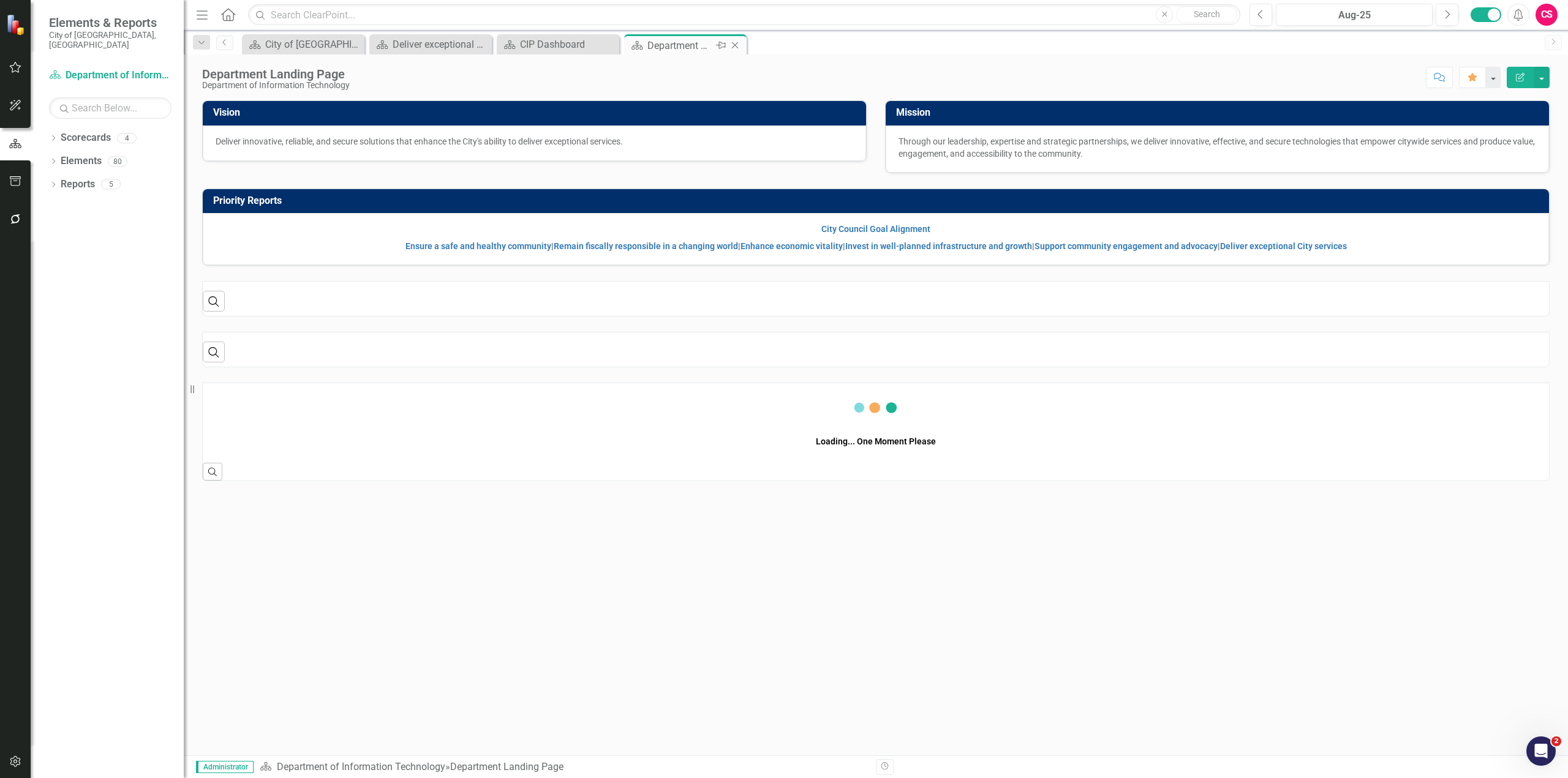
click at [736, 46] on icon "Close" at bounding box center [735, 45] width 12 height 10
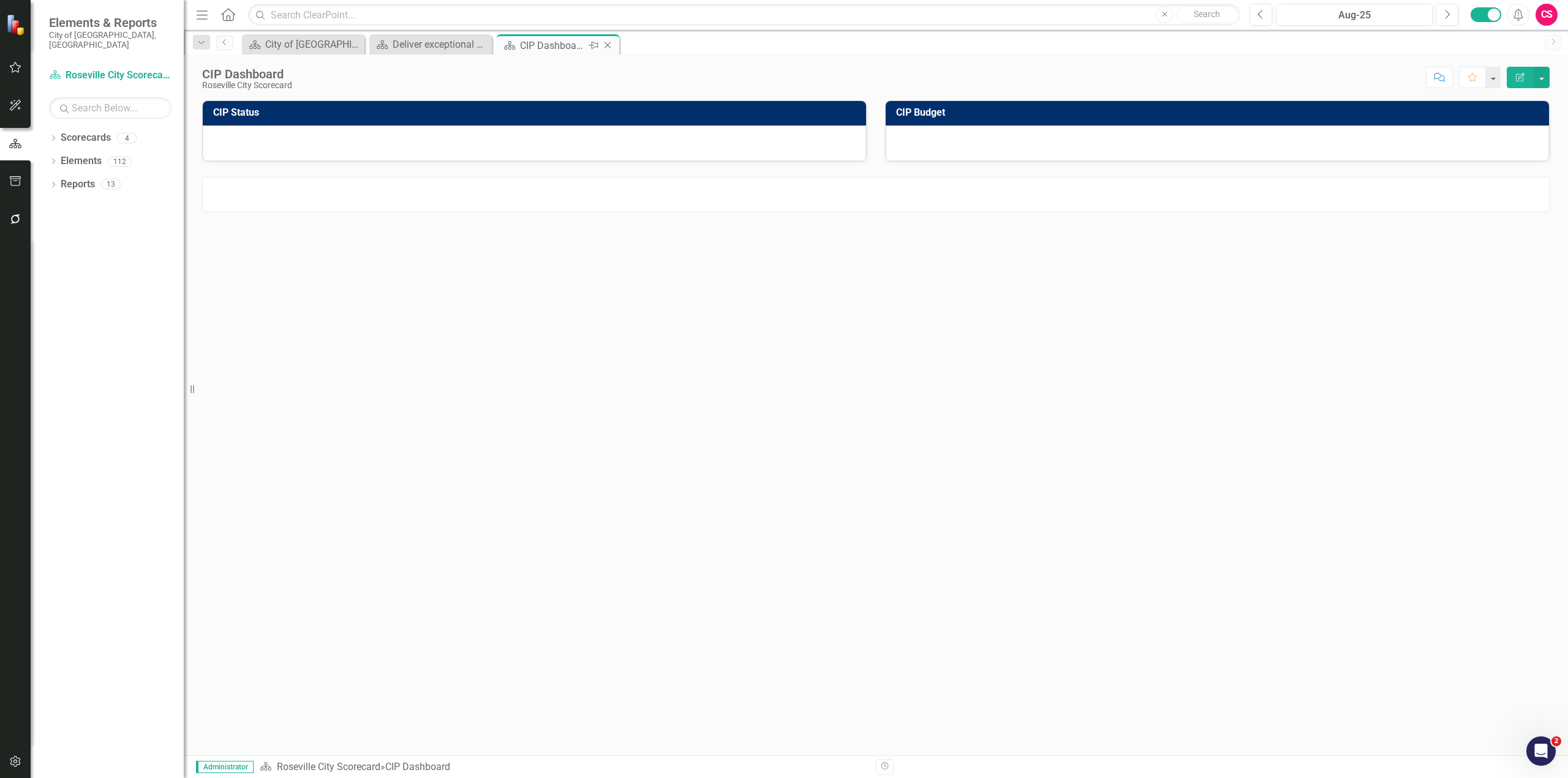
click at [608, 48] on icon "Close" at bounding box center [607, 45] width 12 height 10
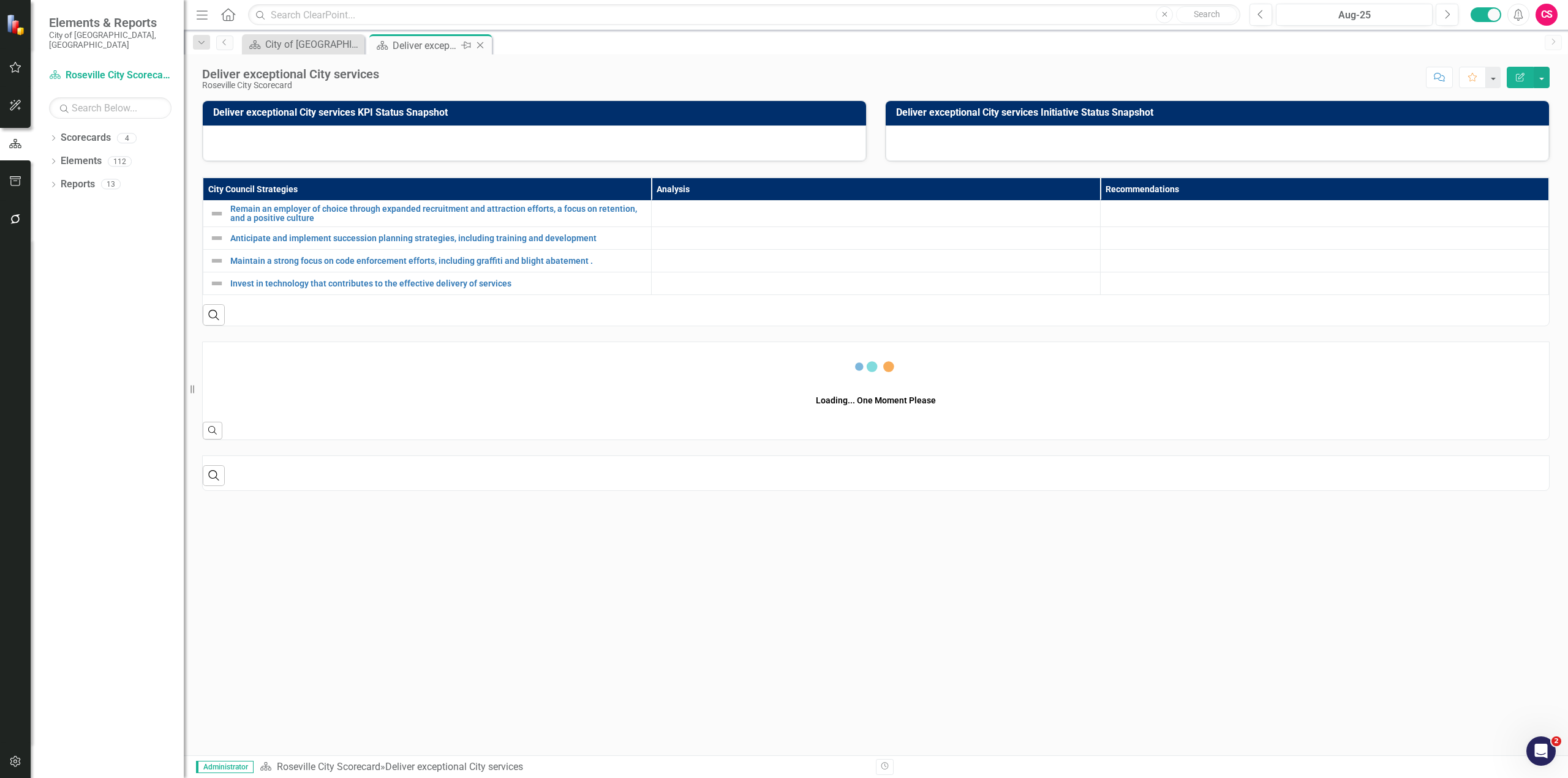
click at [479, 46] on icon at bounding box center [480, 45] width 7 height 7
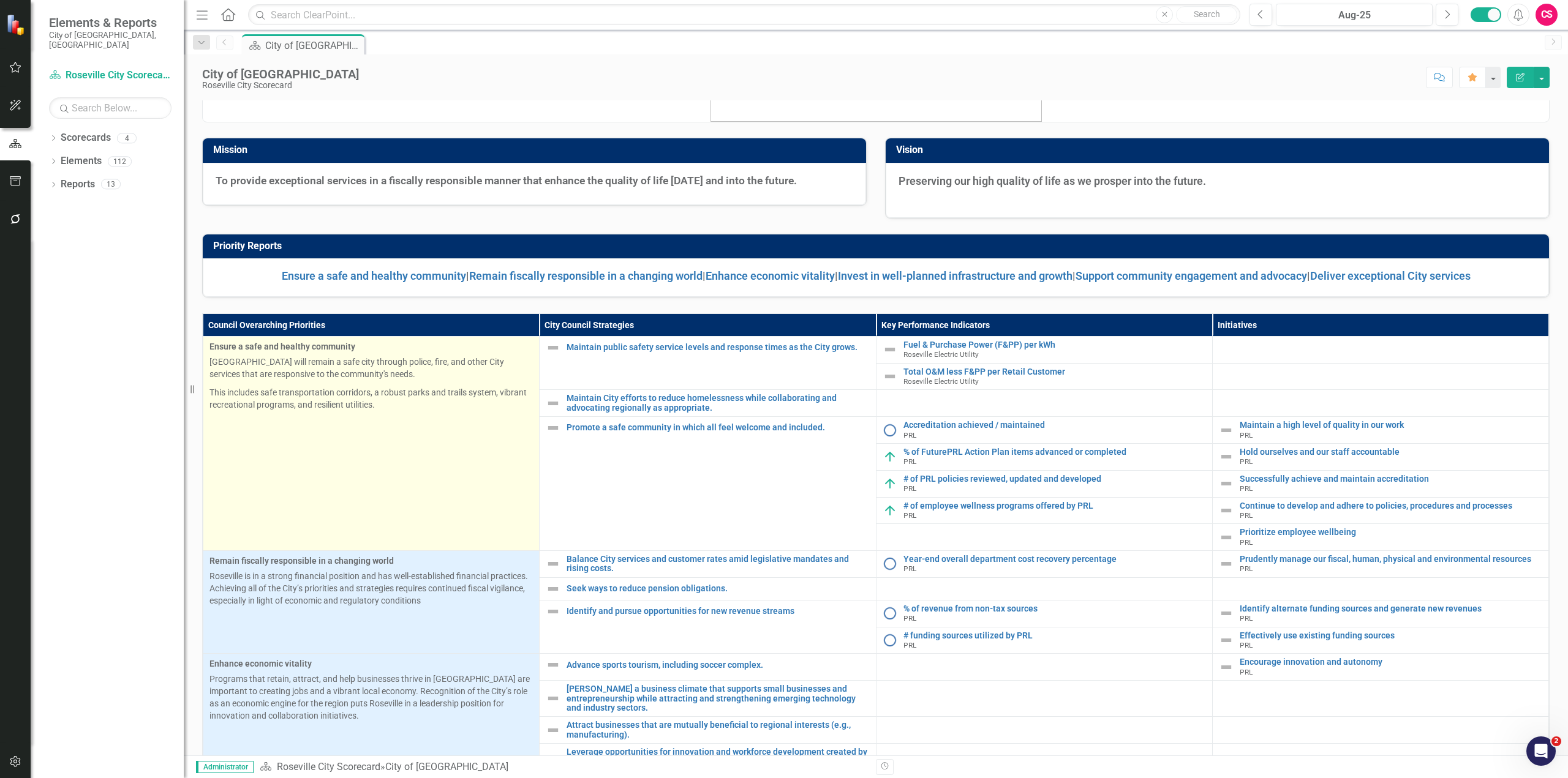
scroll to position [1, 0]
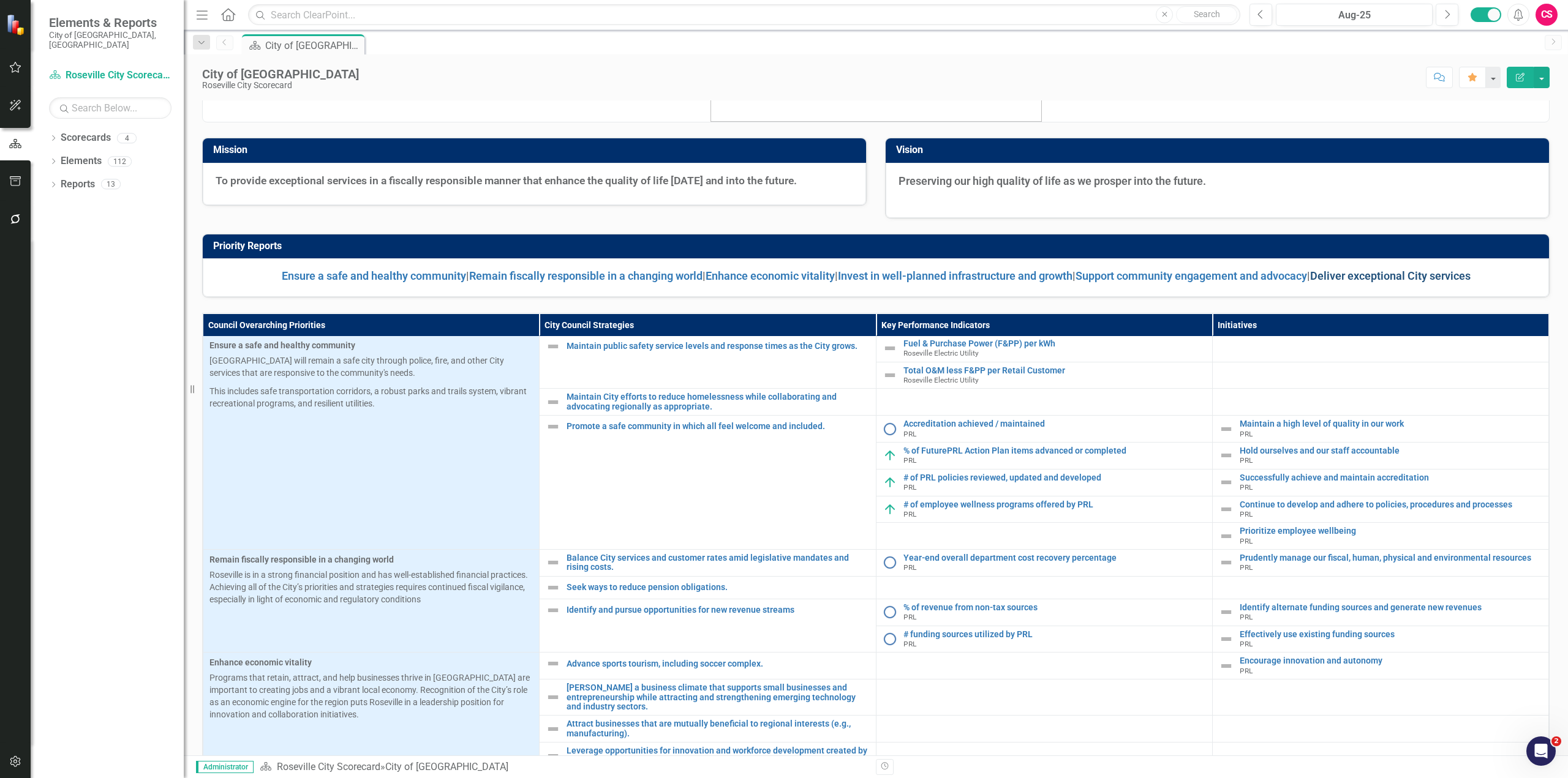
click at [1378, 276] on link "Deliver exceptional City services" at bounding box center [1391, 276] width 161 height 13
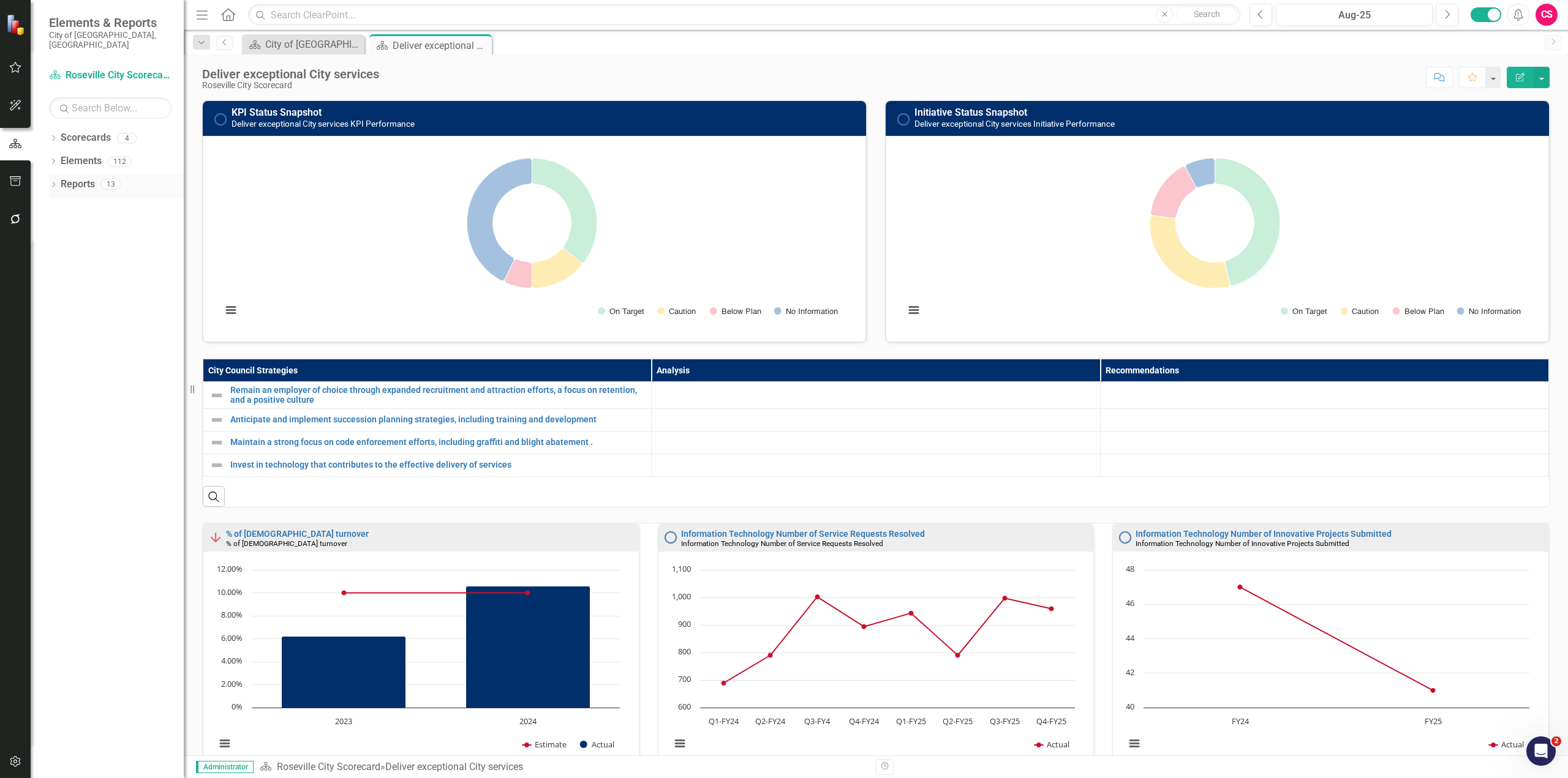
click at [54, 183] on icon "Dropdown" at bounding box center [53, 186] width 9 height 7
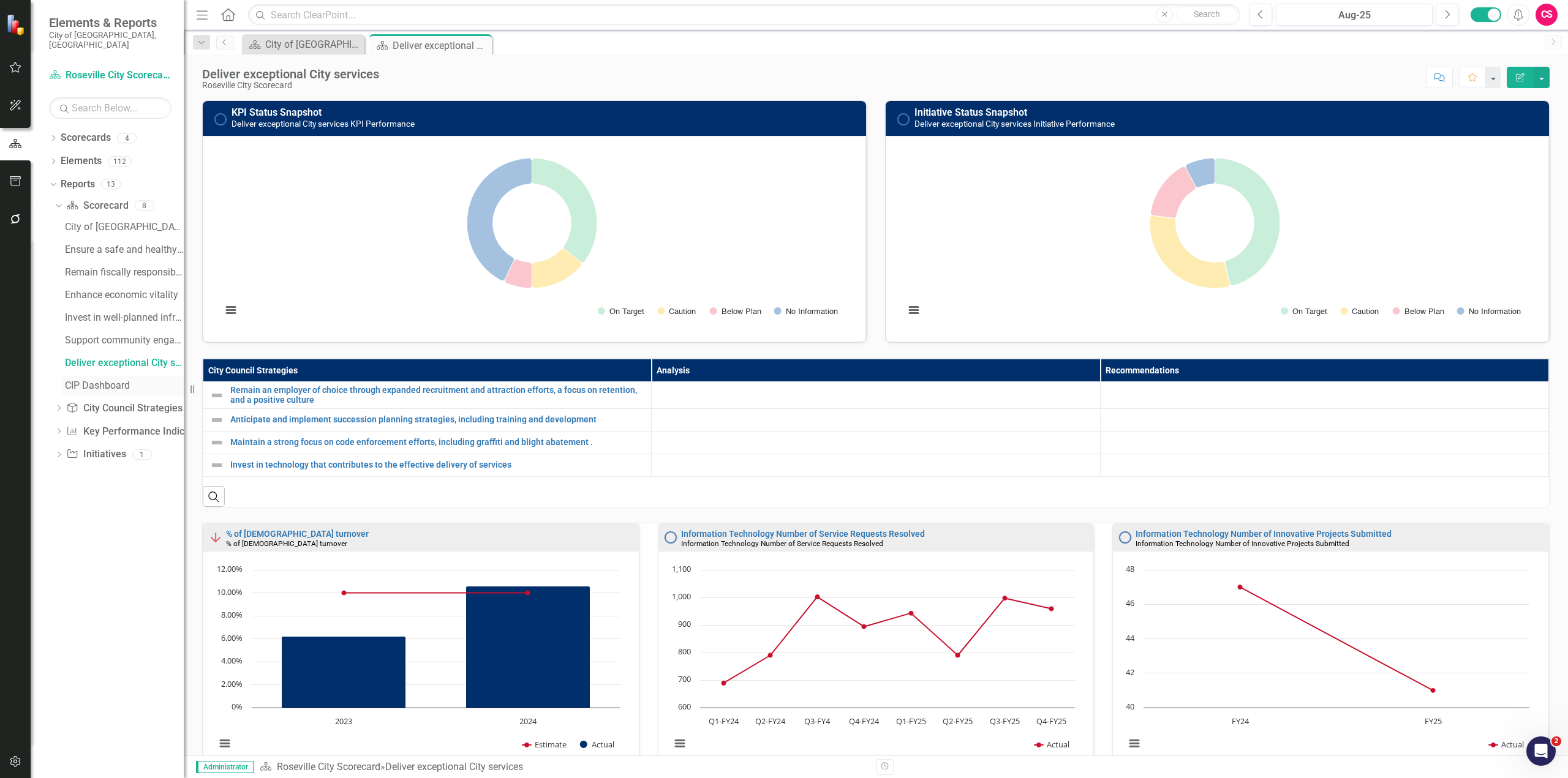
click at [121, 380] on div "CIP Dashboard" at bounding box center [124, 386] width 119 height 11
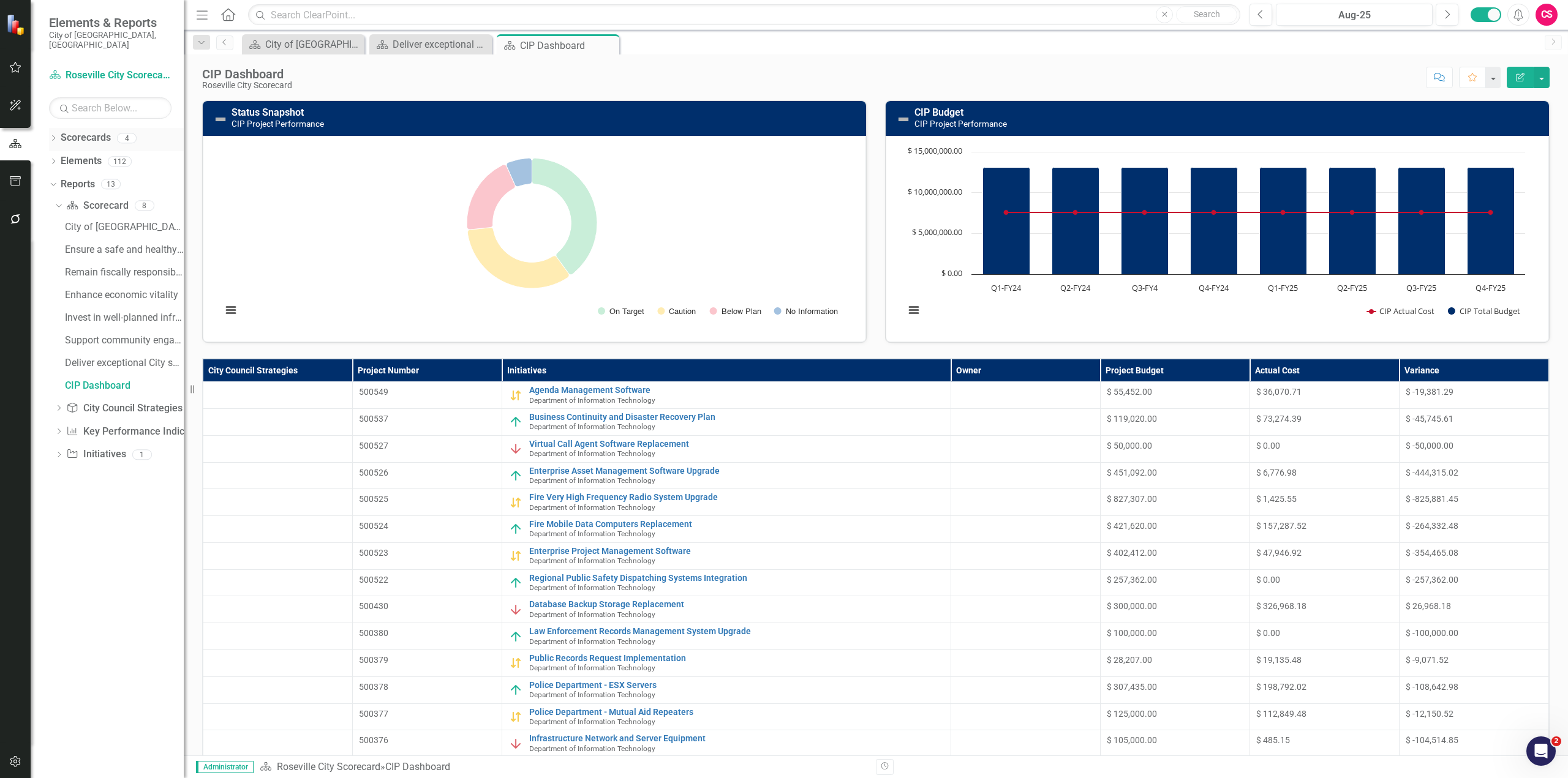
click at [54, 136] on icon "Dropdown" at bounding box center [53, 139] width 9 height 7
click at [56, 156] on div "Dropdown" at bounding box center [59, 161] width 9 height 10
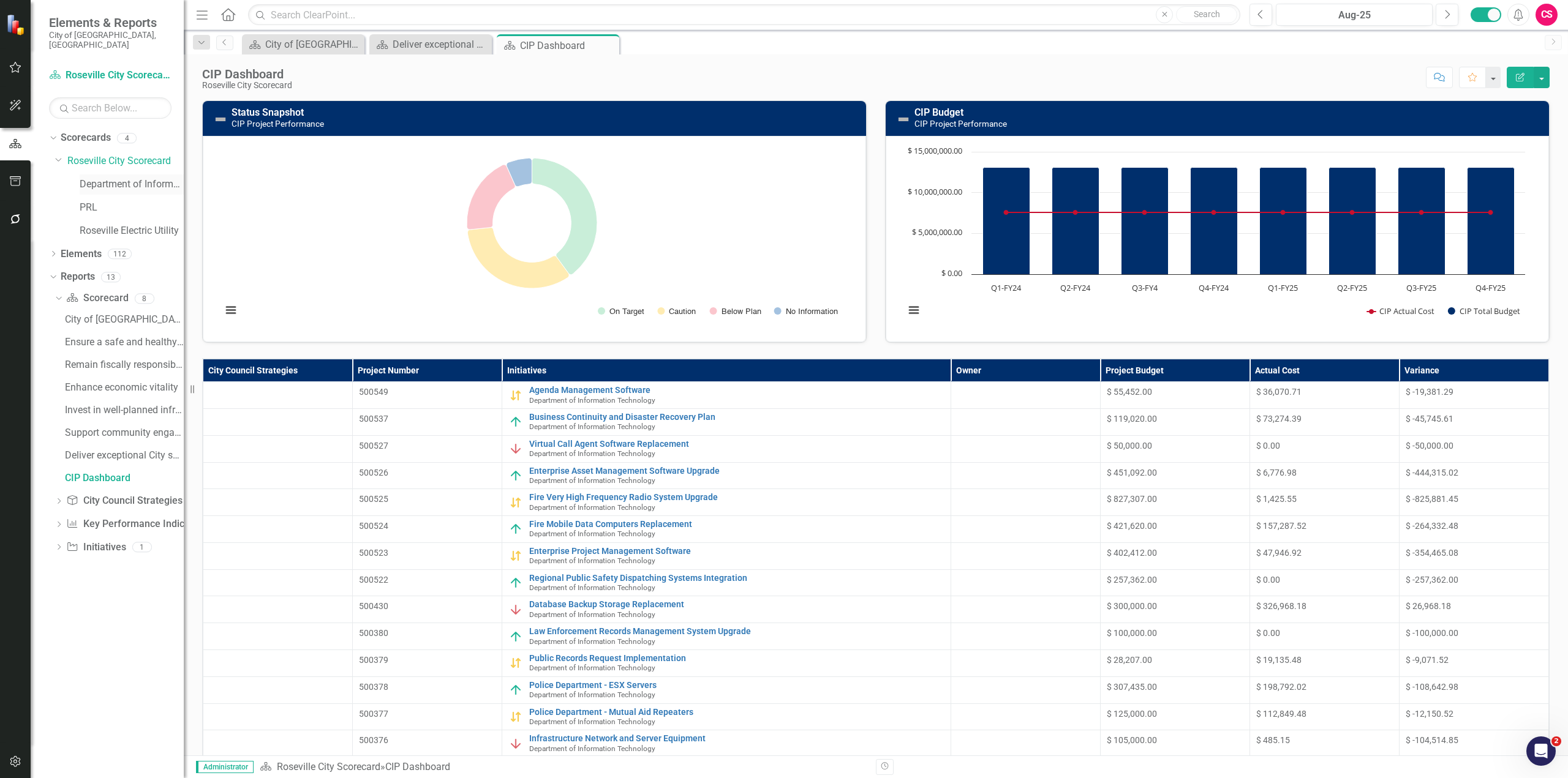
click at [120, 178] on link "Department of Information Technology" at bounding box center [132, 184] width 104 height 14
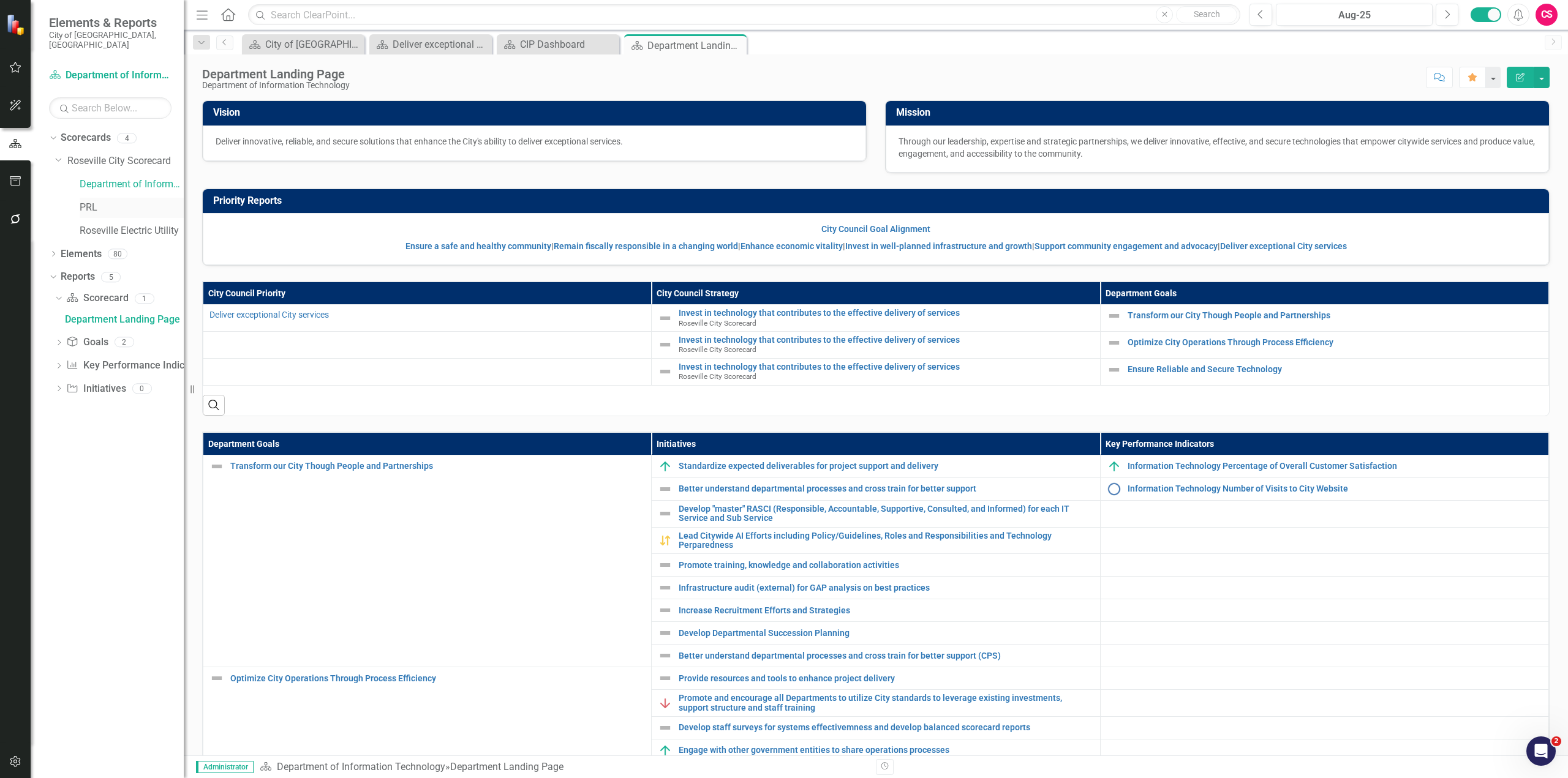
click at [82, 201] on link "PRL" at bounding box center [132, 208] width 104 height 14
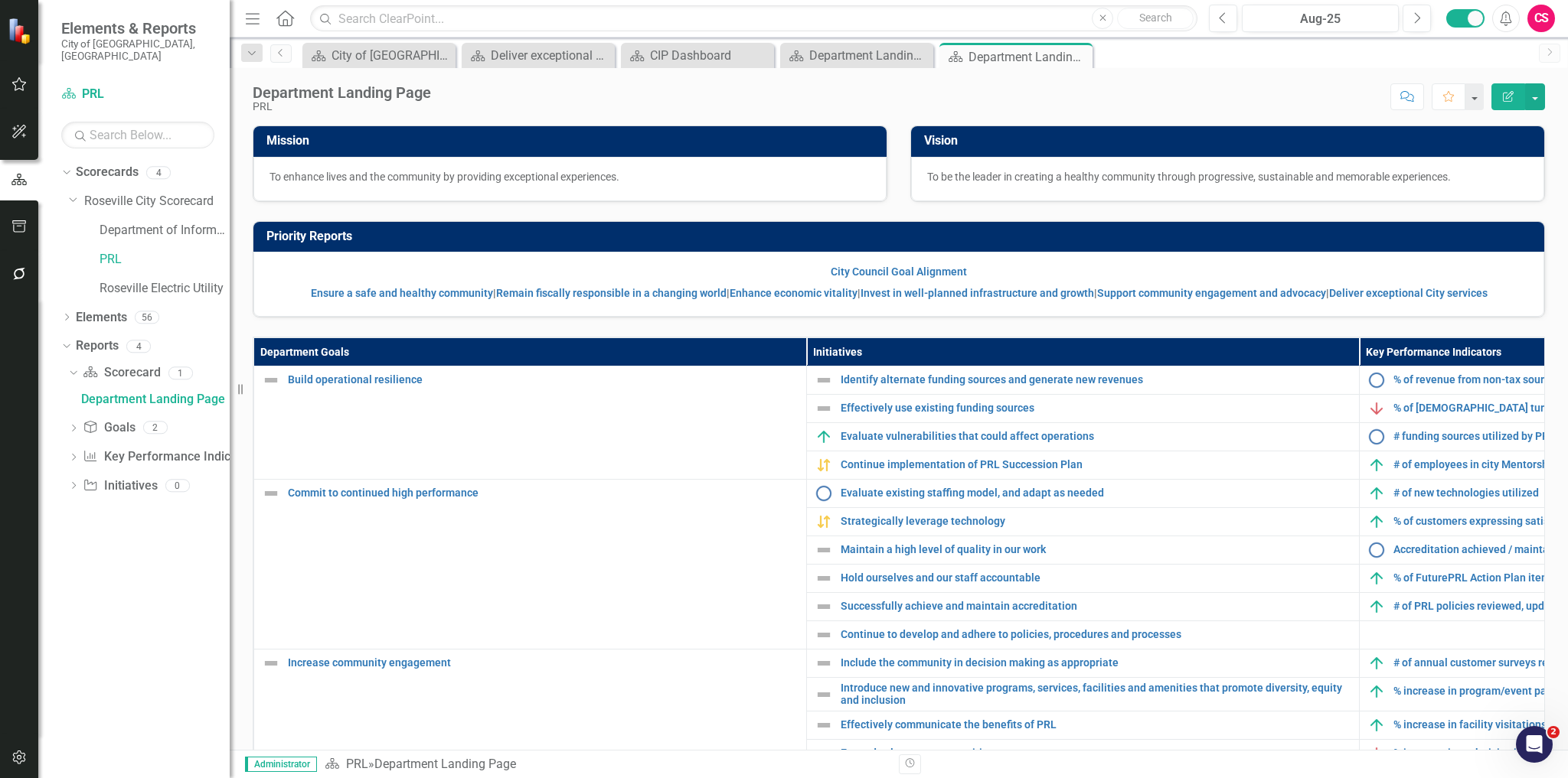
drag, startPoint x: 931, startPoint y: 1, endPoint x: 1279, endPoint y: 96, distance: 360.7
click at [1279, 96] on div "Score: N/A Aug-25 Completed Comment Favorite Edit Report" at bounding box center [992, 96] width 1106 height 26
click at [18, 88] on icon "button" at bounding box center [19, 84] width 16 height 12
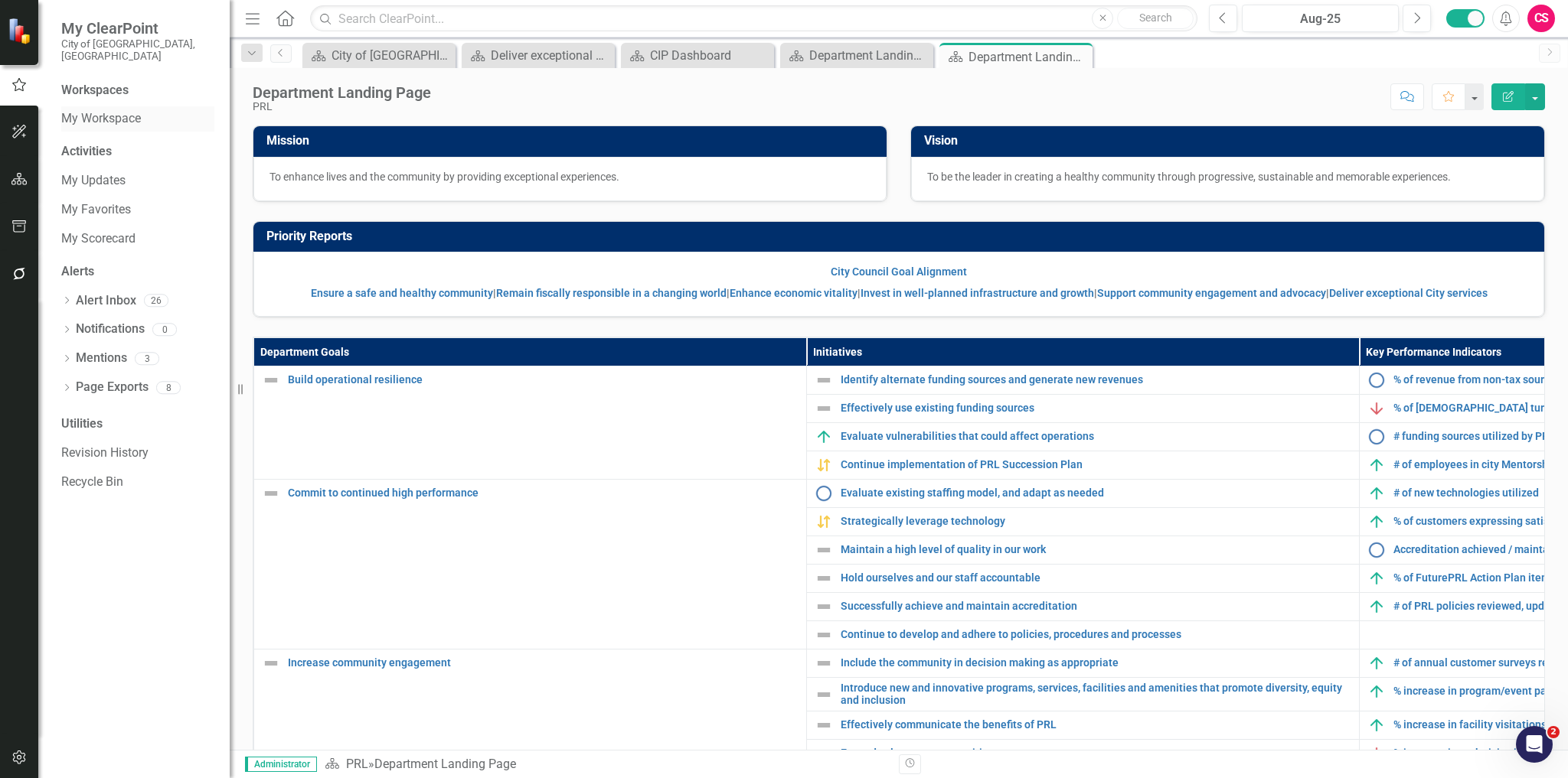
click at [103, 110] on link "My Workspace" at bounding box center [138, 119] width 153 height 18
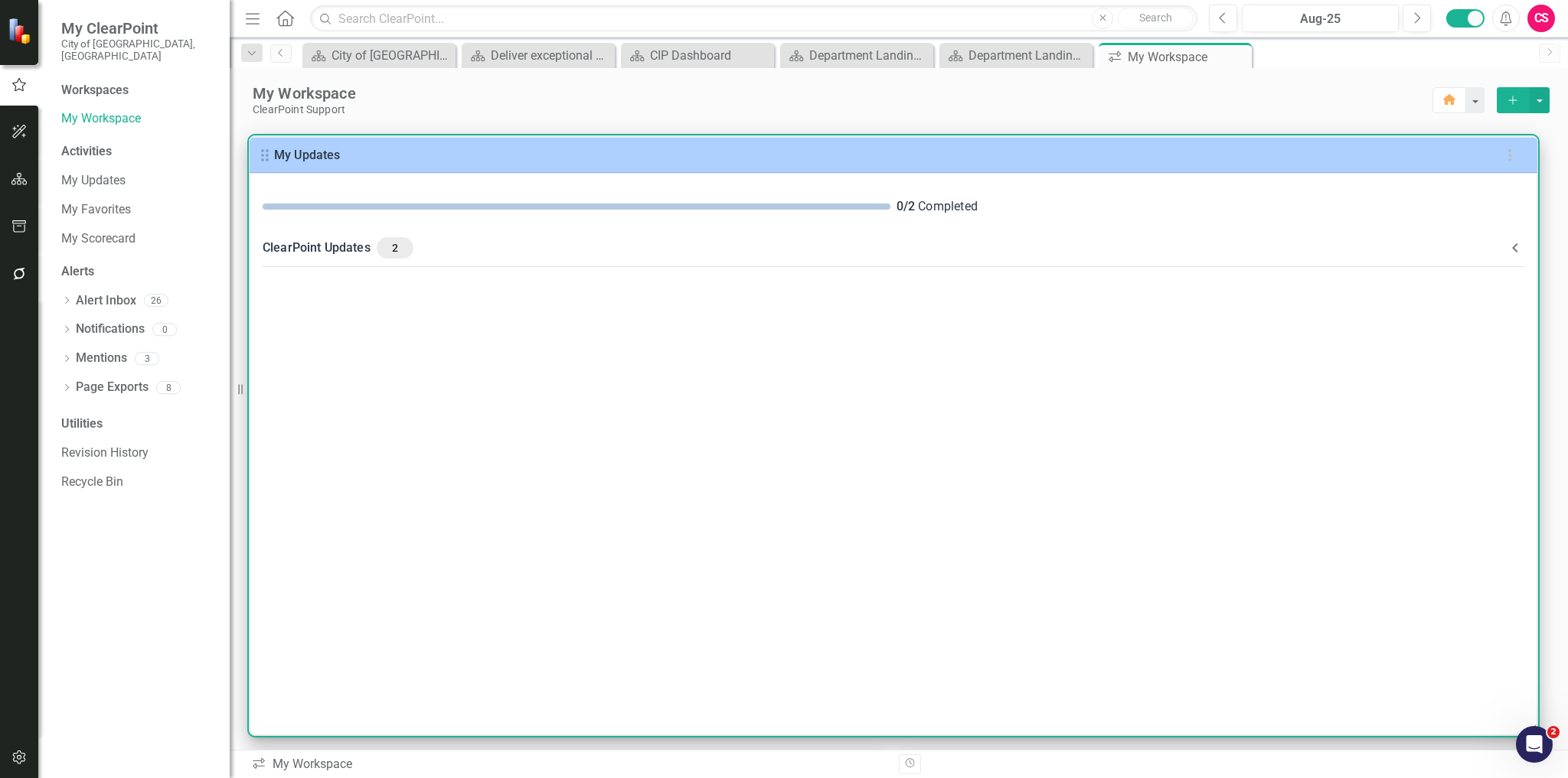
click at [1513, 247] on icon at bounding box center [1514, 248] width 5 height 9
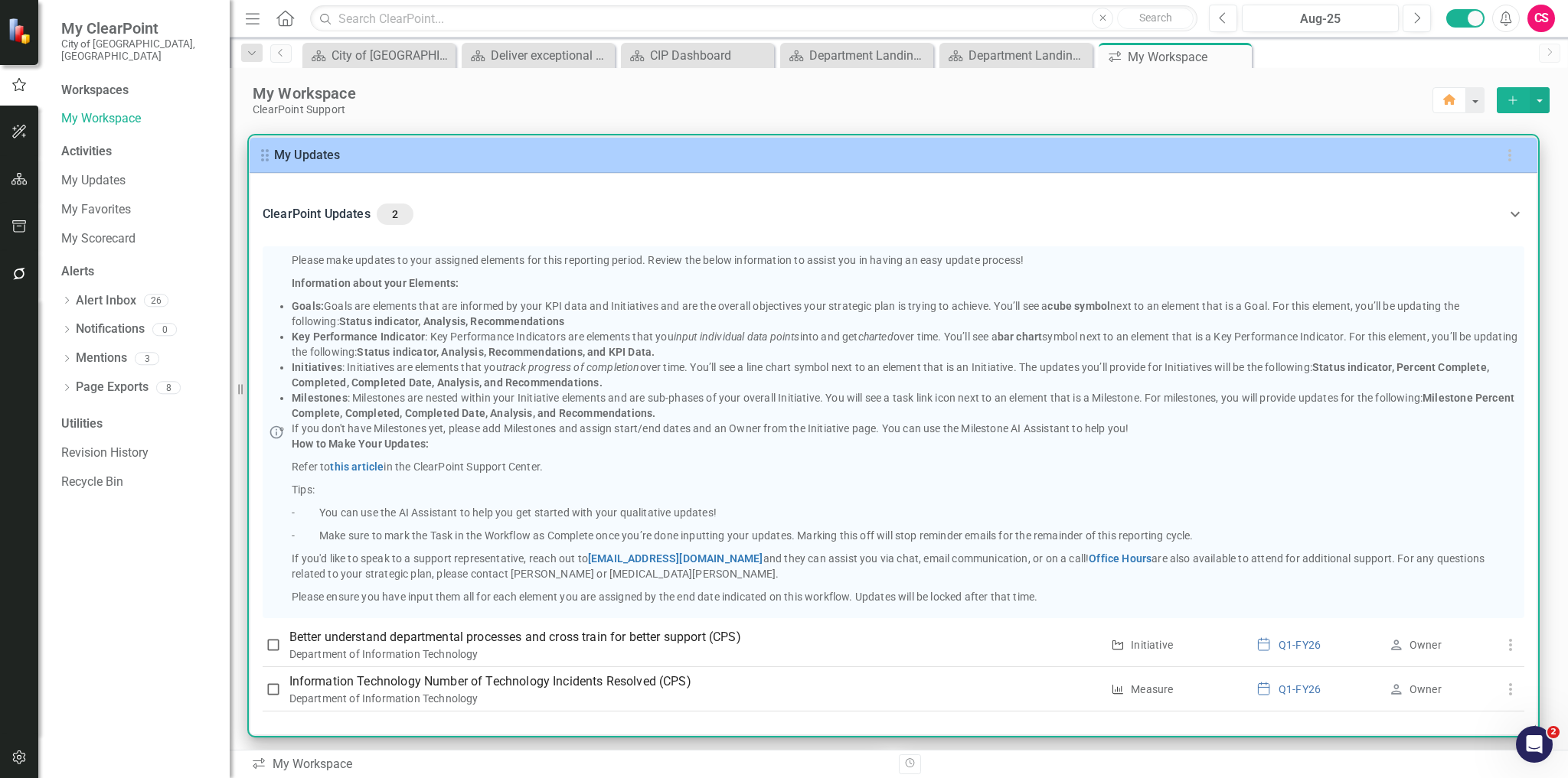
scroll to position [41, 0]
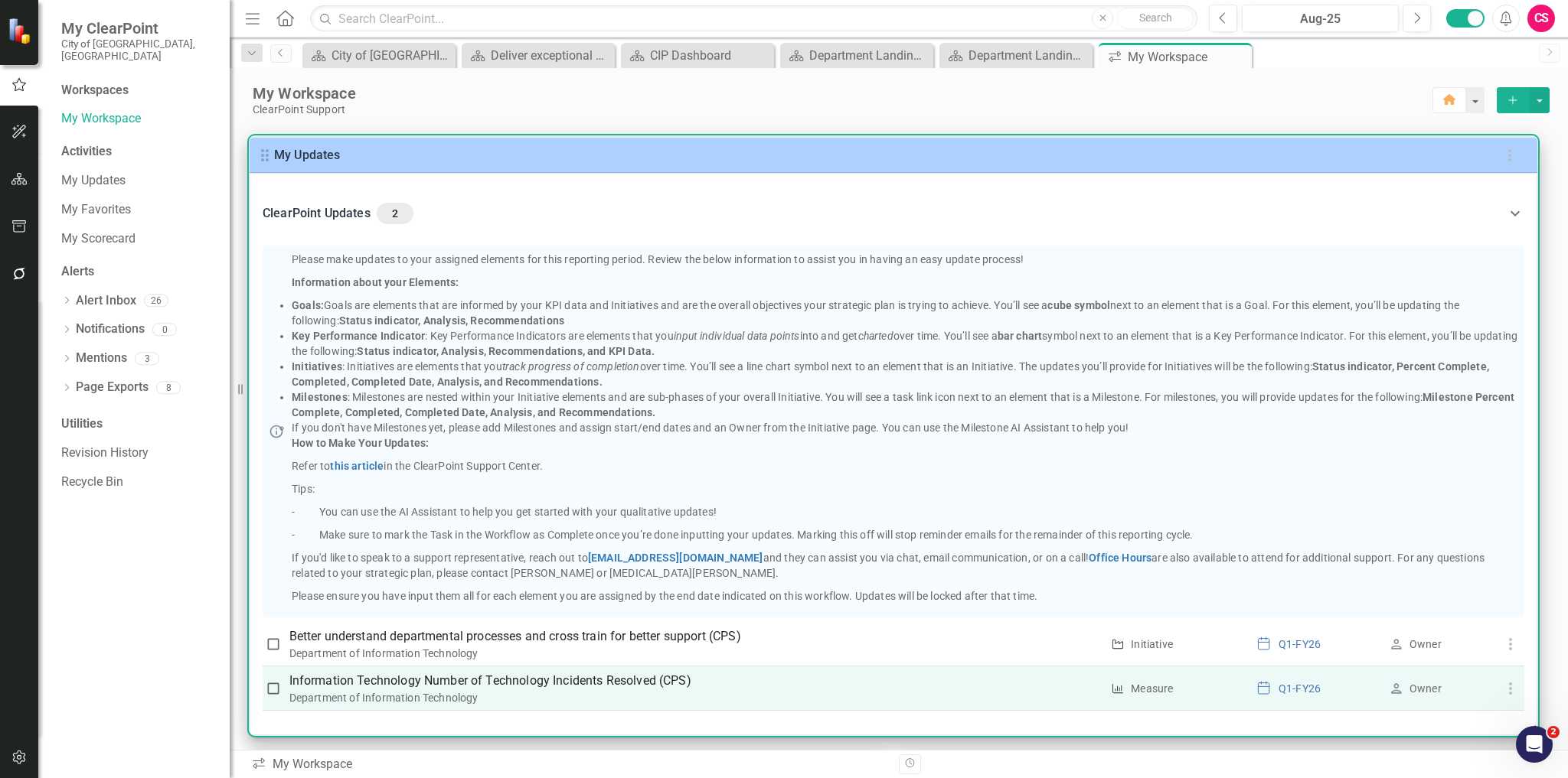
click at [1507, 691] on icon "button" at bounding box center [1511, 688] width 18 height 18
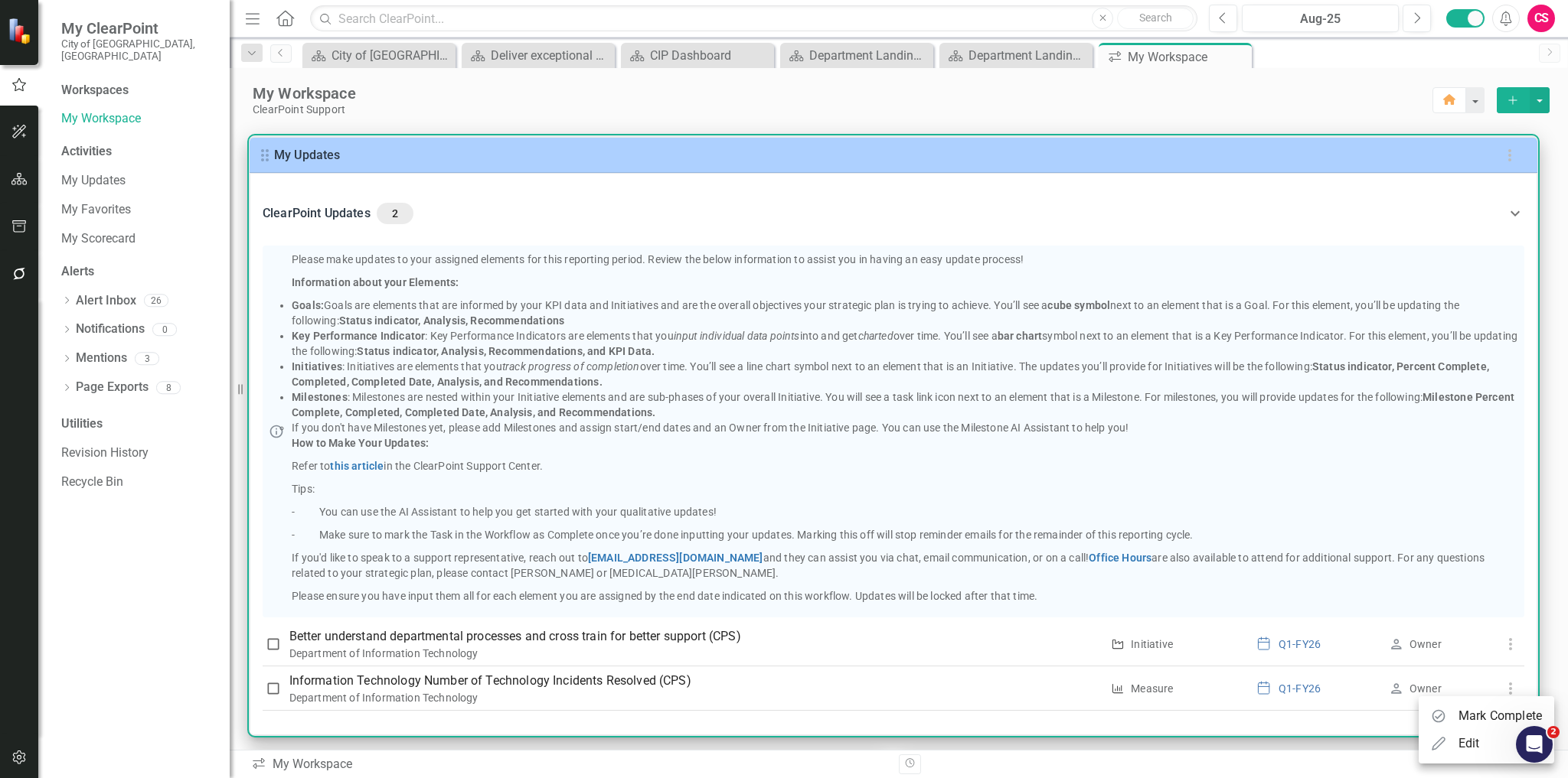
click at [1471, 749] on div "Edit" at bounding box center [1469, 744] width 21 height 18
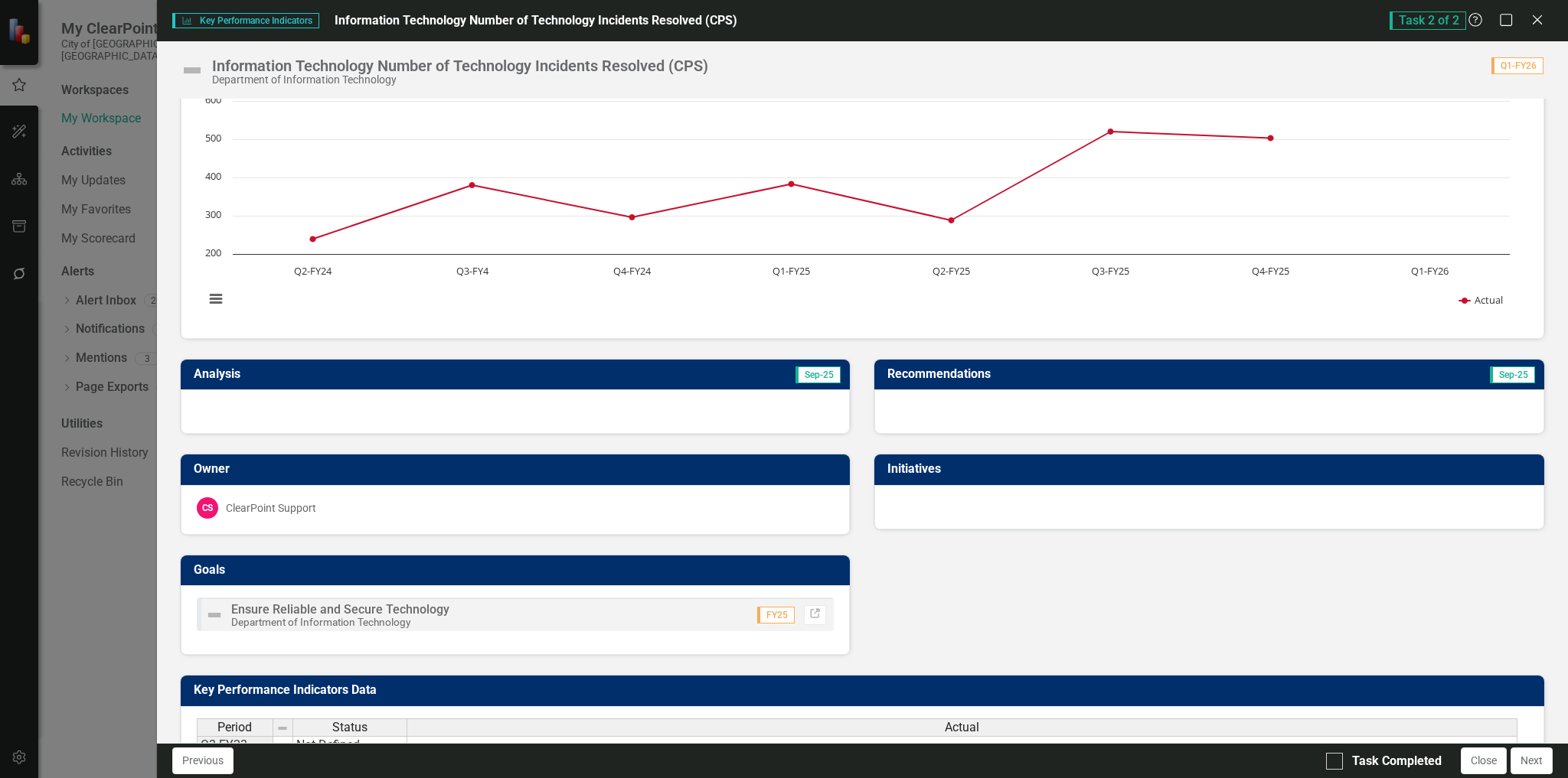
scroll to position [47, 0]
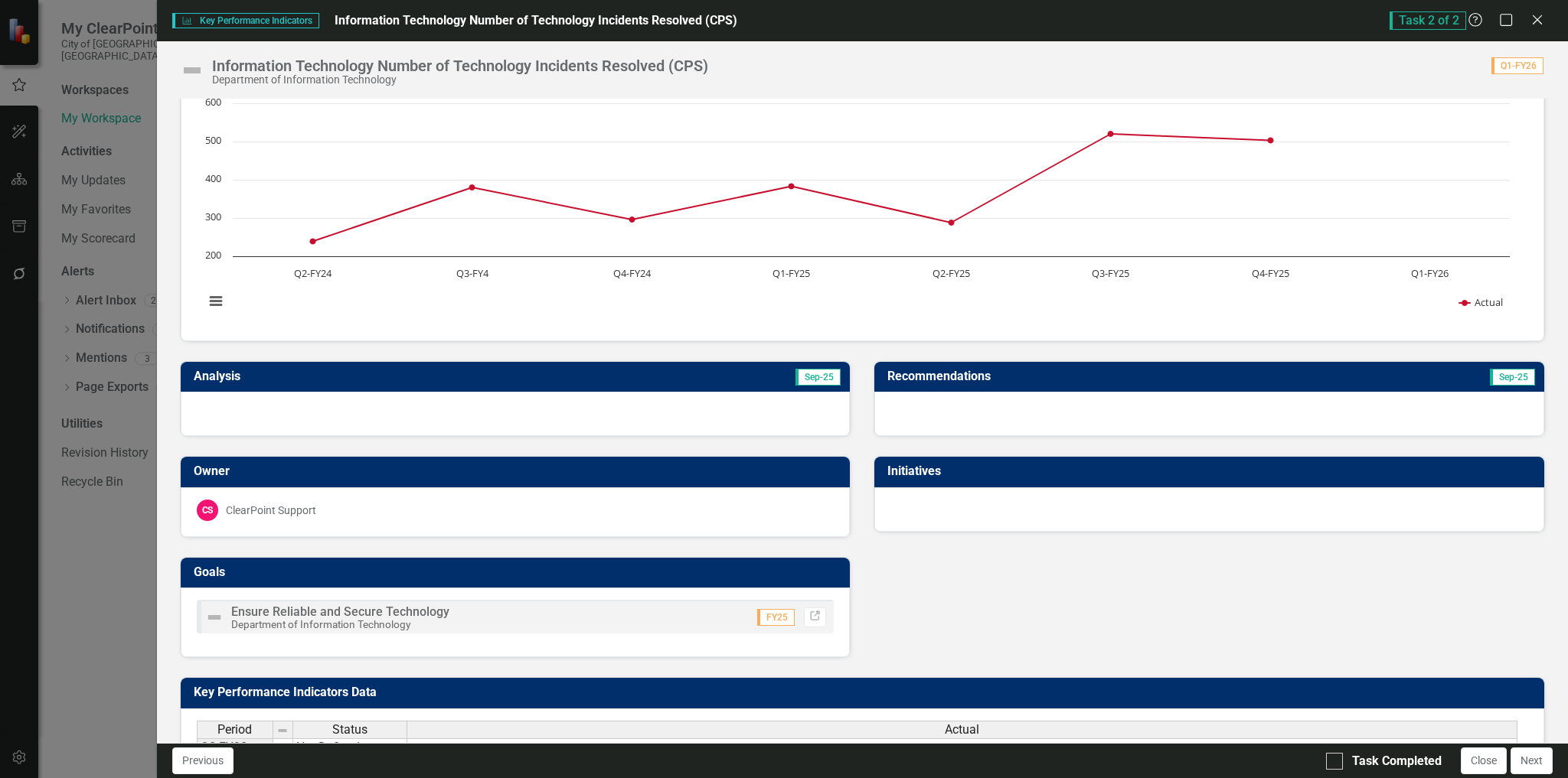
click at [711, 414] on div at bounding box center [516, 414] width 669 height 44
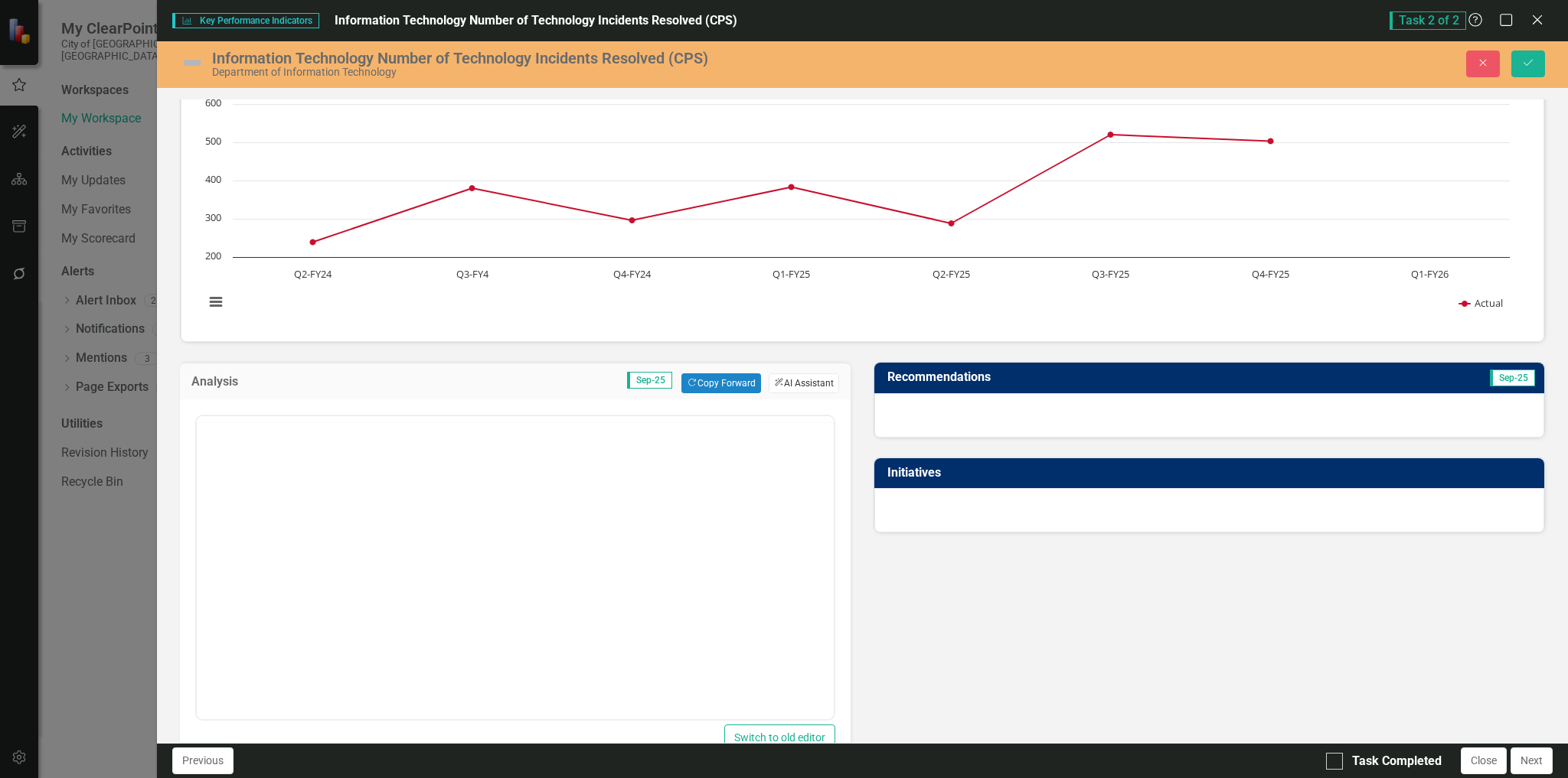
scroll to position [0, 0]
click at [799, 381] on button "ClearPoint AI AI Assistant" at bounding box center [804, 384] width 70 height 20
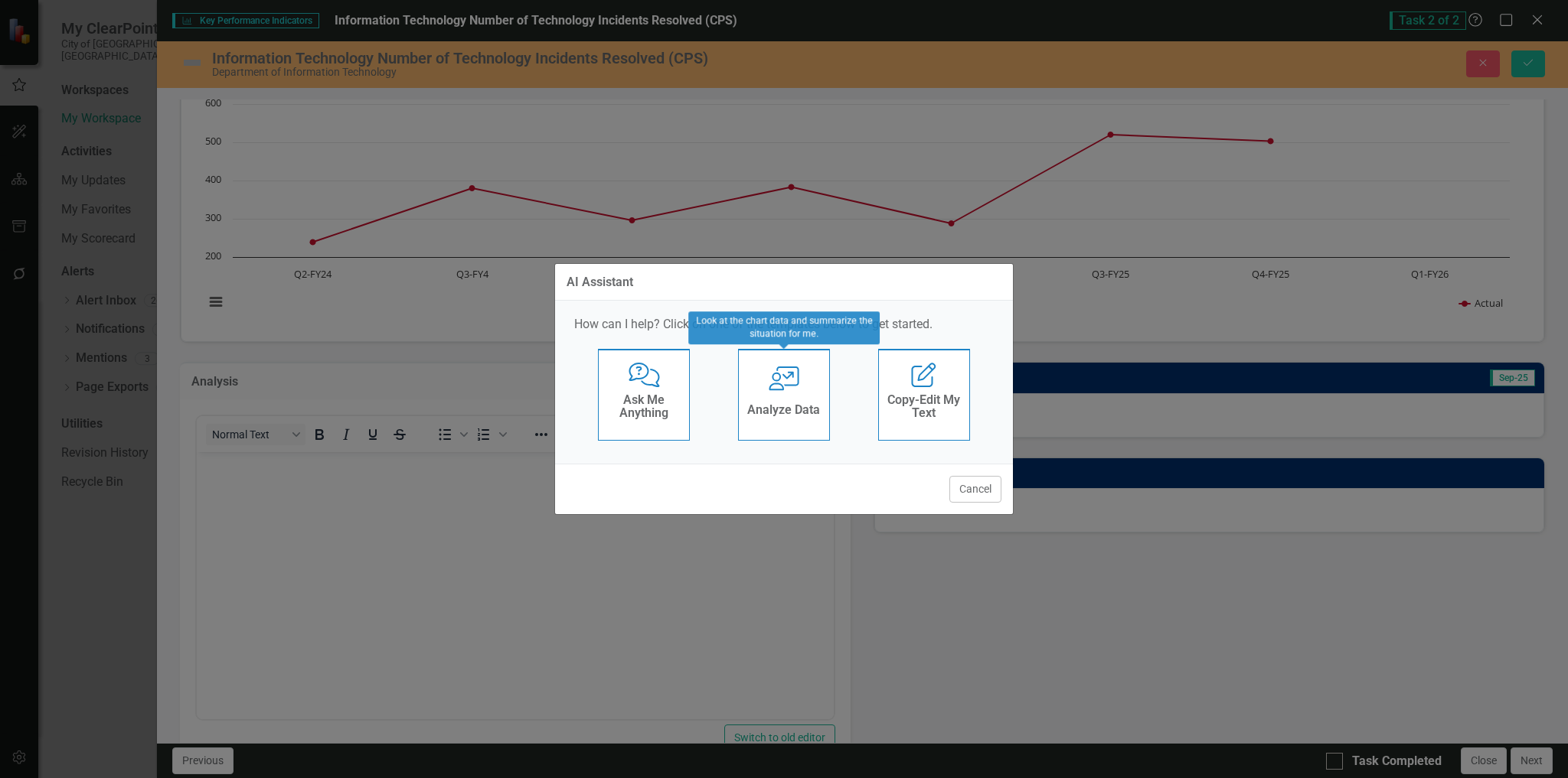
click at [790, 387] on icon "User with Chart" at bounding box center [784, 379] width 31 height 25
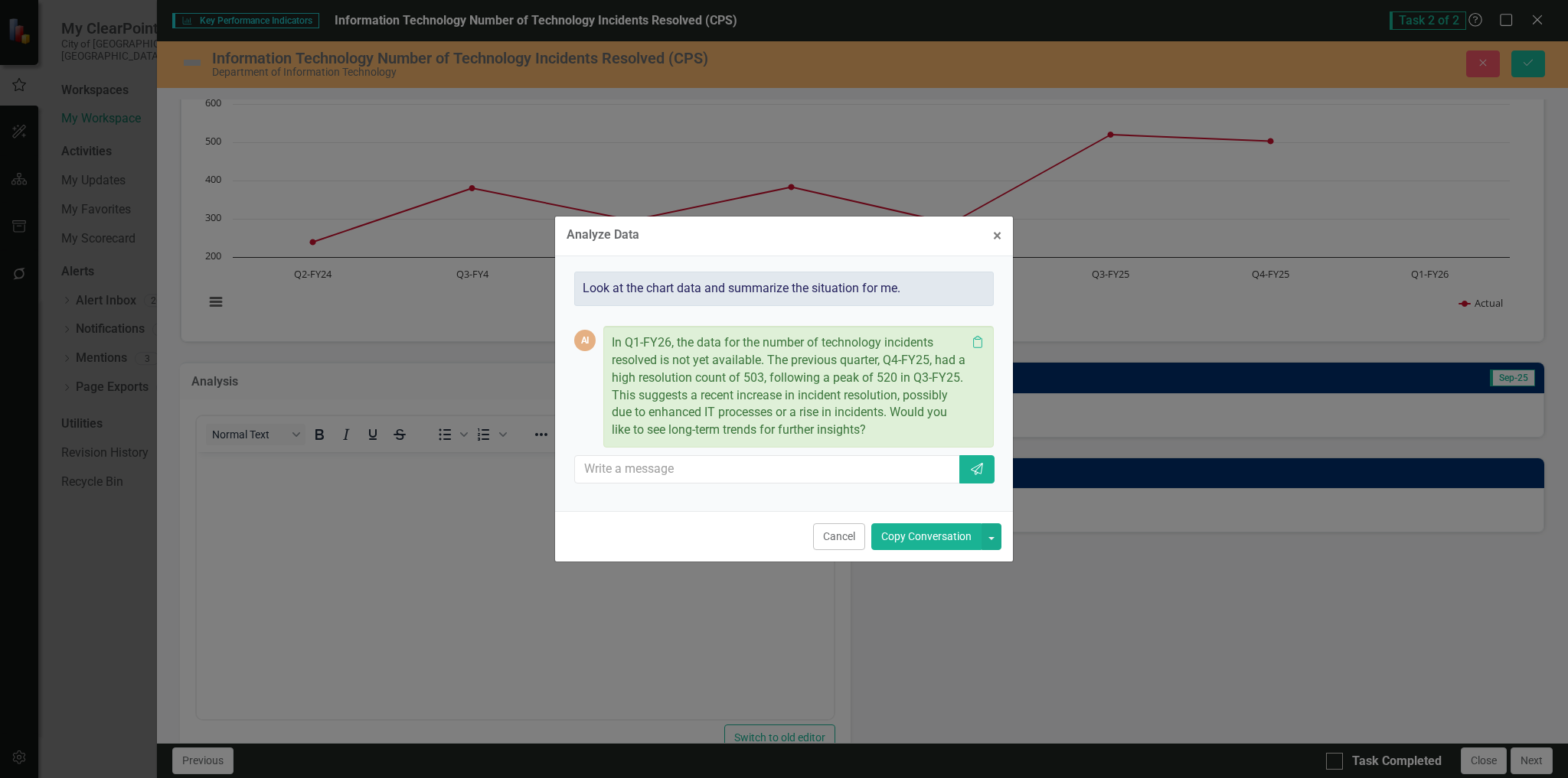
click at [923, 534] on button "Copy Conversation" at bounding box center [926, 537] width 110 height 27
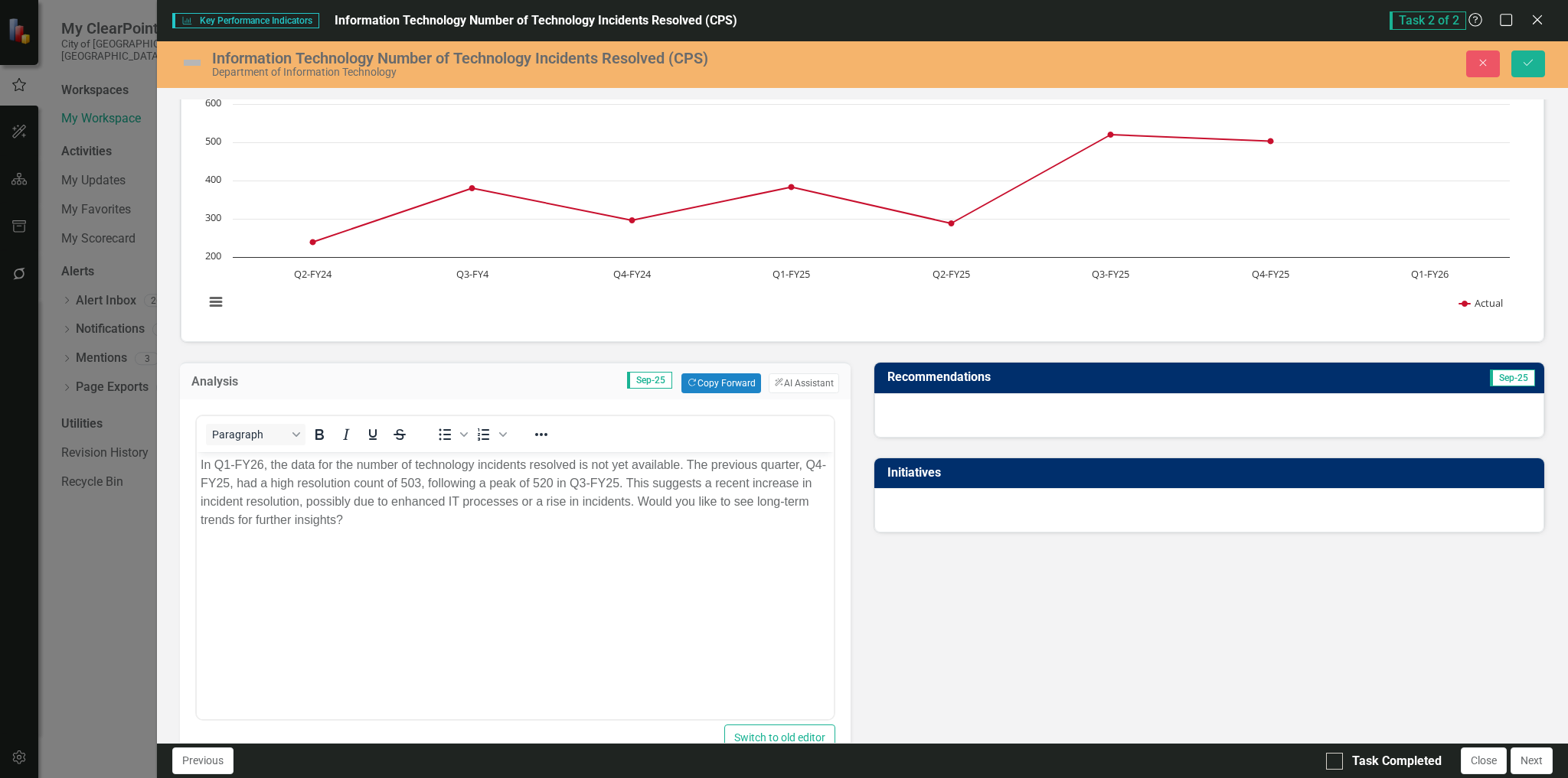
click at [1023, 420] on div at bounding box center [1209, 416] width 669 height 44
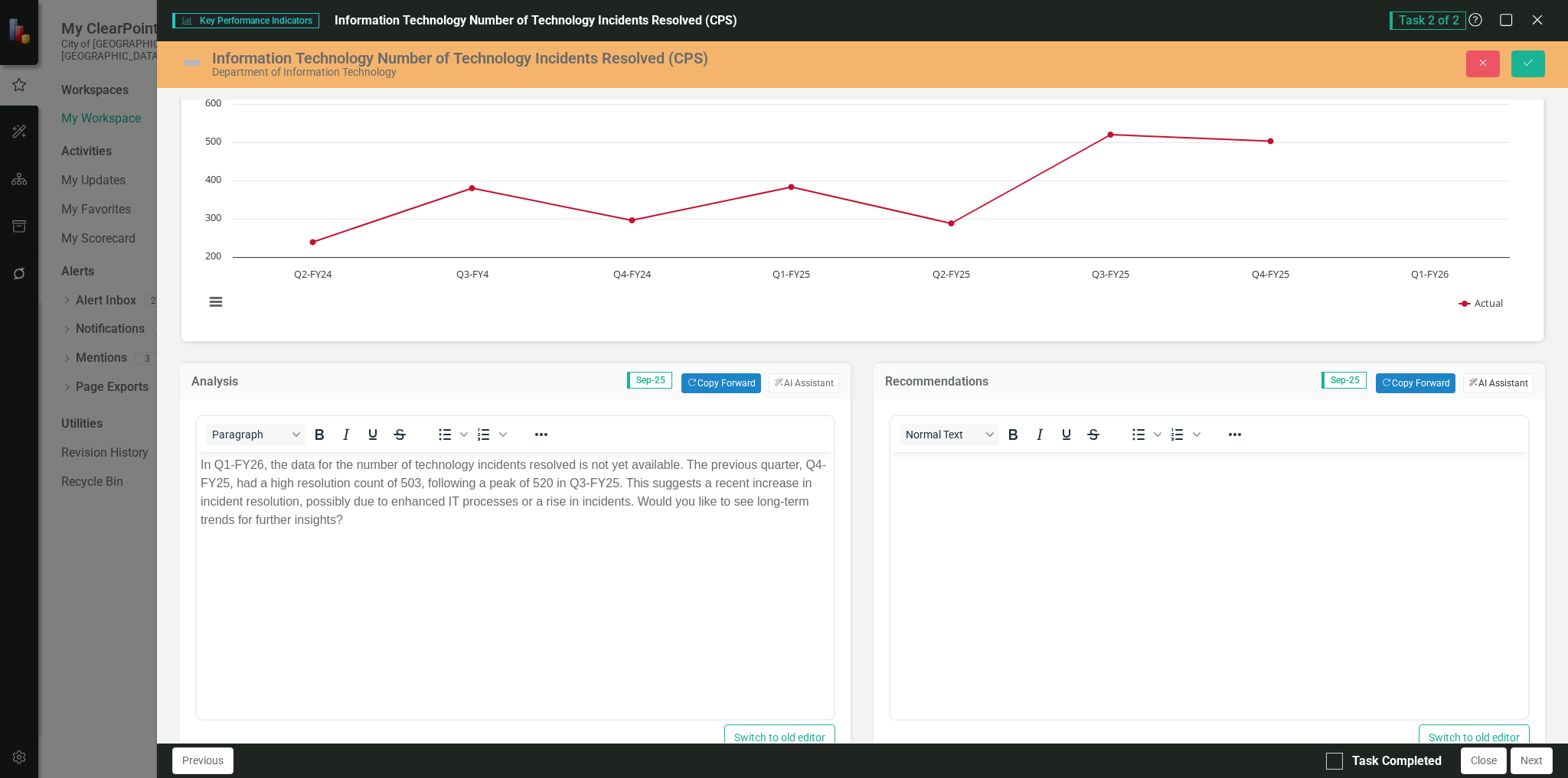
click at [1490, 381] on button "ClearPoint AI AI Assistant" at bounding box center [1498, 384] width 70 height 20
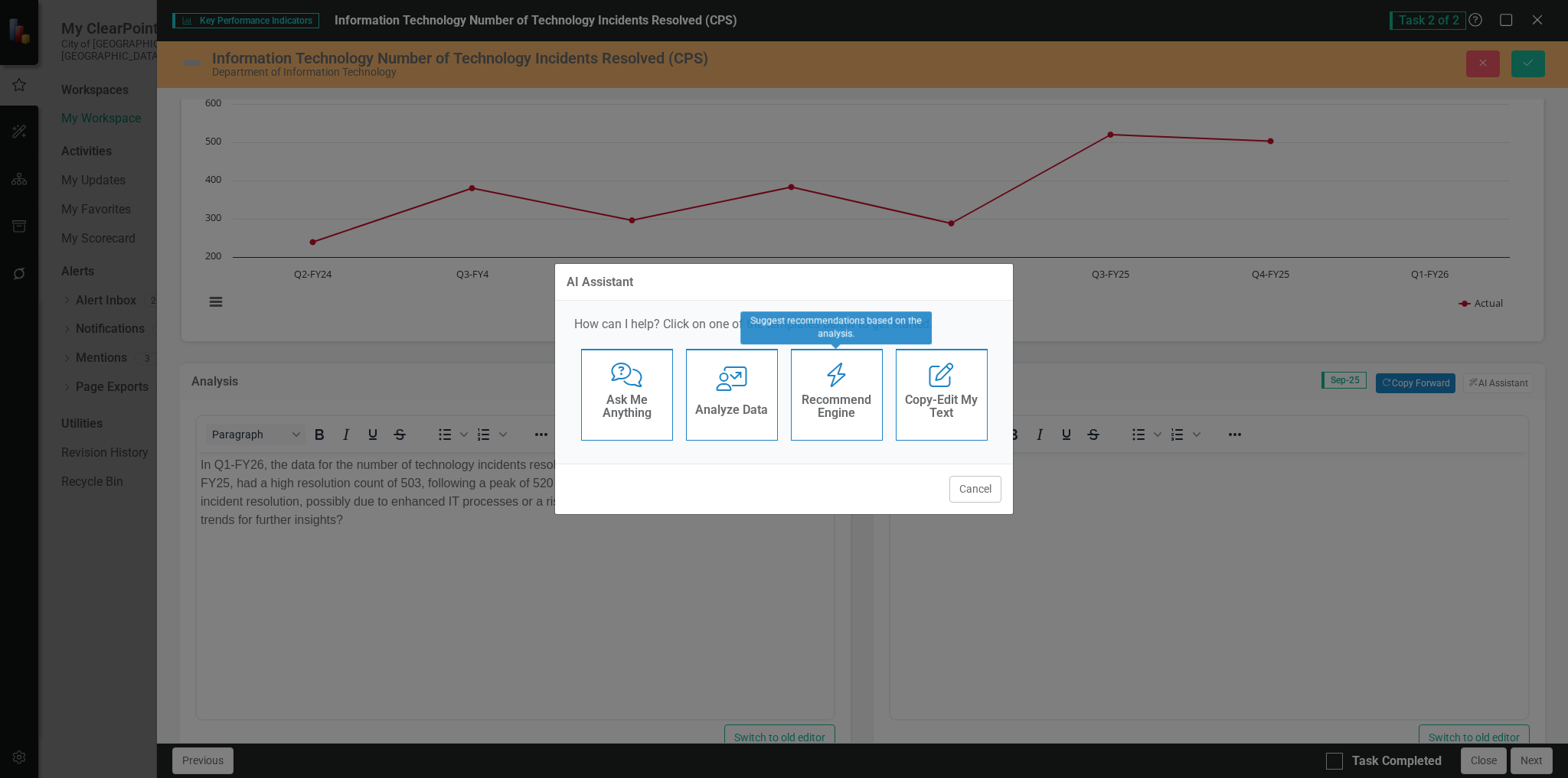
click at [835, 390] on div "Recommend Engine" at bounding box center [836, 409] width 75 height 38
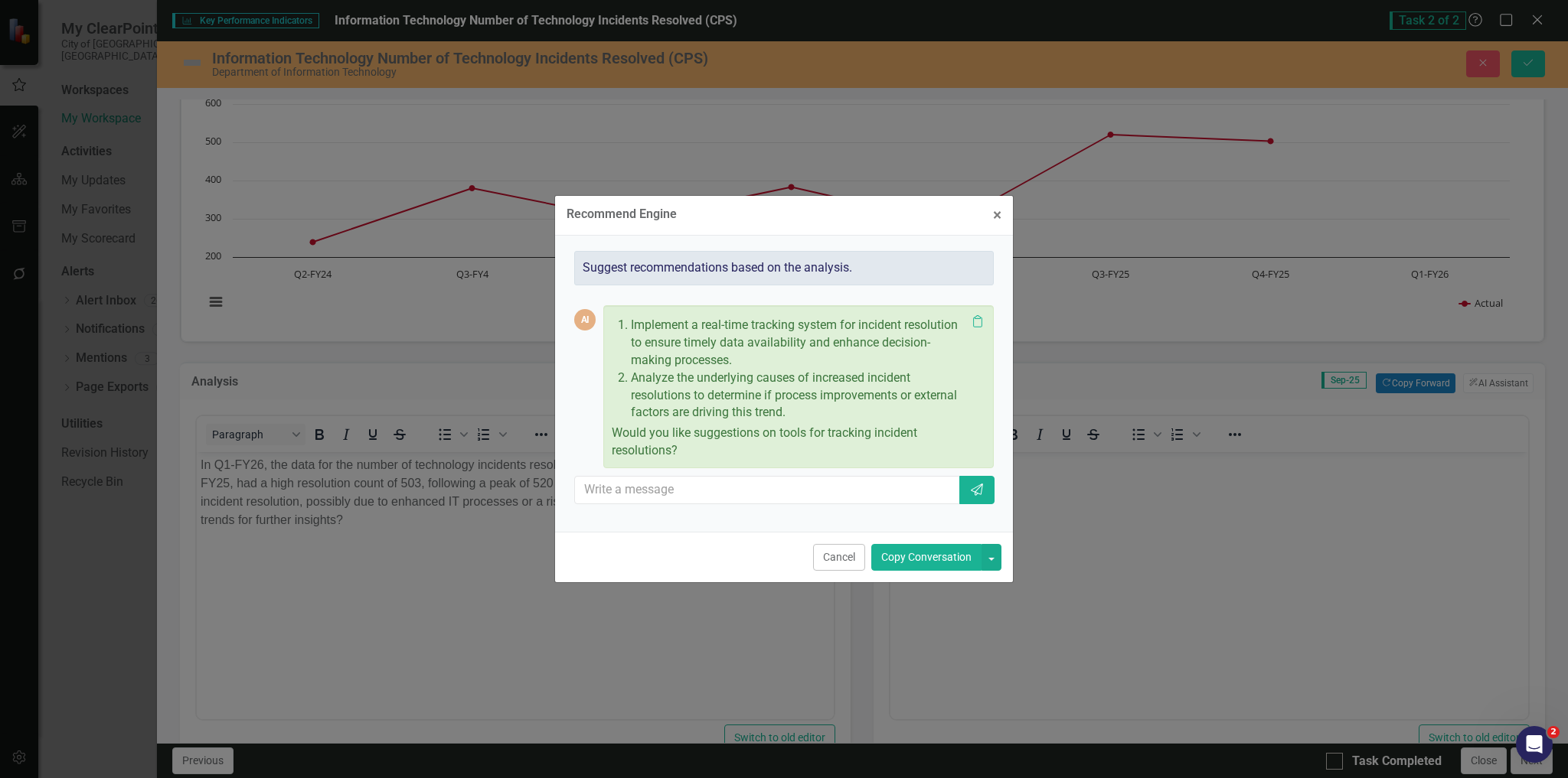
click at [927, 554] on button "Copy Conversation" at bounding box center [926, 557] width 110 height 27
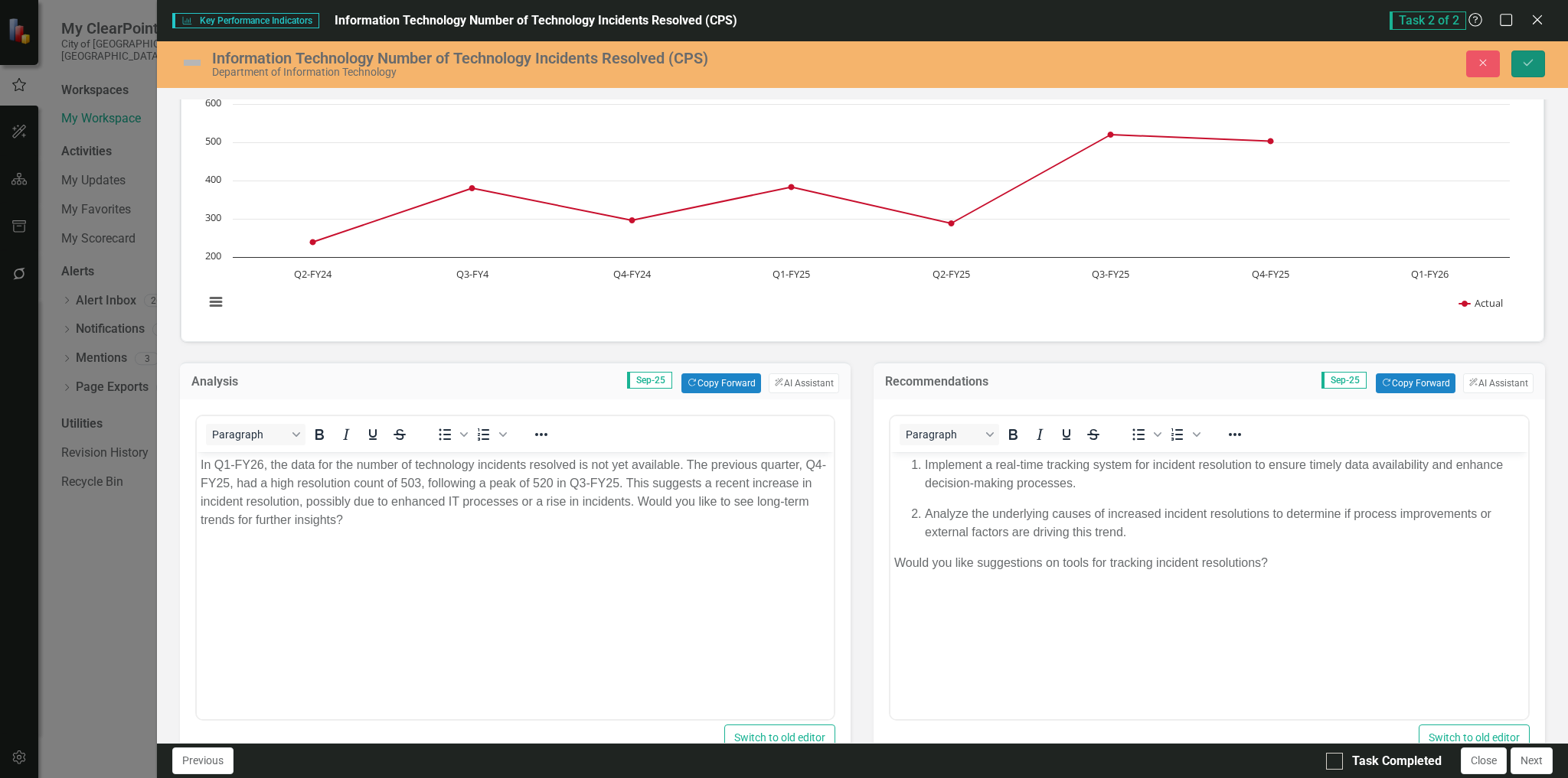
click at [1524, 66] on icon "Save" at bounding box center [1528, 63] width 14 height 11
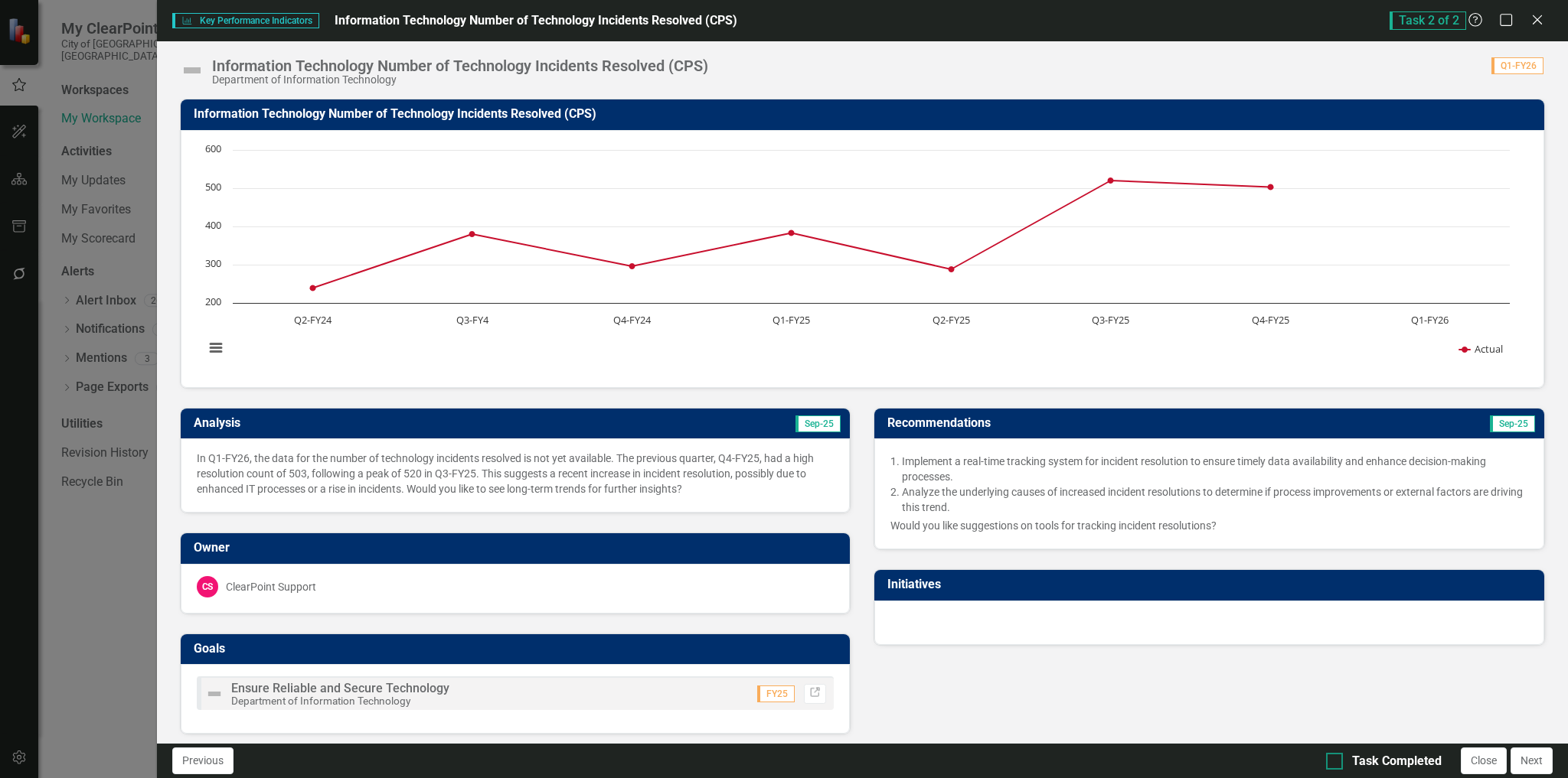
click at [1334, 762] on div at bounding box center [1334, 761] width 17 height 17
click at [1334, 762] on input "Task Completed" at bounding box center [1331, 757] width 10 height 10
checkbox input "true"
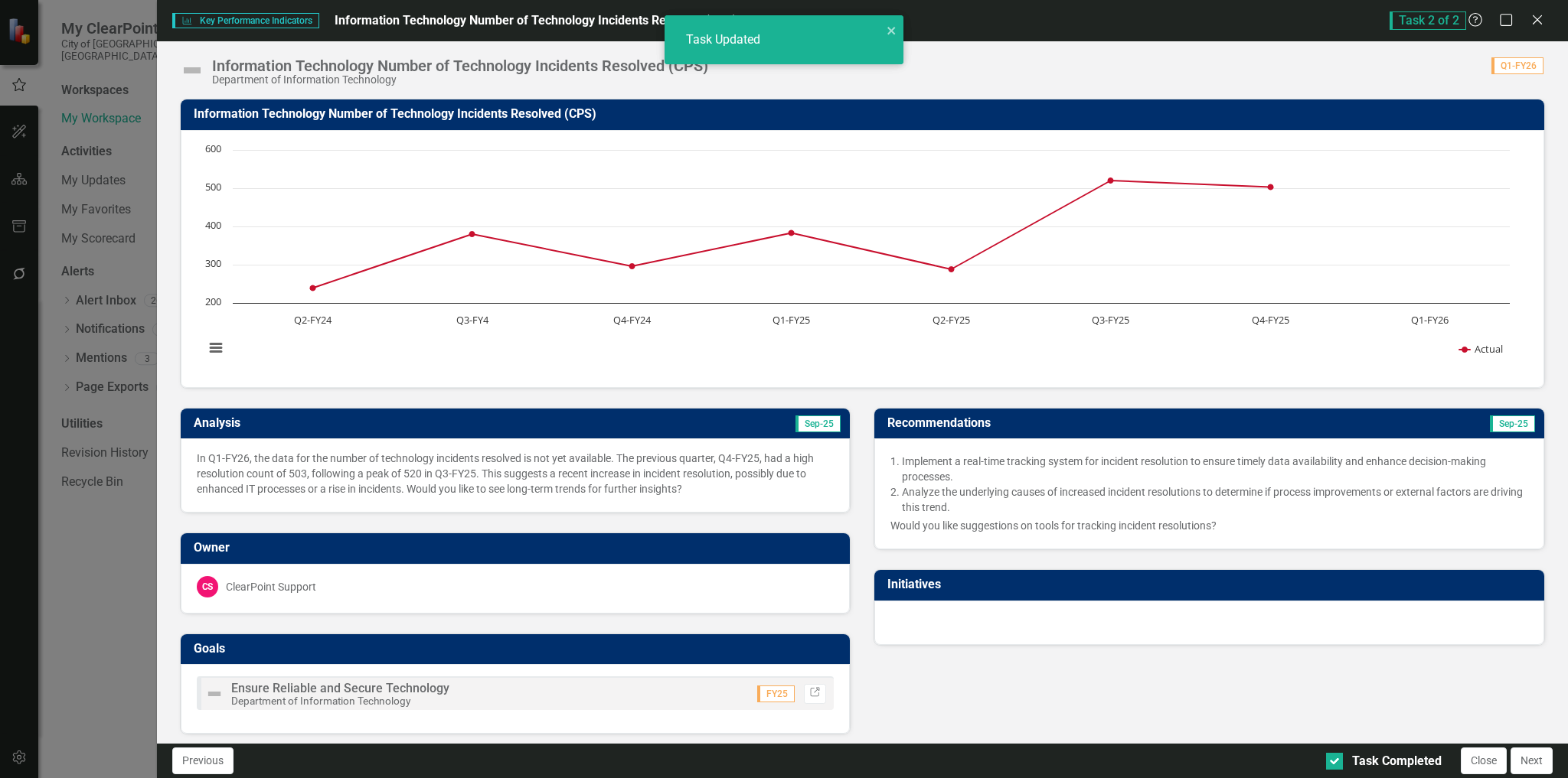
checkbox input "true"
click at [1534, 762] on button "Next" at bounding box center [1531, 760] width 42 height 27
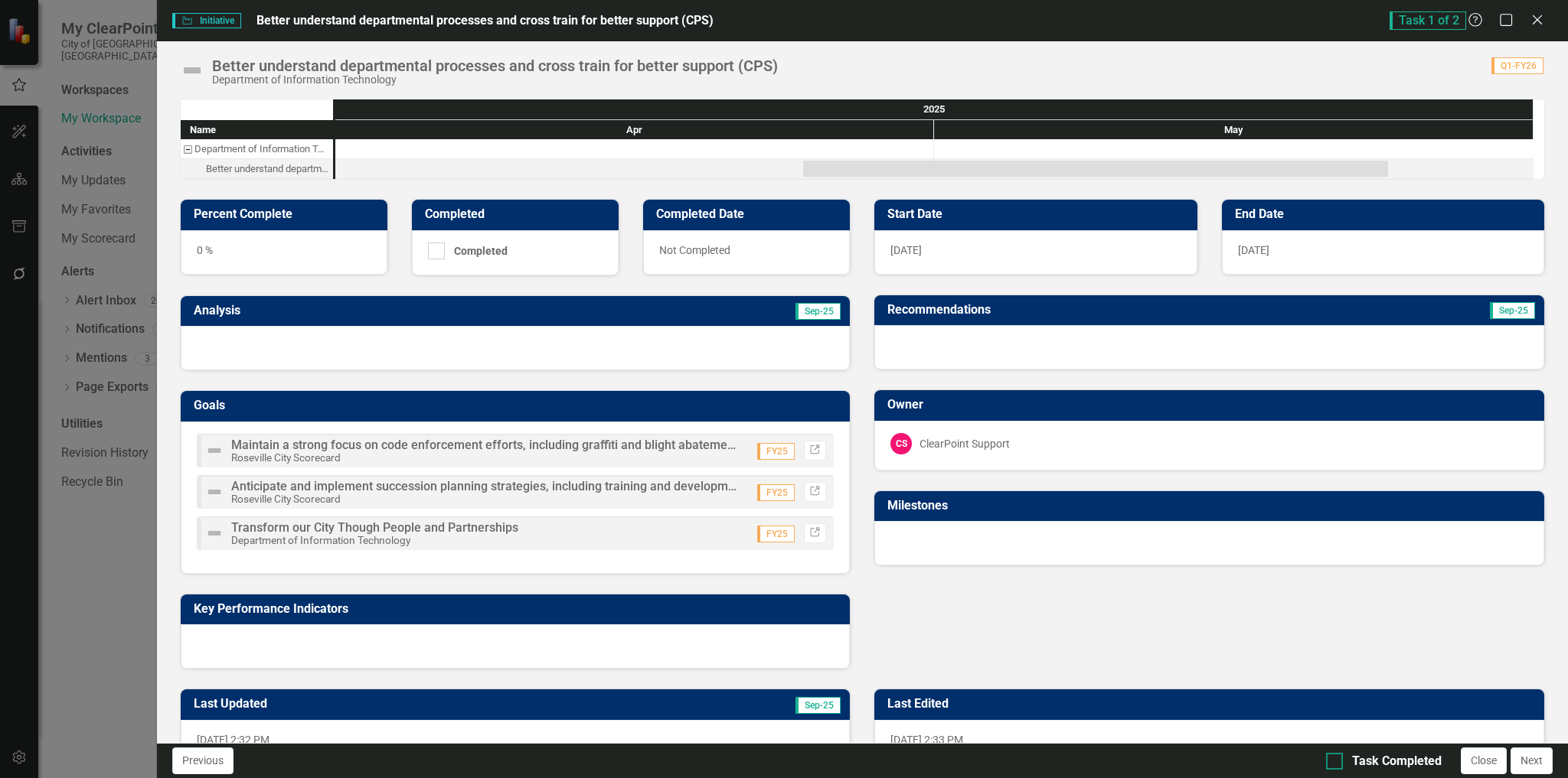
click at [1334, 763] on div at bounding box center [1334, 761] width 17 height 17
click at [1334, 763] on input "Task Completed" at bounding box center [1331, 757] width 10 height 10
checkbox input "true"
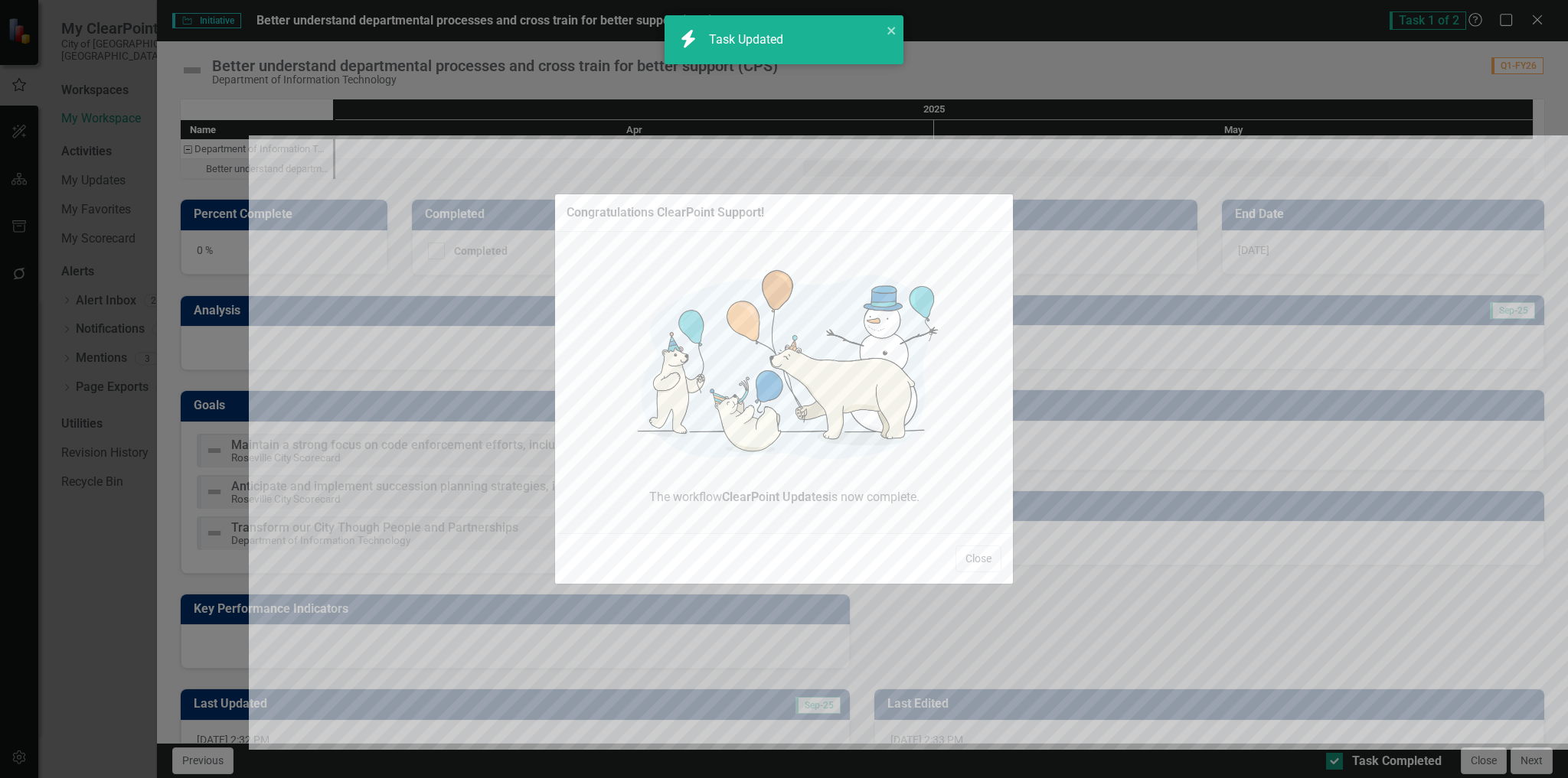
checkbox input "true"
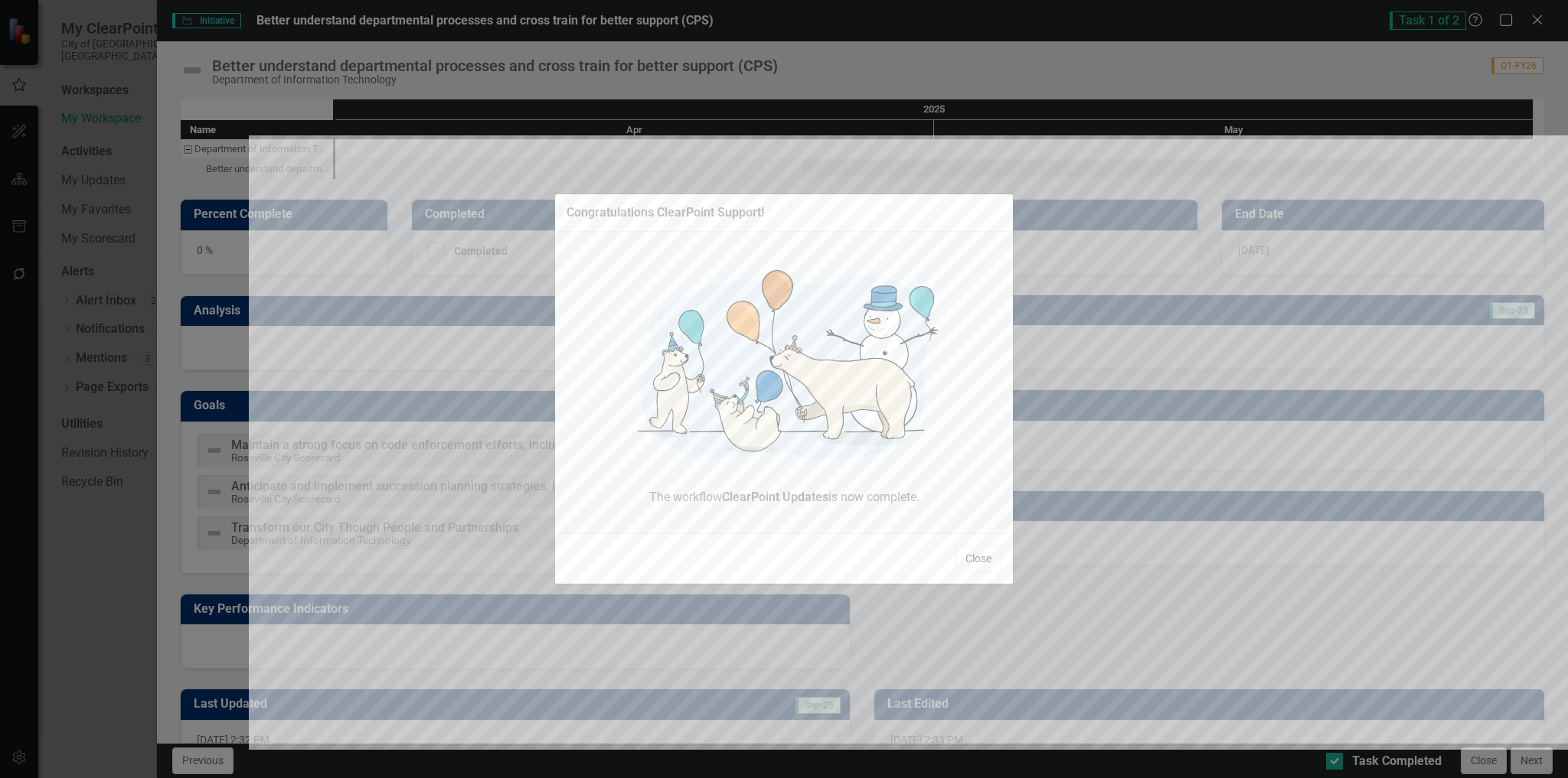
click at [983, 563] on button "Close" at bounding box center [978, 559] width 46 height 27
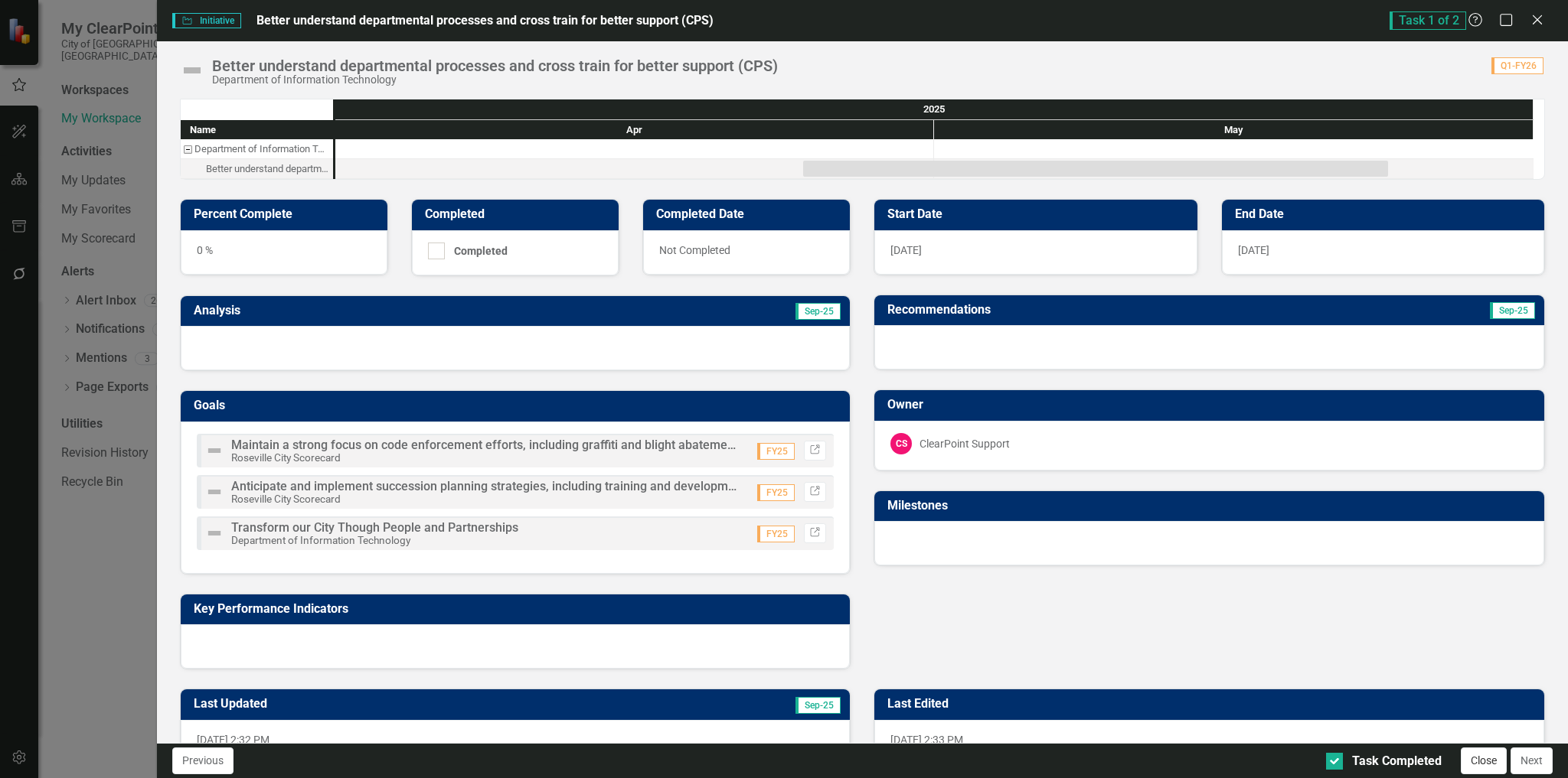
click at [1485, 767] on button "Close" at bounding box center [1484, 760] width 46 height 27
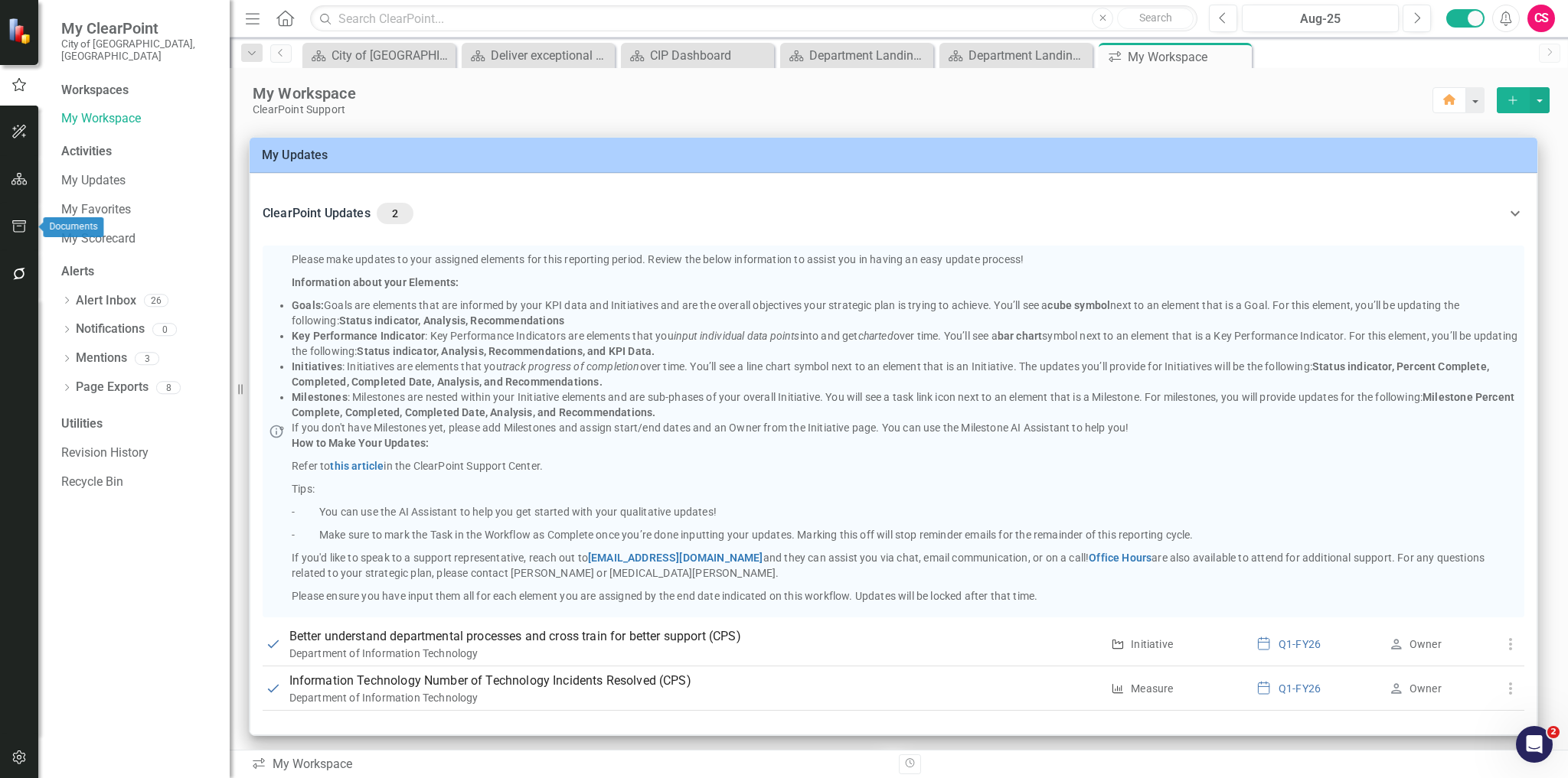
click at [15, 226] on icon "button" at bounding box center [19, 227] width 16 height 12
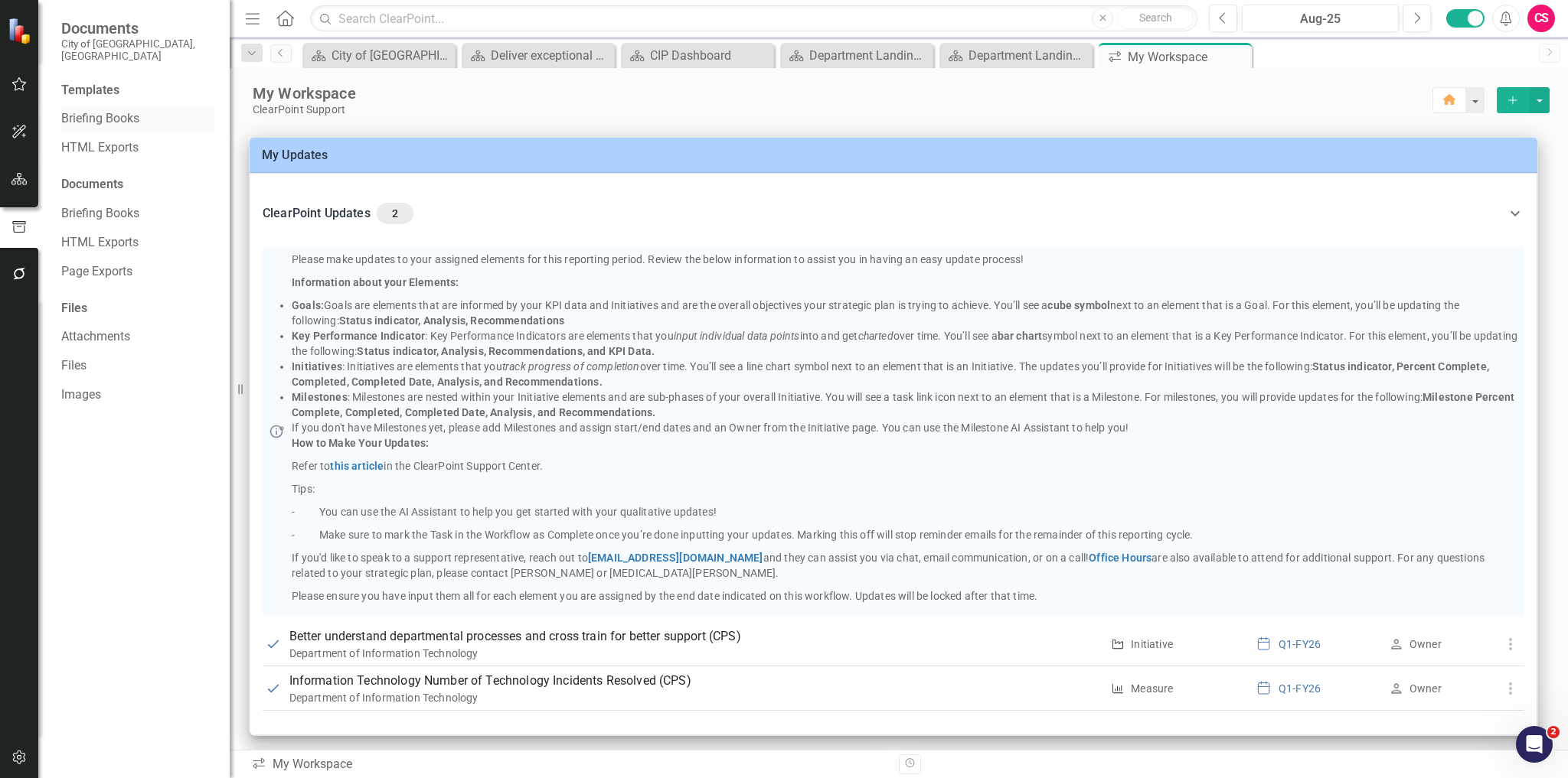
click at [126, 110] on link "Briefing Books" at bounding box center [138, 119] width 153 height 18
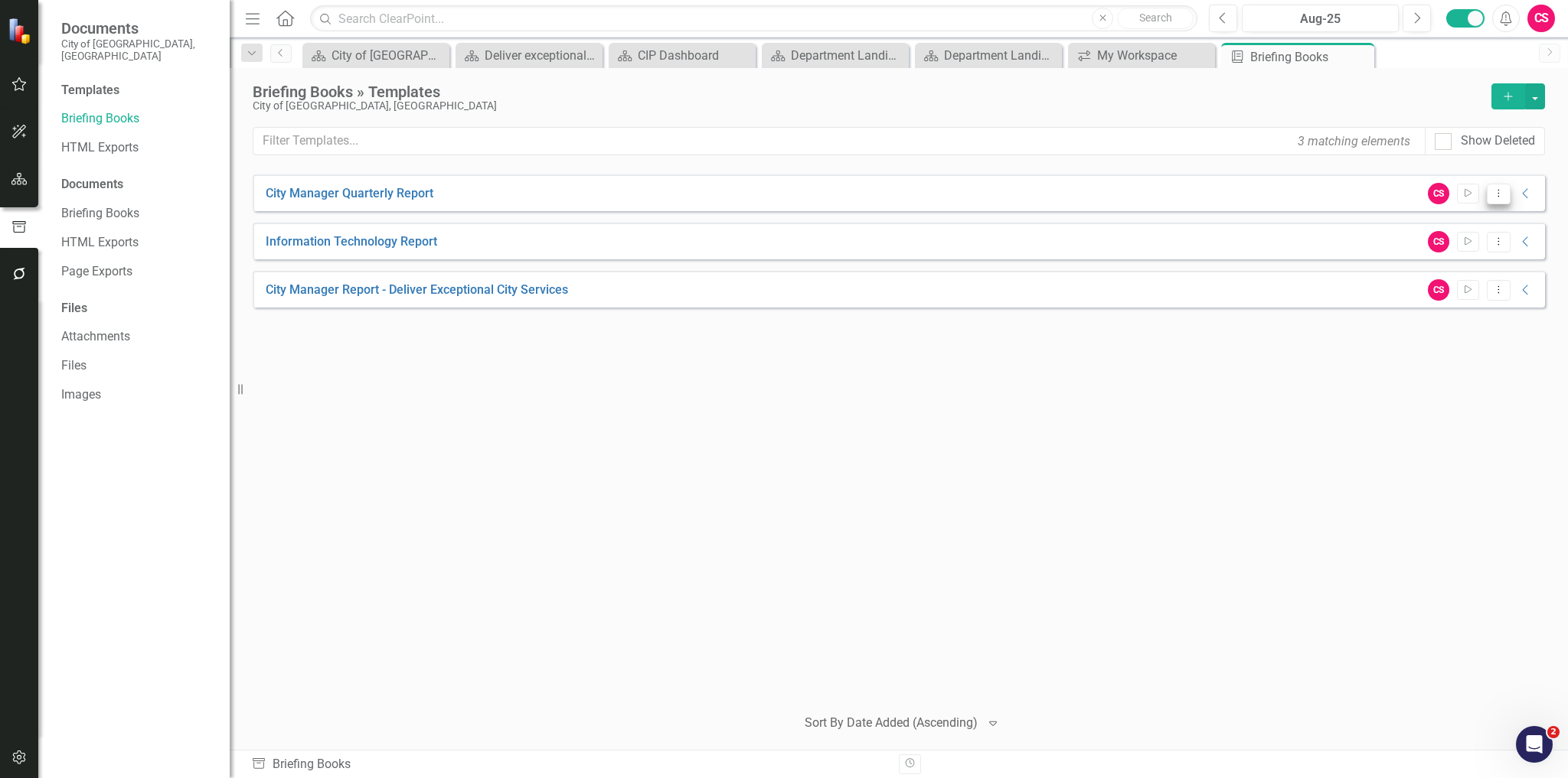
click at [1498, 195] on icon at bounding box center [1498, 193] width 2 height 8
click at [1452, 269] on link "Edit Edit Template" at bounding box center [1439, 275] width 142 height 28
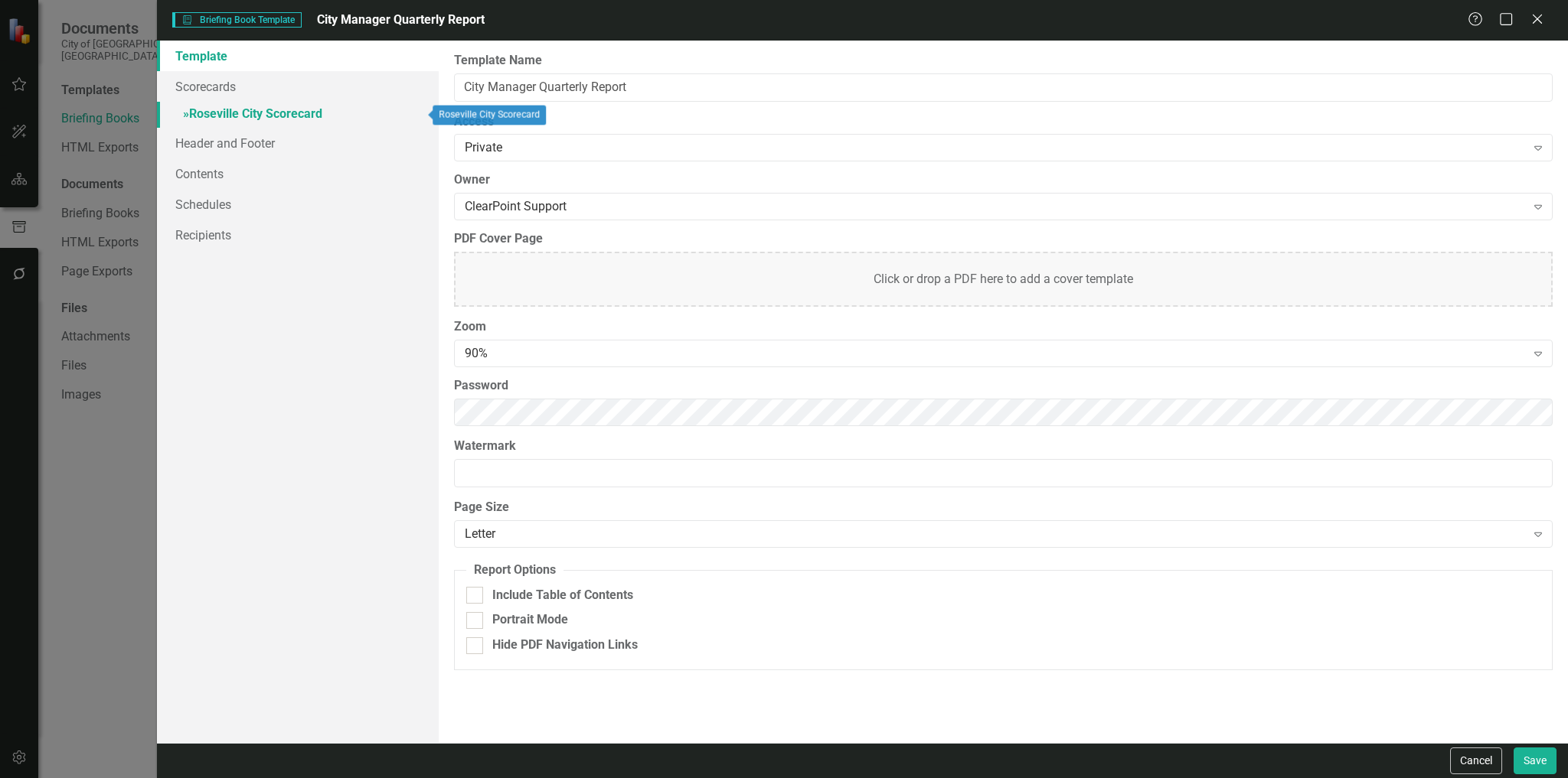
click at [264, 116] on link "» Roseville City Scorecard" at bounding box center [298, 115] width 283 height 27
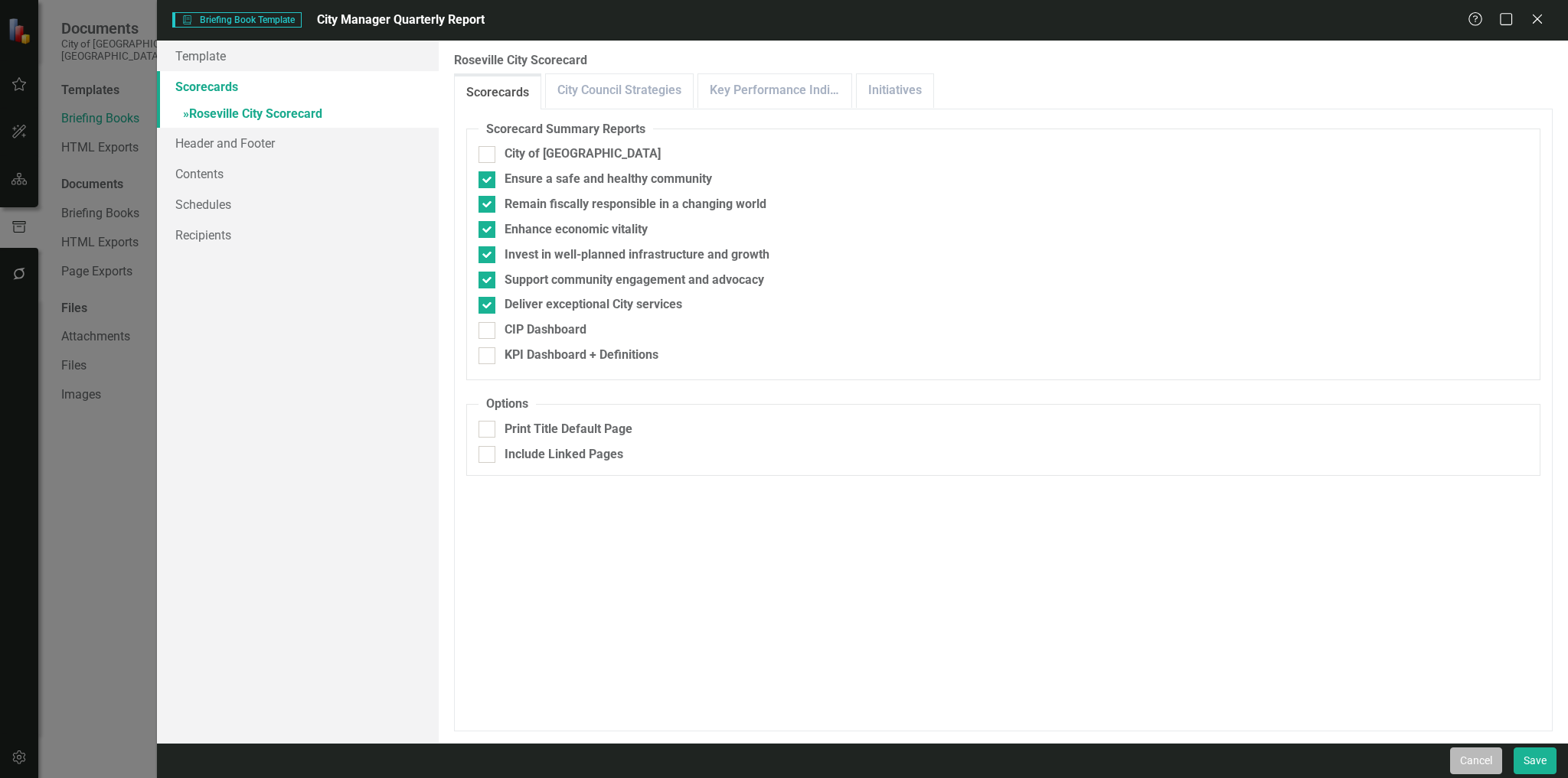
click at [1473, 757] on button "Cancel" at bounding box center [1476, 760] width 52 height 27
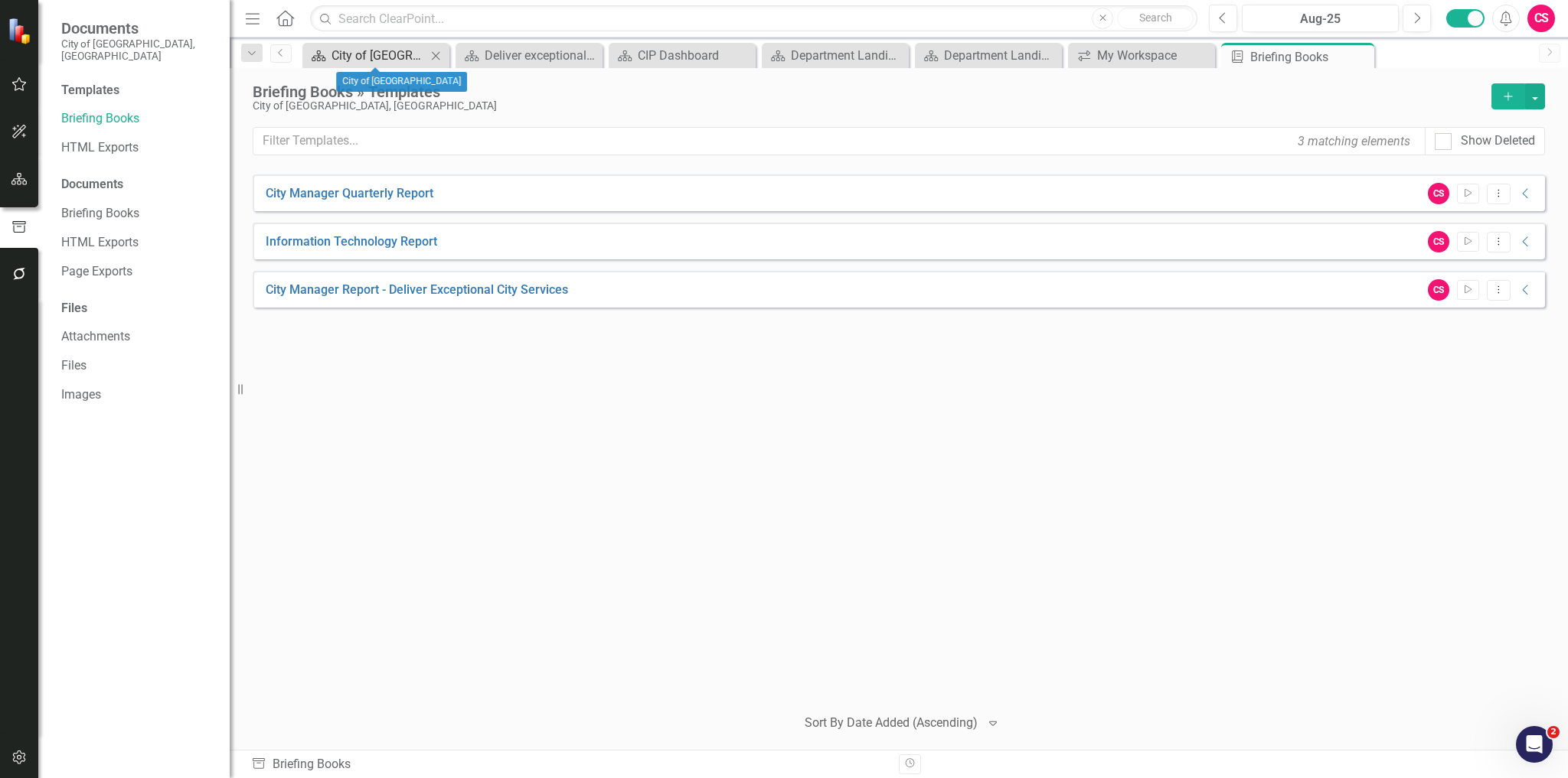
click at [362, 61] on div "City of [GEOGRAPHIC_DATA]" at bounding box center [379, 55] width 95 height 19
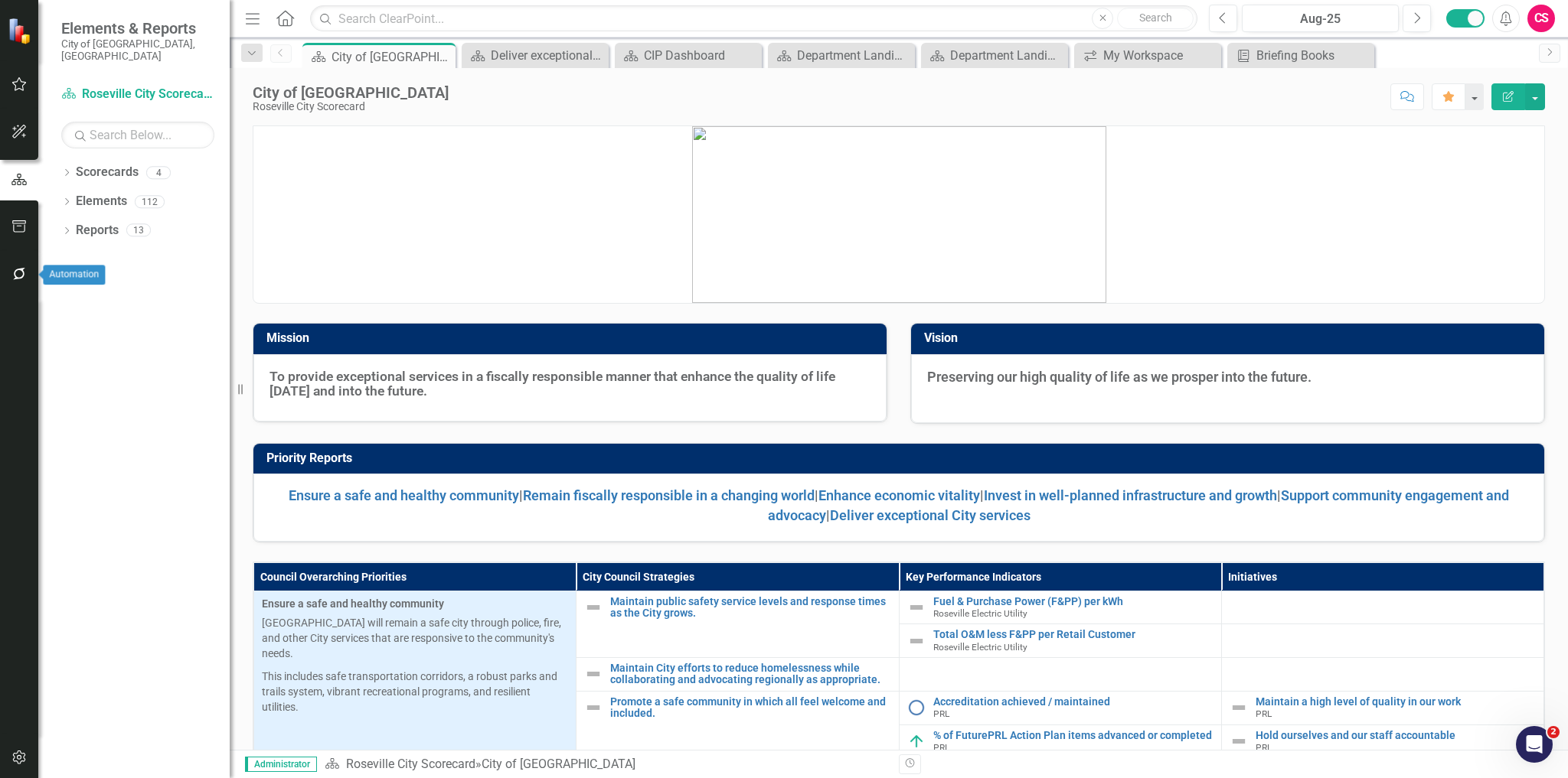
click at [15, 276] on icon "button" at bounding box center [19, 274] width 12 height 12
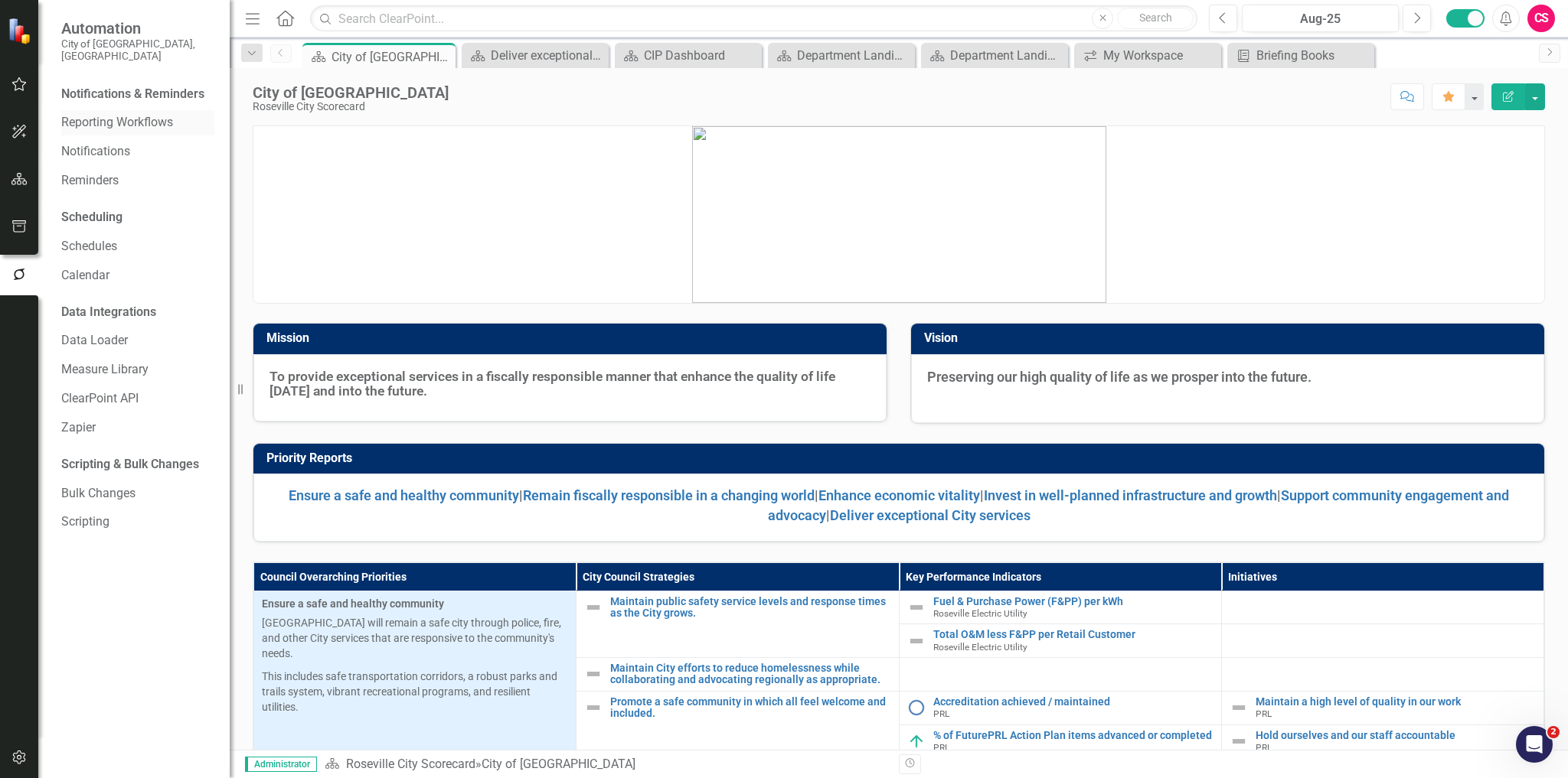
click at [129, 114] on link "Reporting Workflows" at bounding box center [138, 123] width 153 height 18
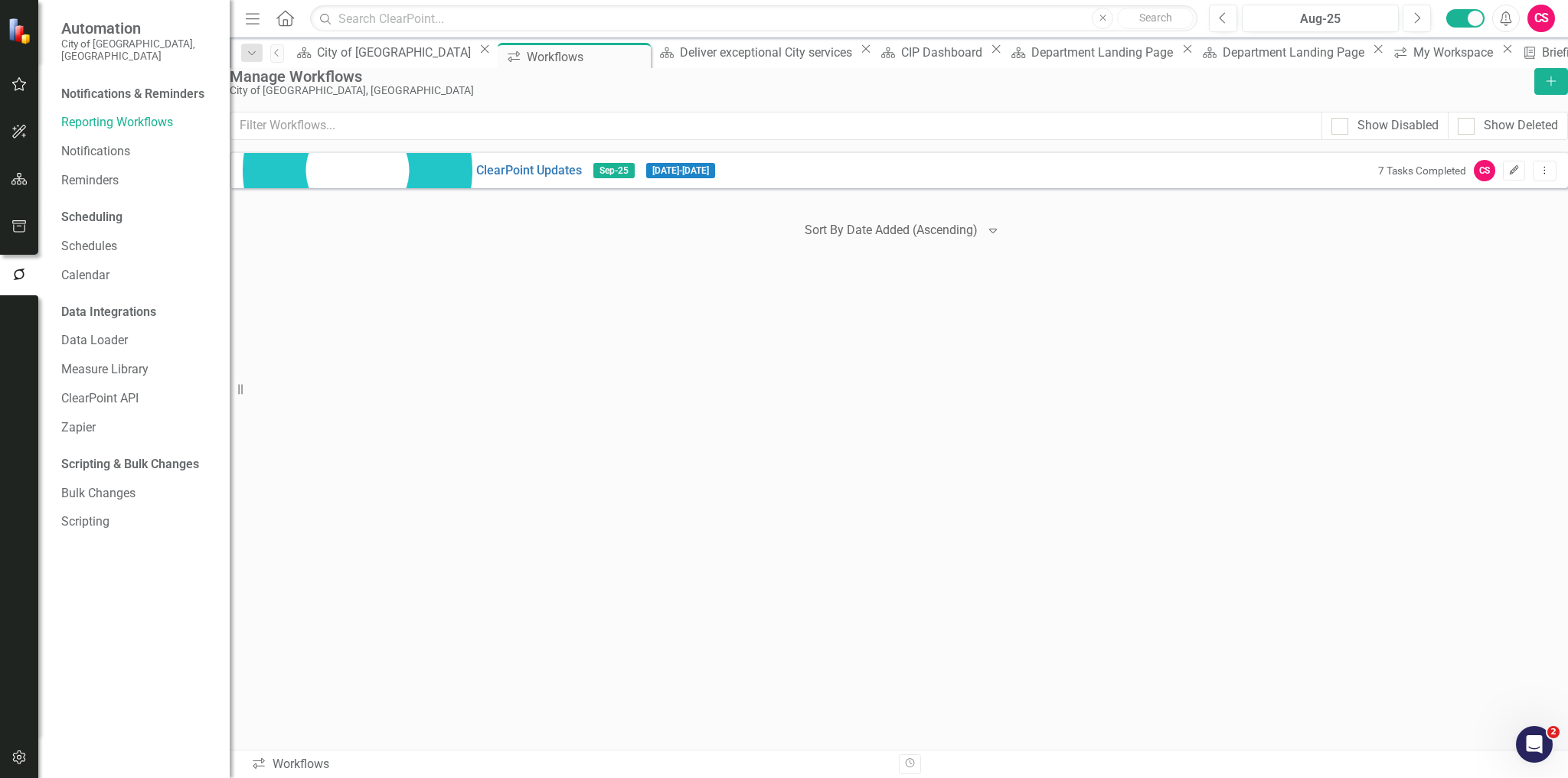
click at [1508, 175] on icon "Edit" at bounding box center [1514, 171] width 11 height 9
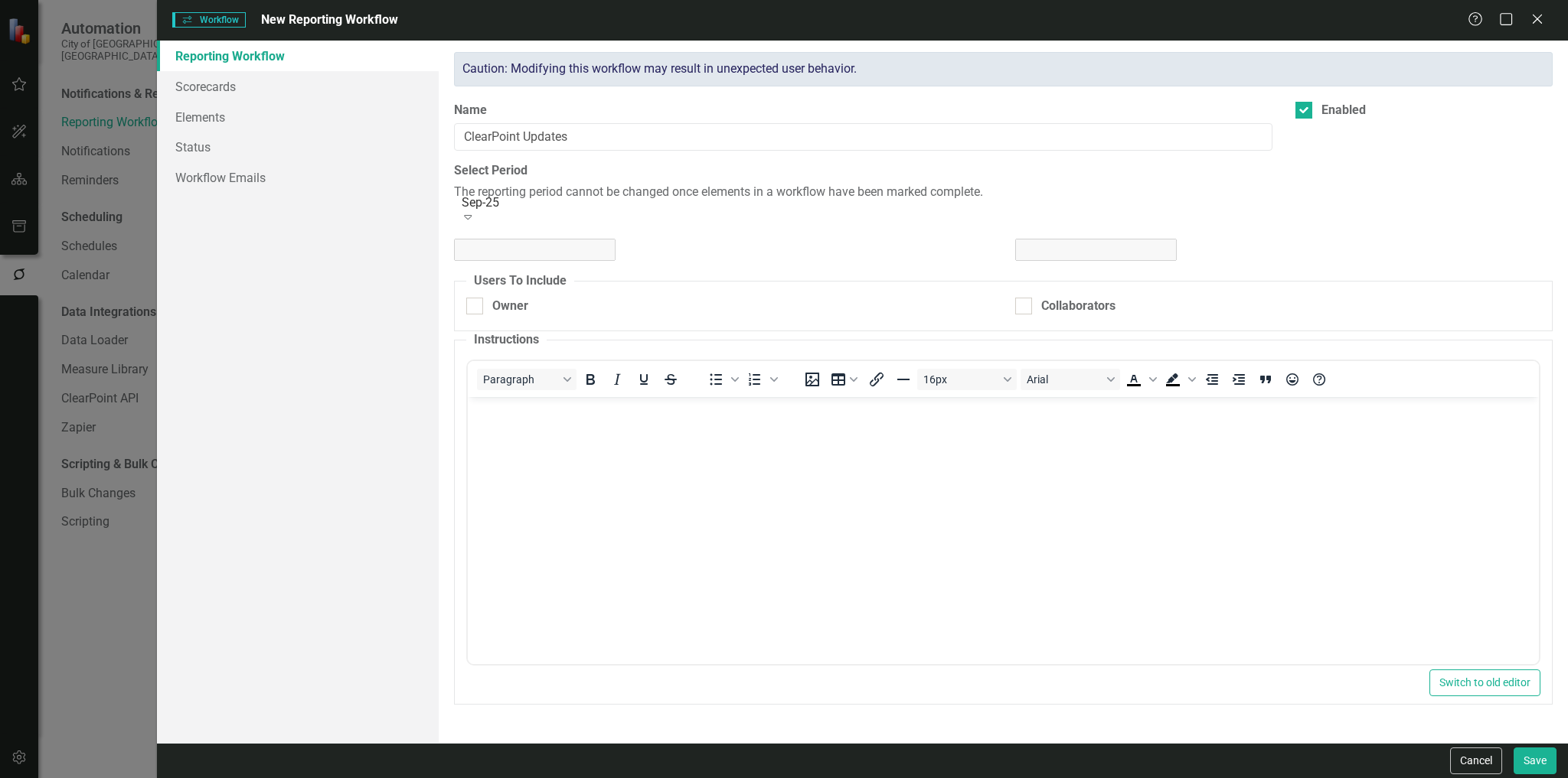
checkbox input "true"
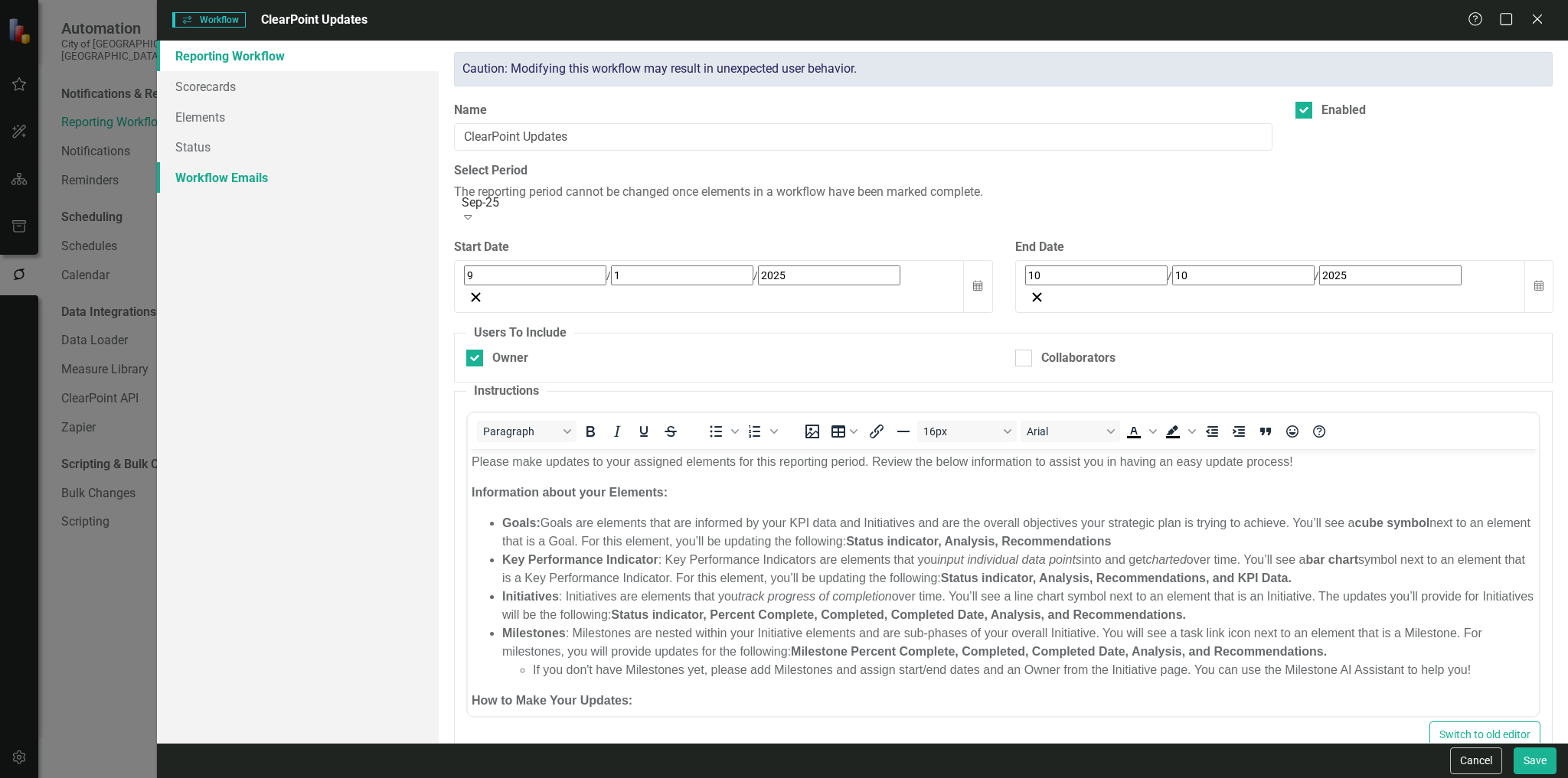
click at [229, 181] on link "Workflow Emails" at bounding box center [298, 178] width 283 height 31
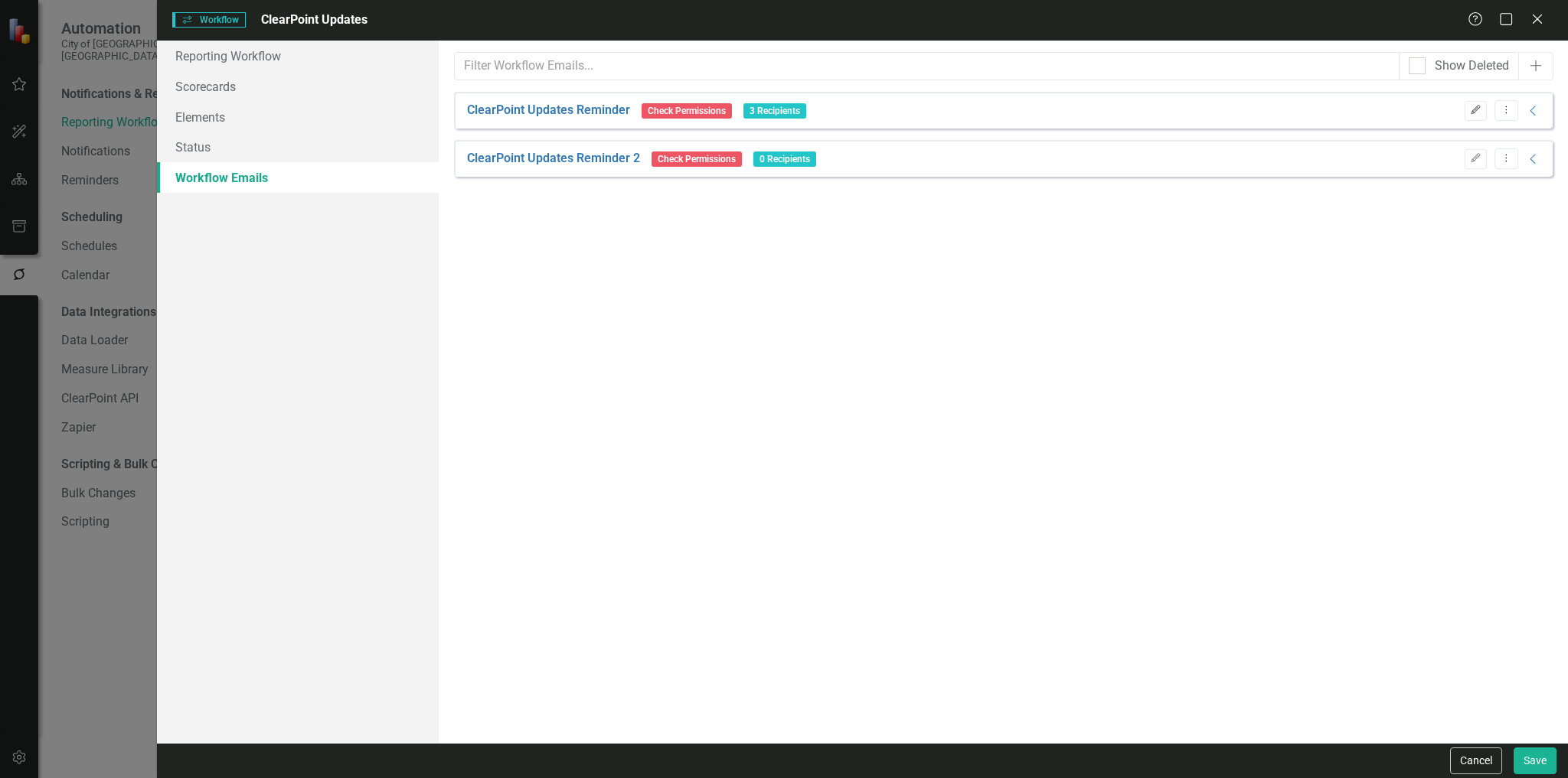
click at [1473, 110] on icon "Edit" at bounding box center [1475, 110] width 11 height 9
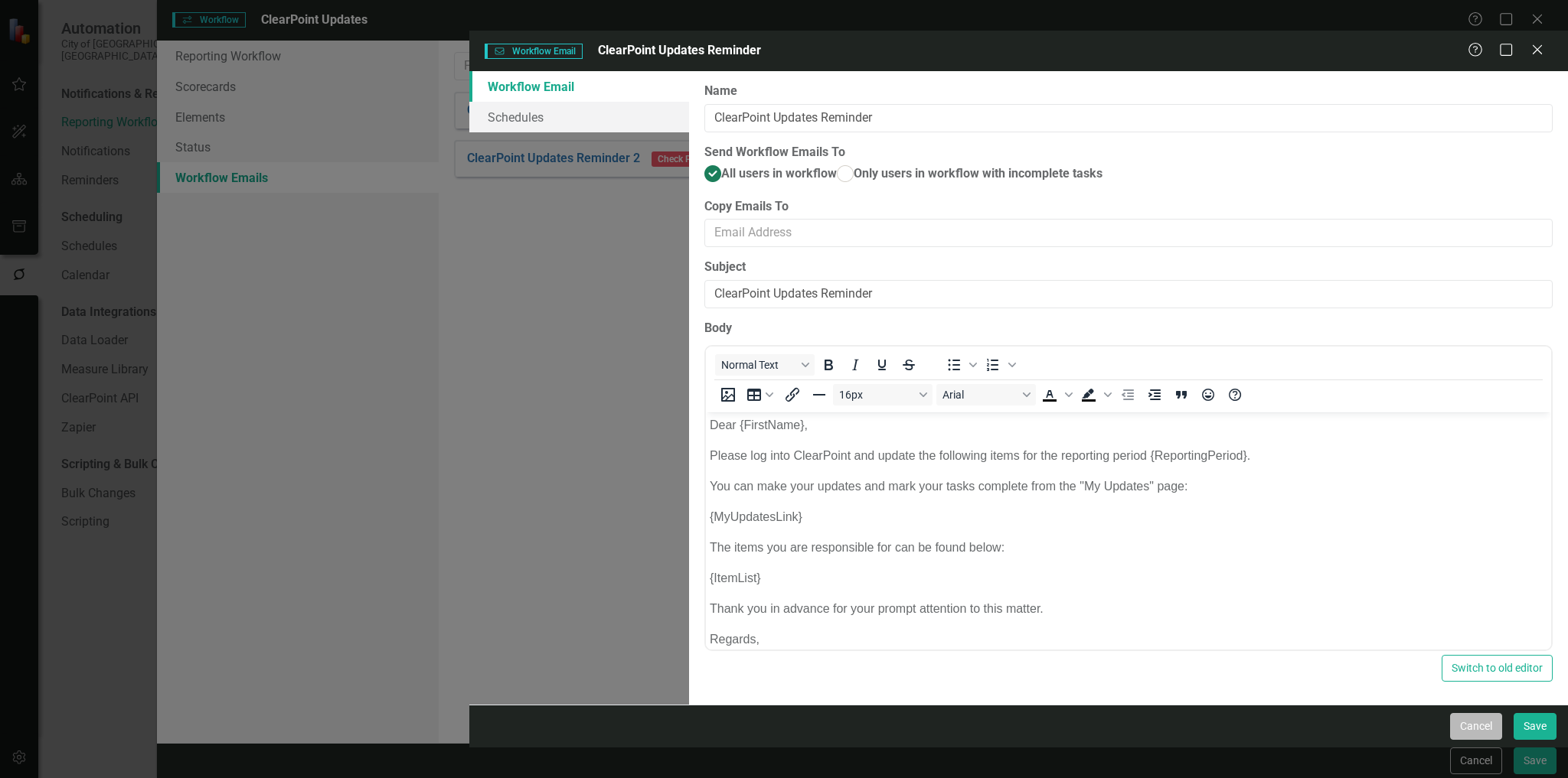
click at [1490, 740] on button "Cancel" at bounding box center [1476, 726] width 52 height 27
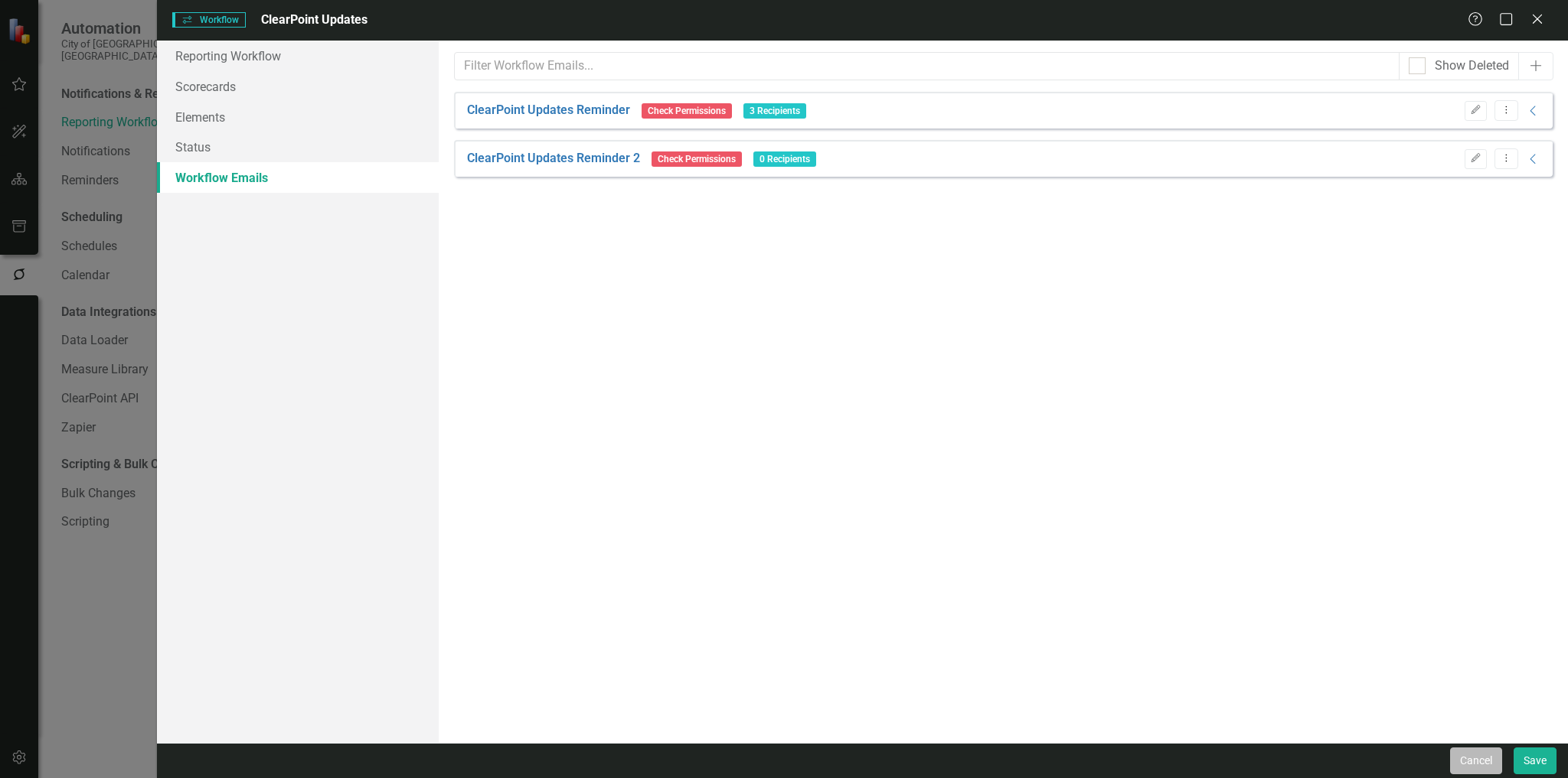
click at [1476, 763] on button "Cancel" at bounding box center [1476, 760] width 52 height 27
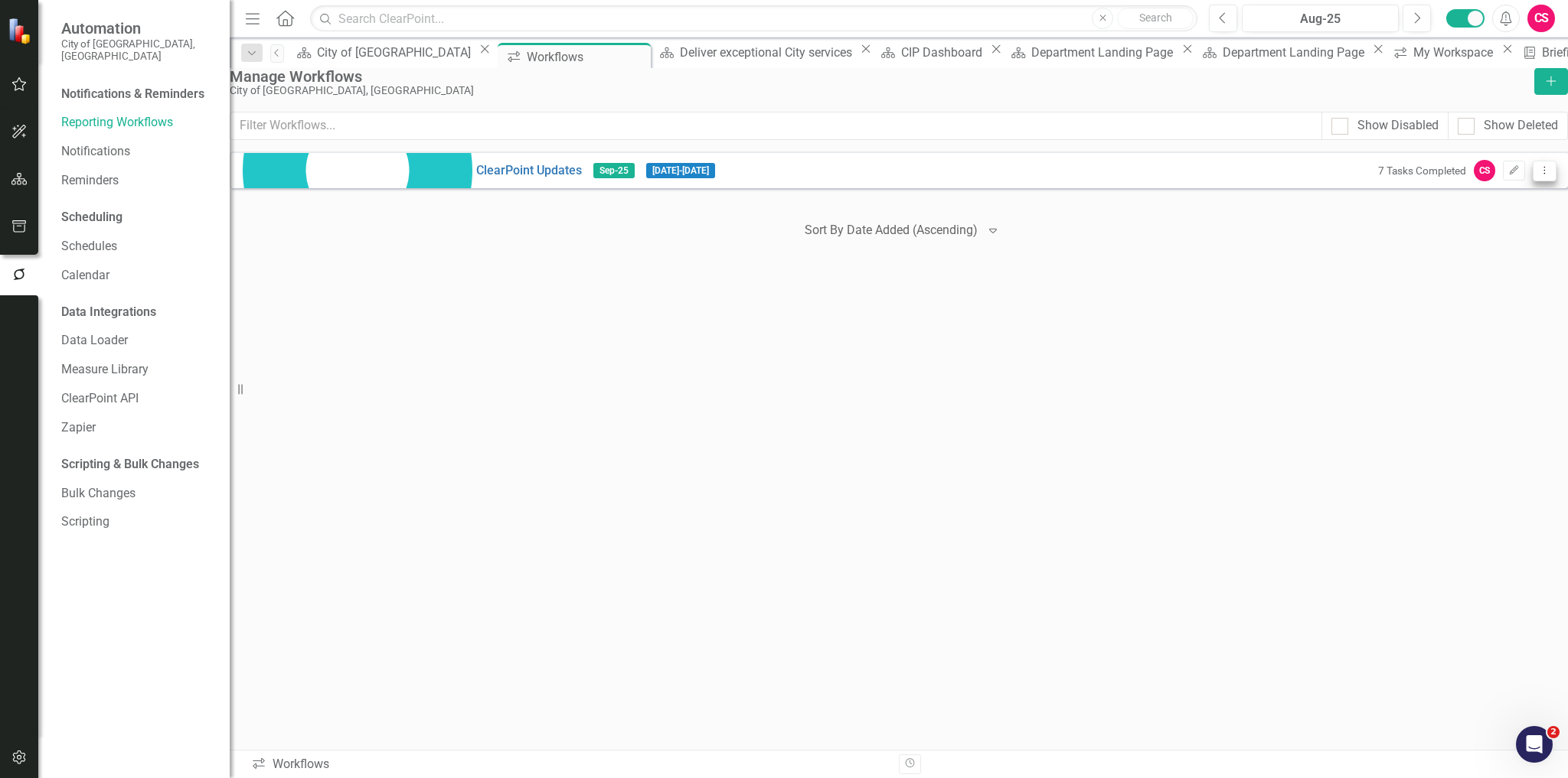
click at [1533, 181] on button "Dropdown Menu" at bounding box center [1544, 171] width 24 height 21
click at [1492, 221] on link "Preview Preview Workflow" at bounding box center [1462, 218] width 142 height 28
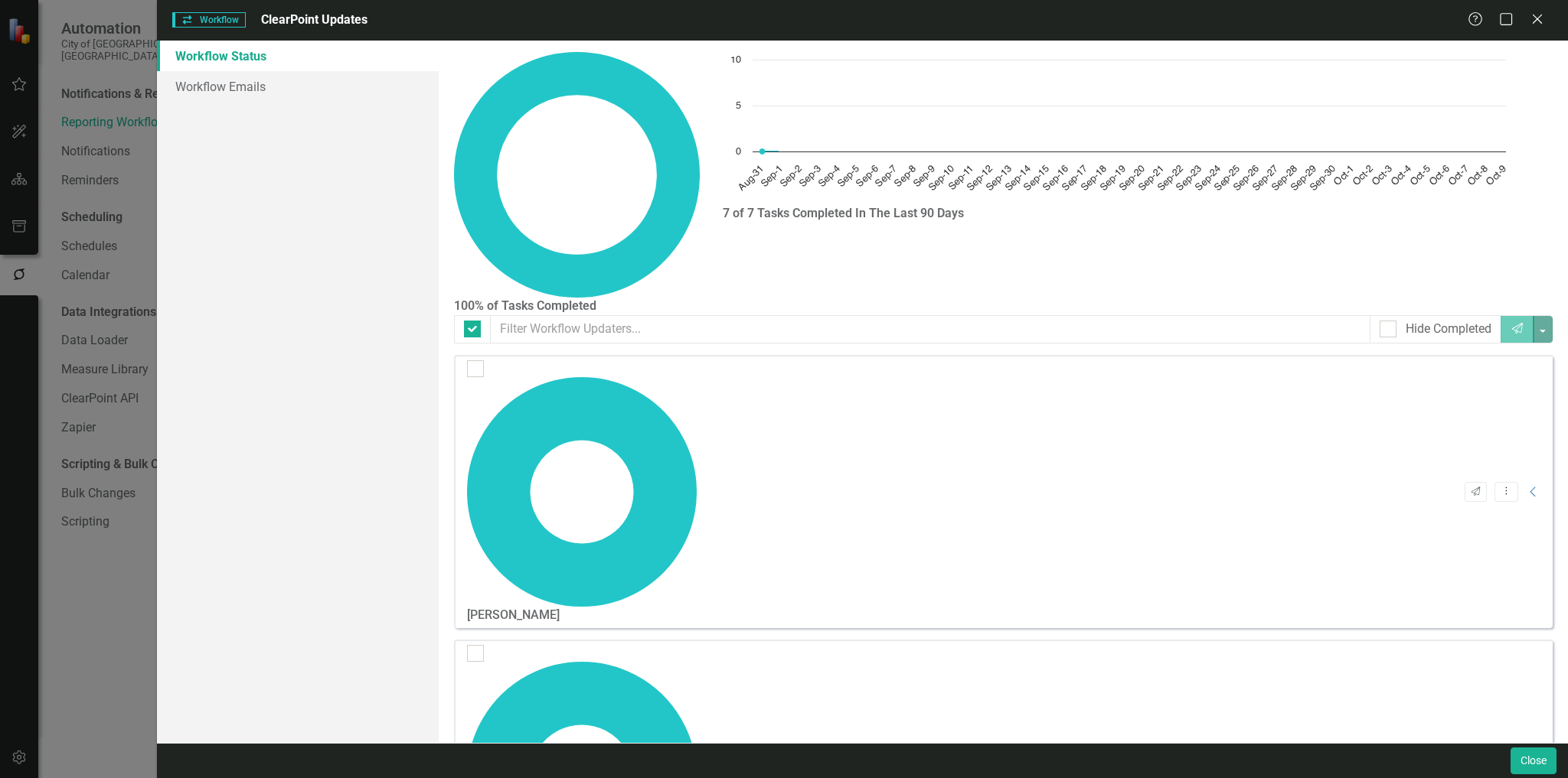
checkbox input "false"
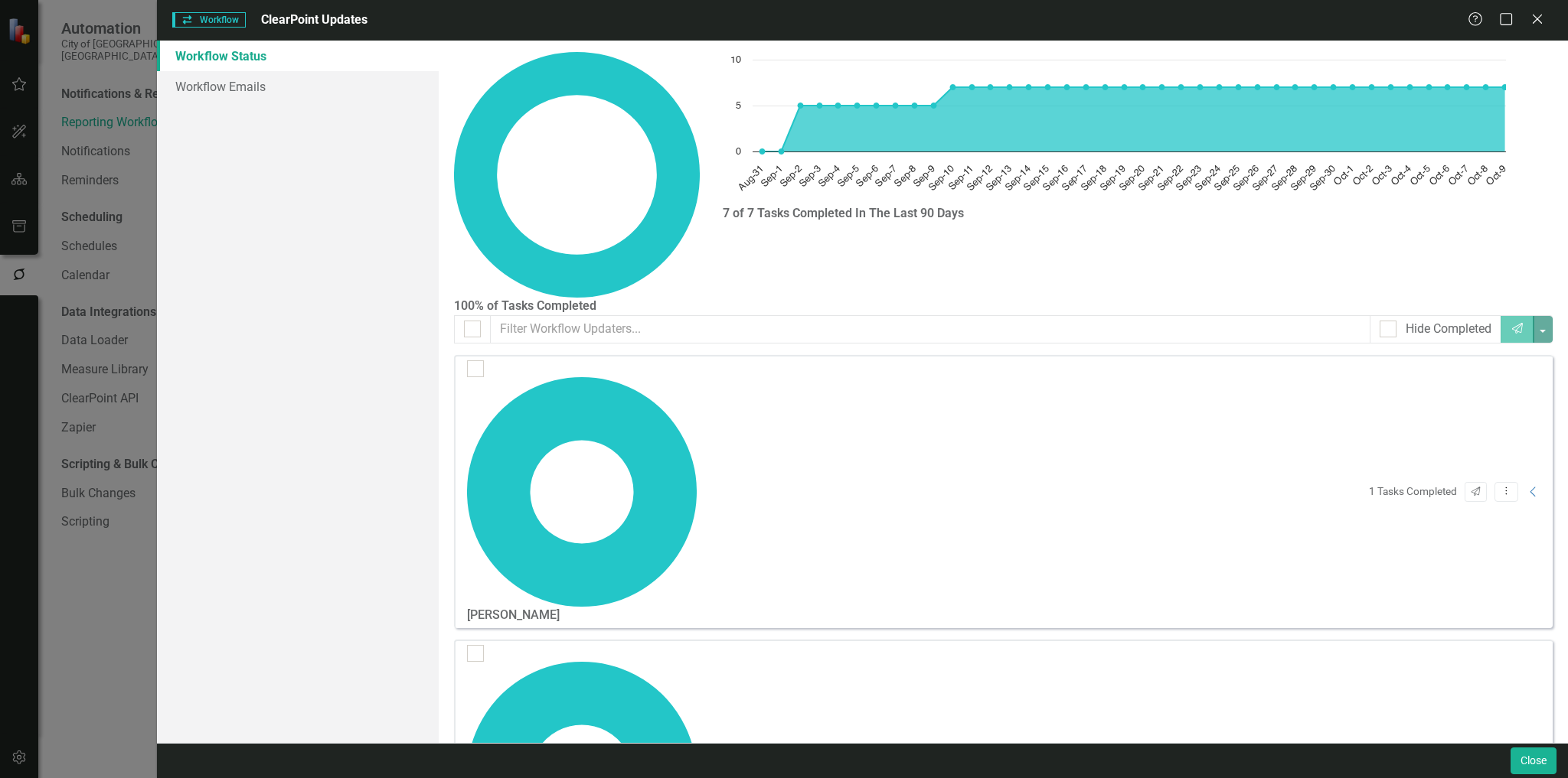
click at [1537, 770] on icon "Collapse" at bounding box center [1534, 776] width 15 height 12
checkbox input "false"
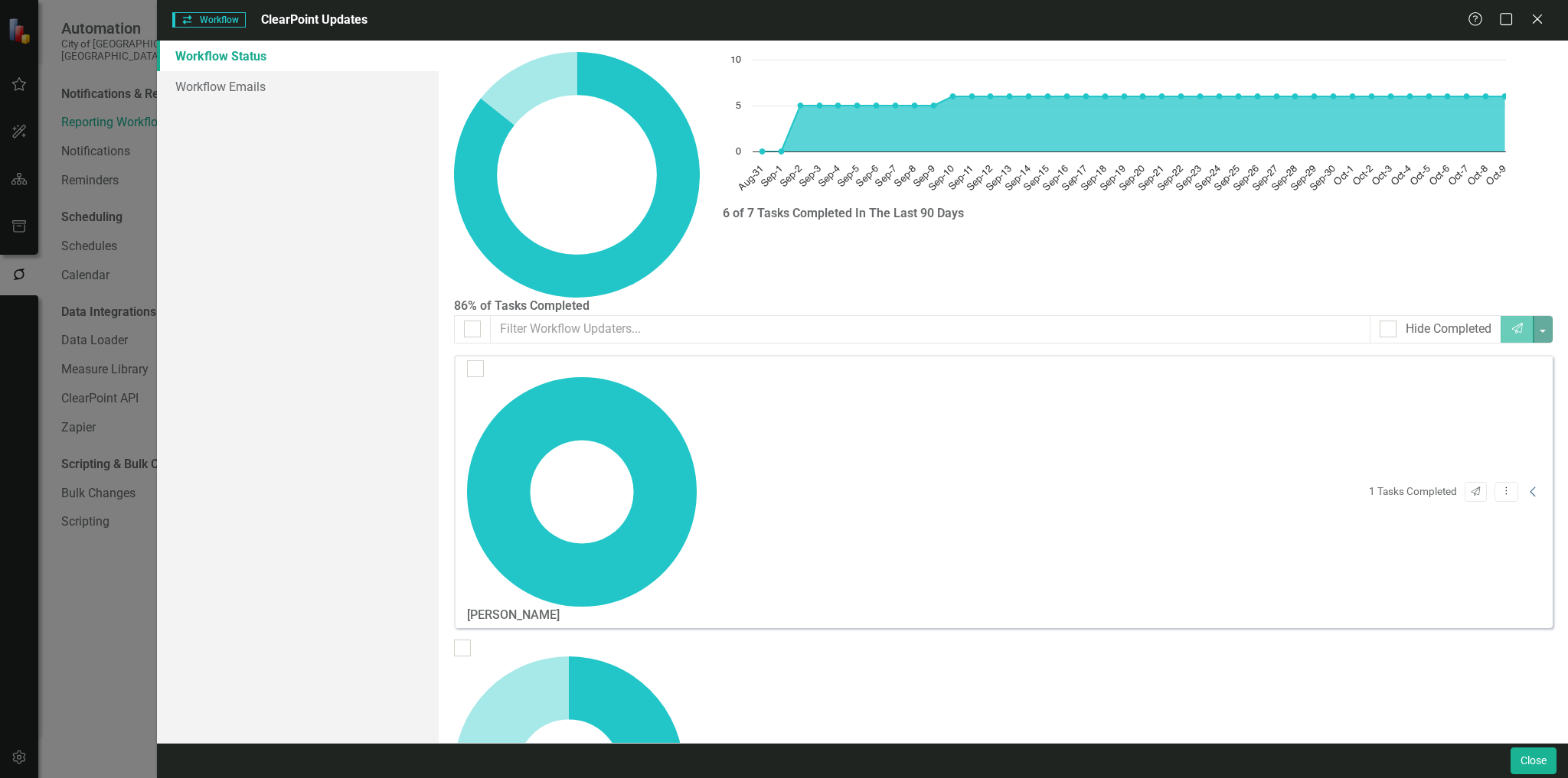
click at [1534, 486] on icon "Collapse" at bounding box center [1534, 492] width 15 height 12
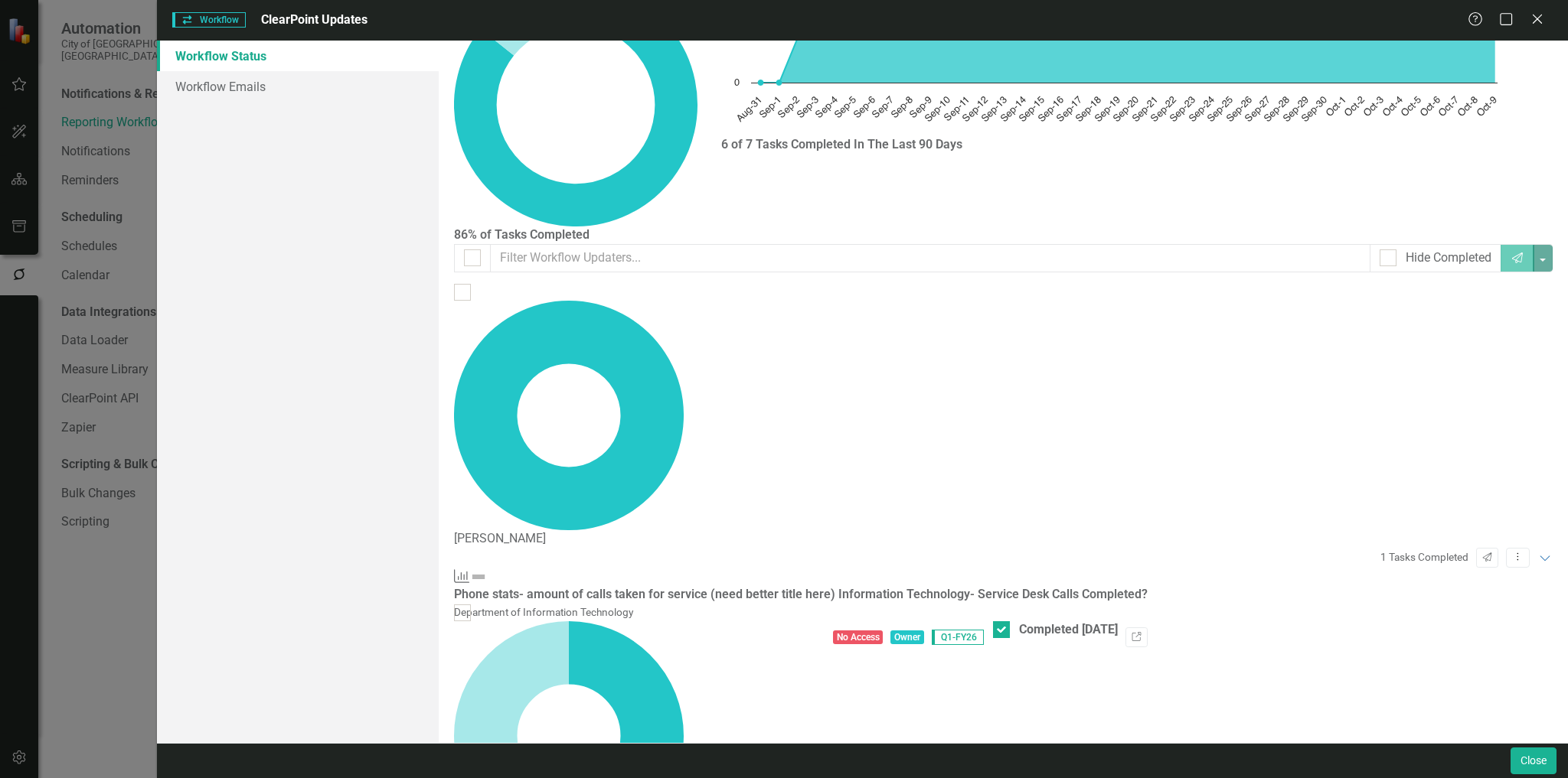
scroll to position [83, 0]
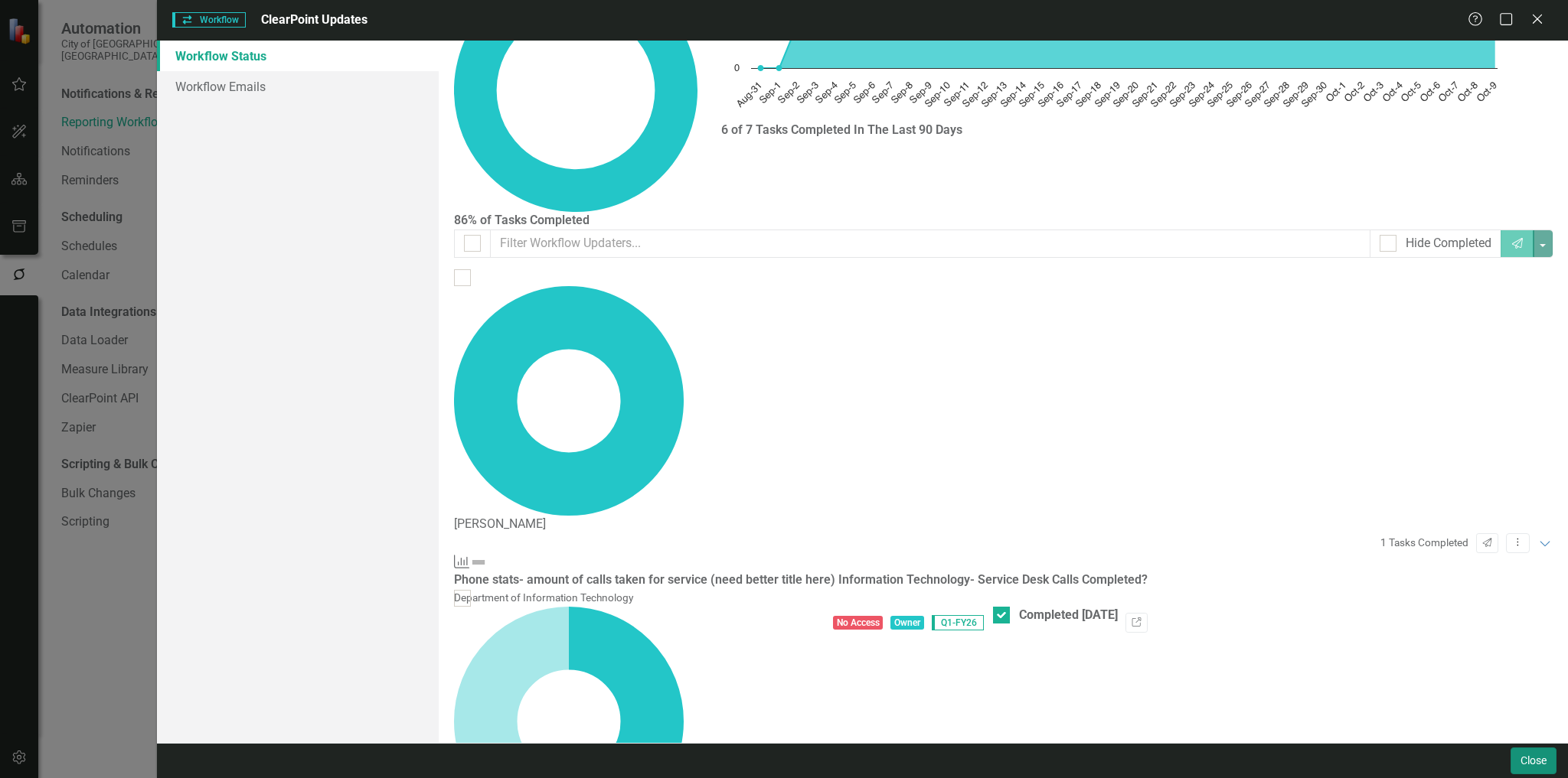
click at [1528, 764] on button "Close" at bounding box center [1534, 760] width 46 height 27
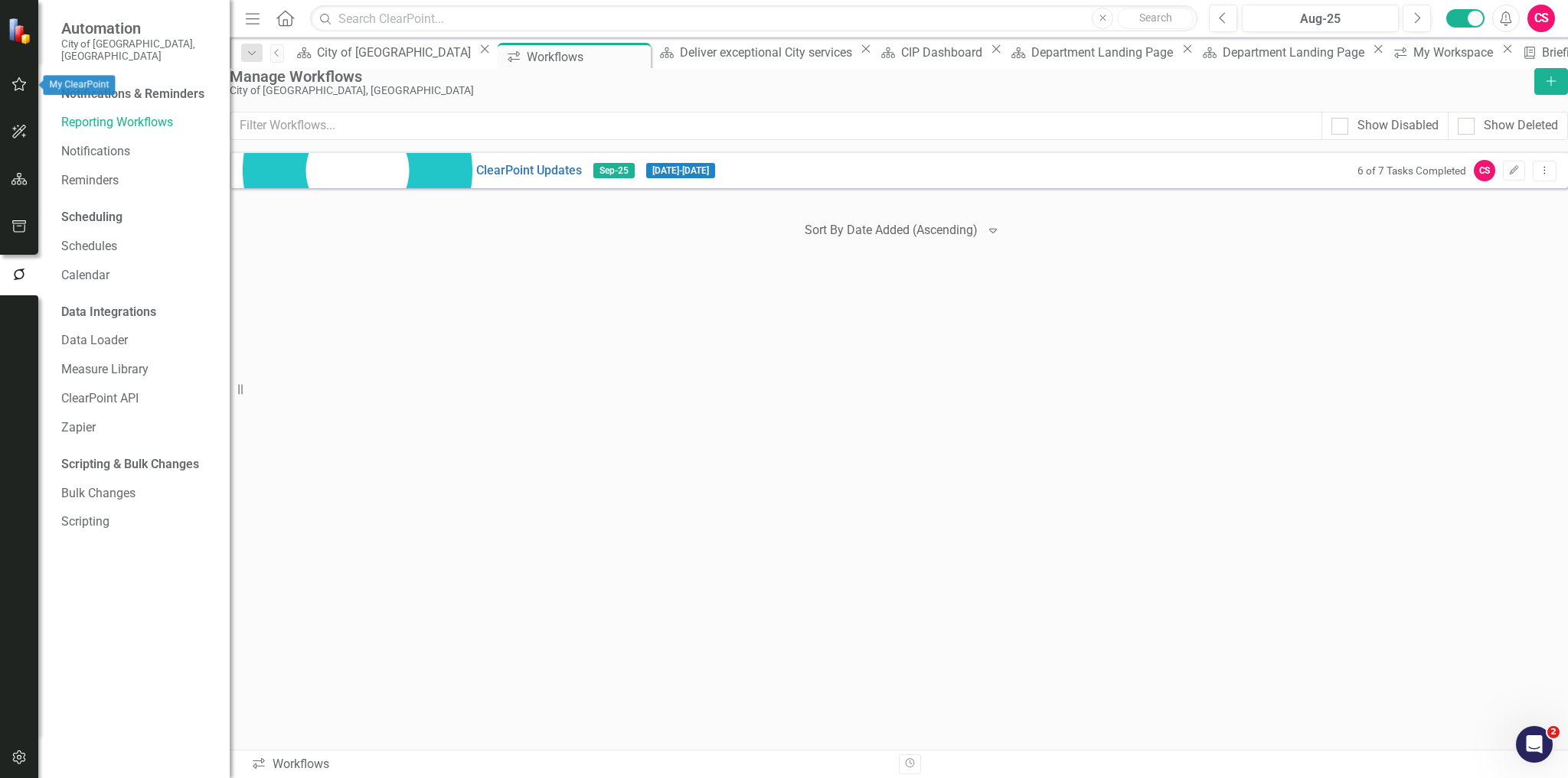
click at [15, 87] on icon "button" at bounding box center [19, 84] width 15 height 14
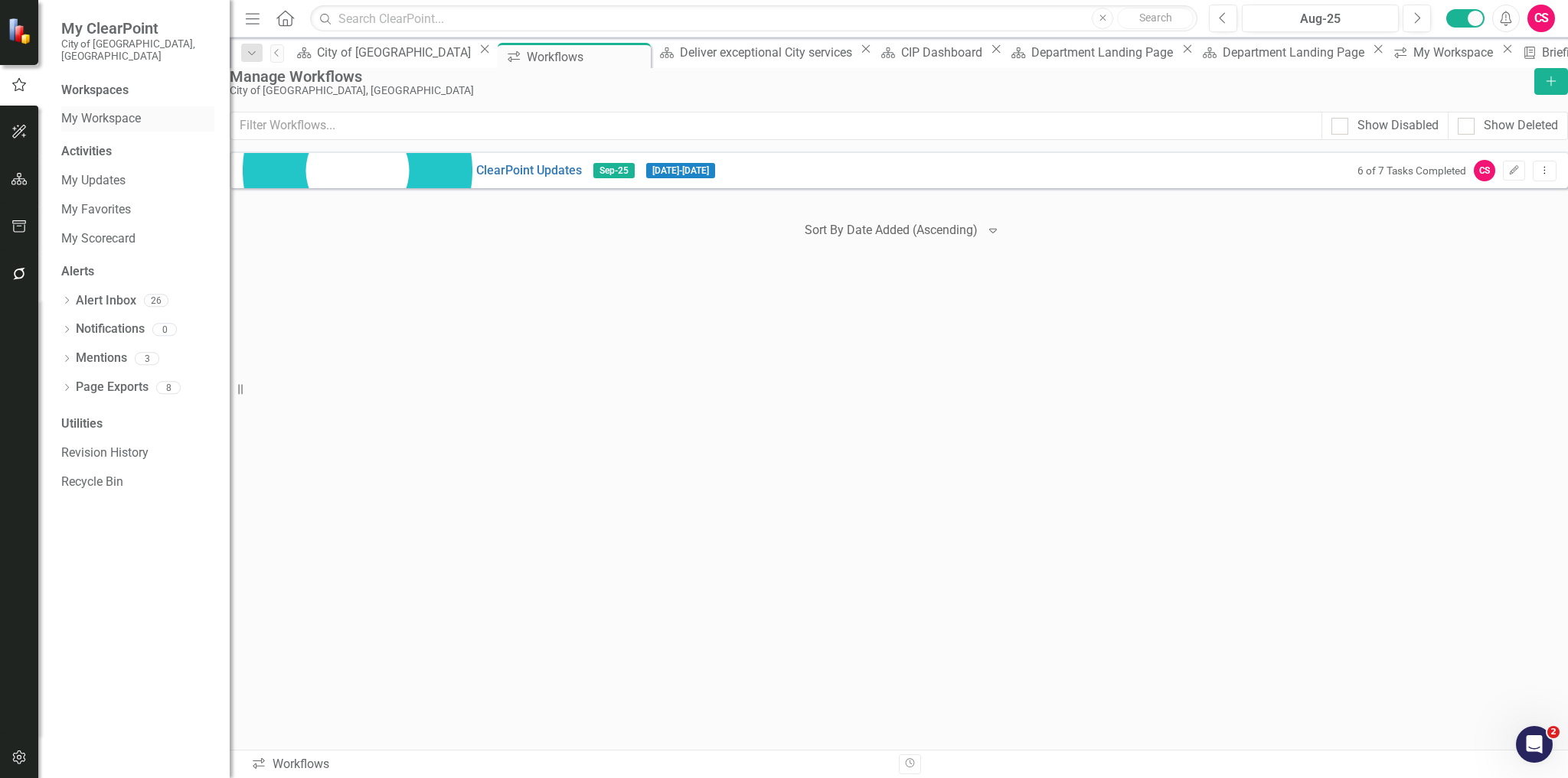
click at [104, 110] on link "My Workspace" at bounding box center [138, 119] width 153 height 18
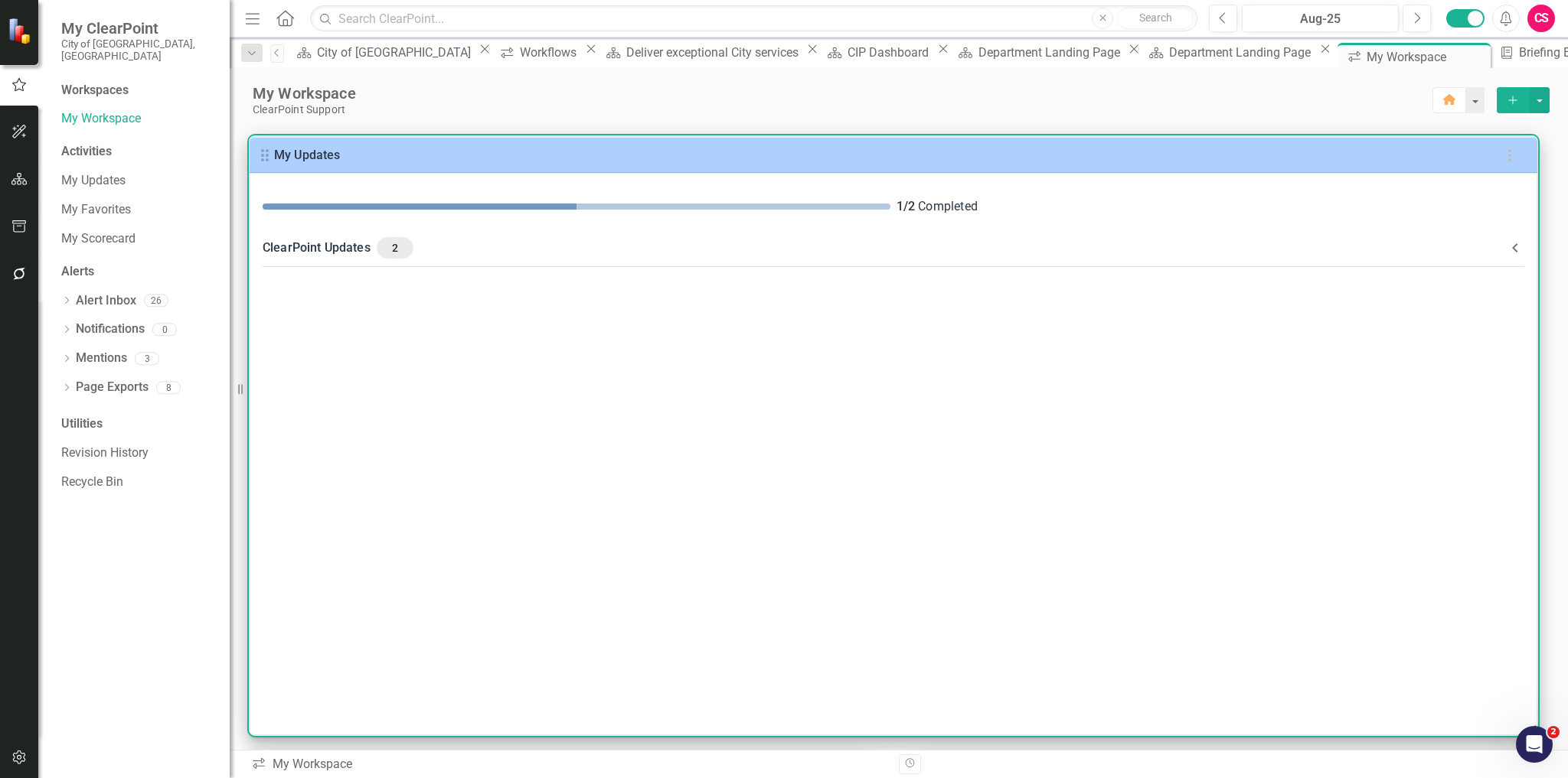
click at [1519, 251] on icon at bounding box center [1515, 248] width 18 height 18
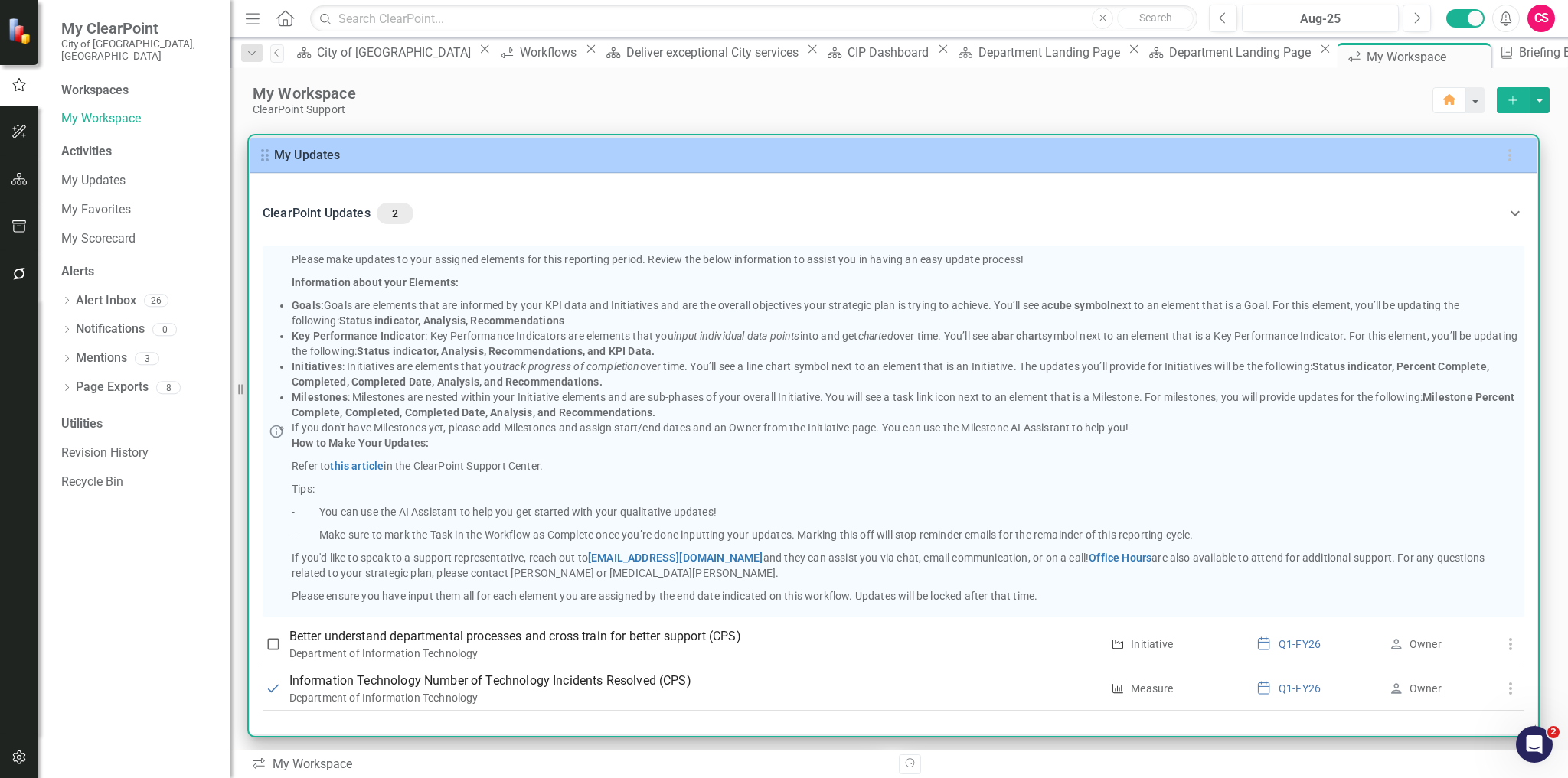
scroll to position [1, 0]
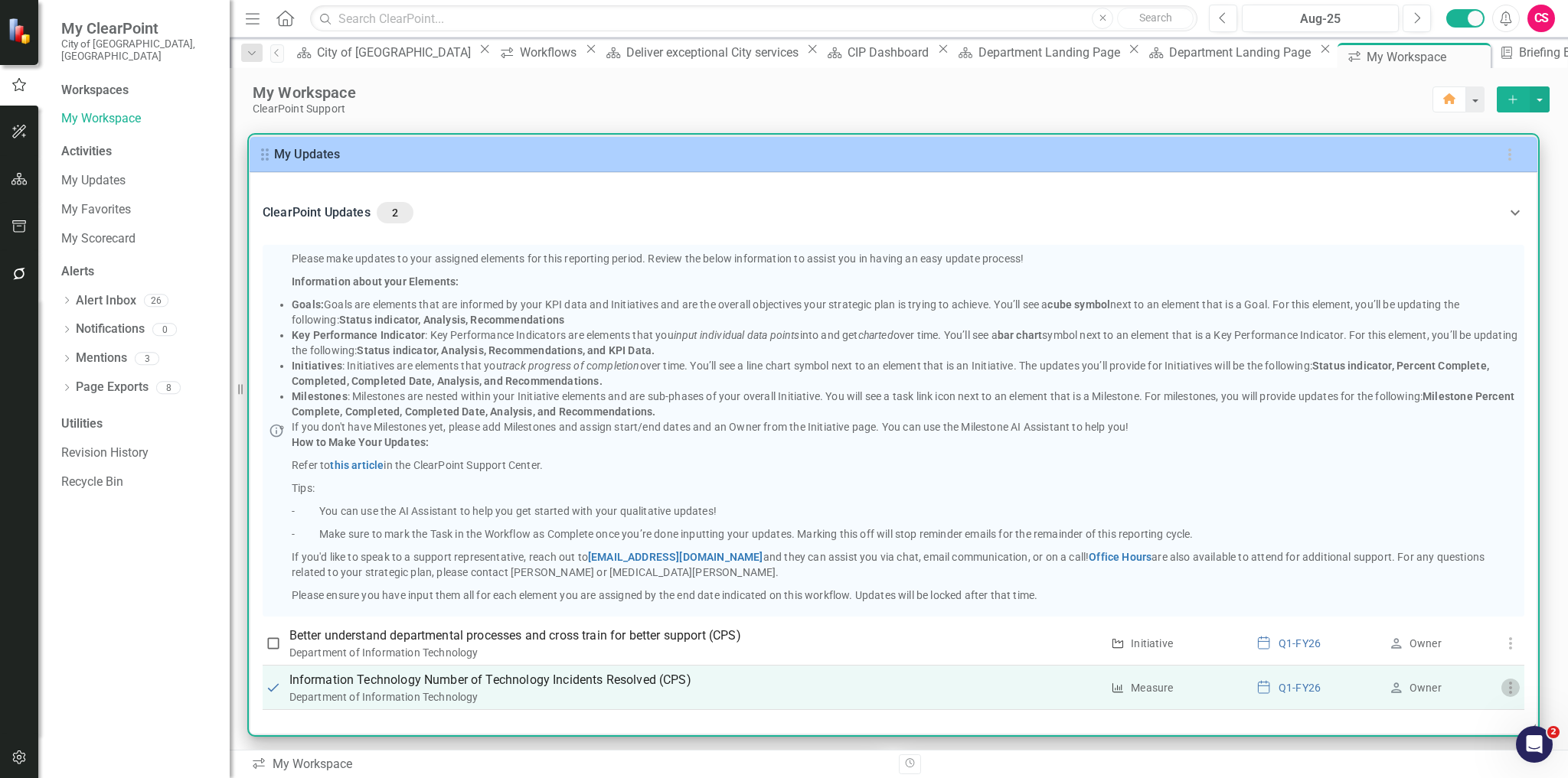
click at [1508, 685] on use "button" at bounding box center [1510, 688] width 3 height 12
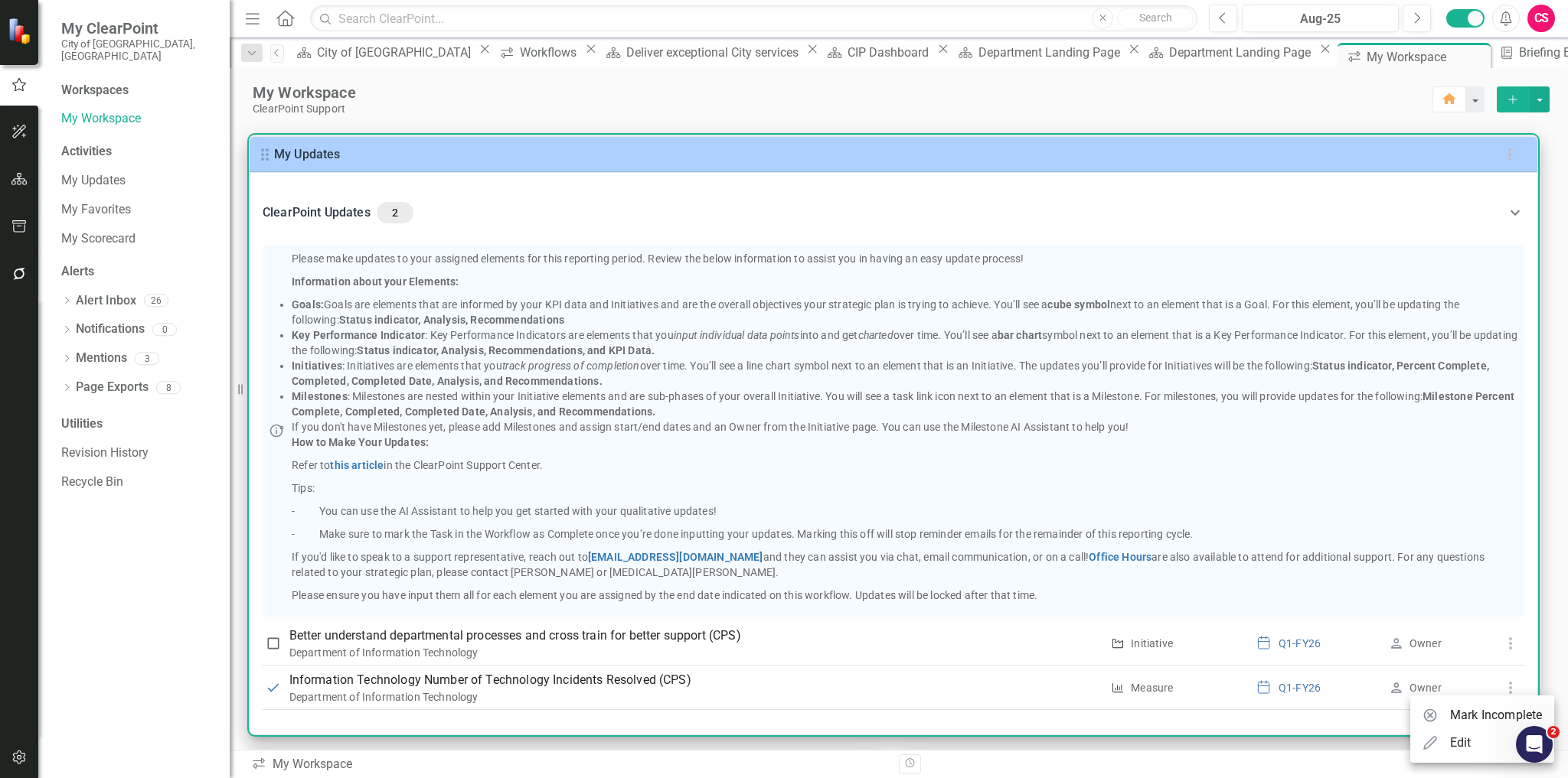
click at [1472, 743] on li "Edit" at bounding box center [1482, 743] width 144 height 28
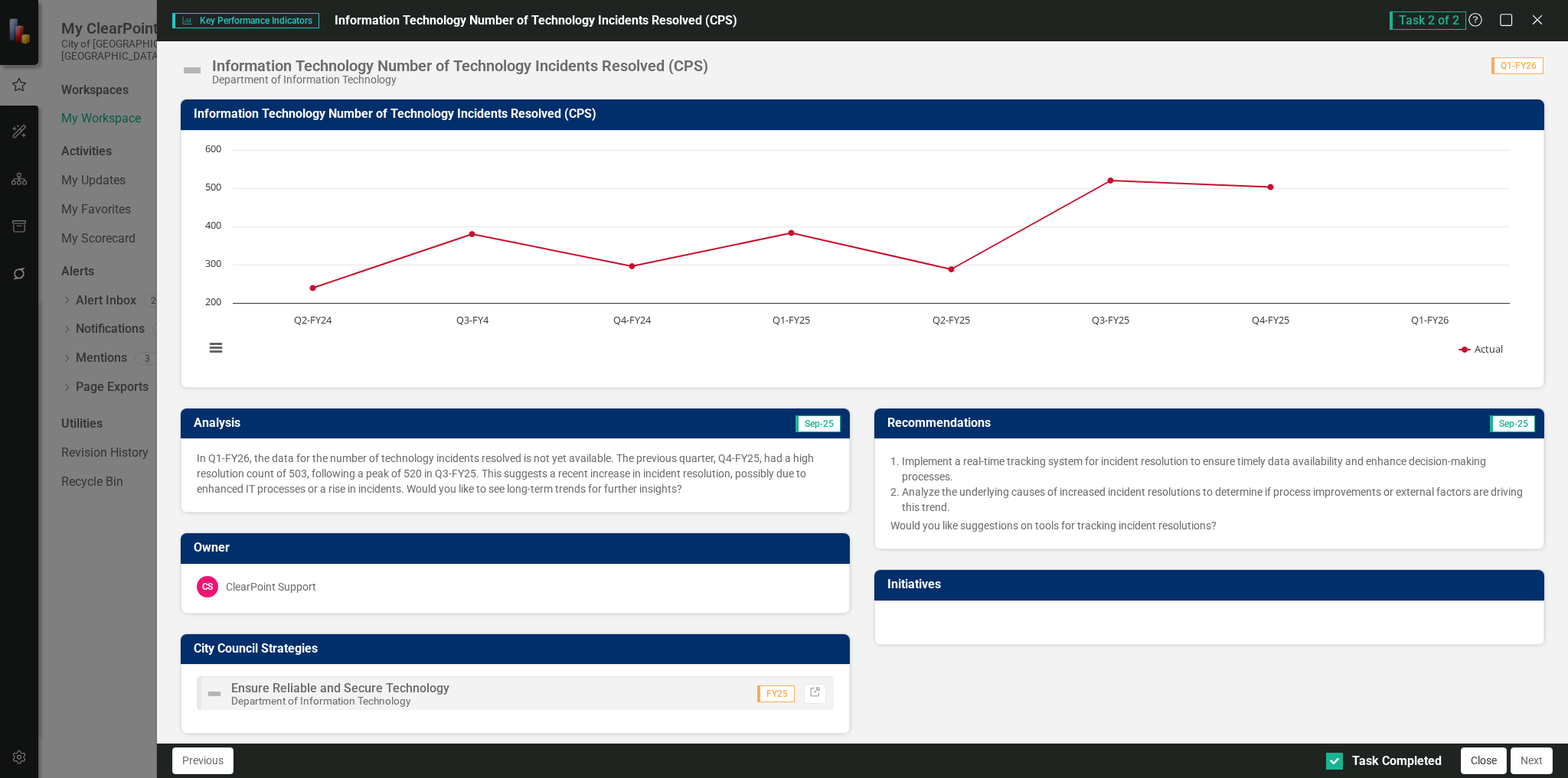
click at [1489, 766] on button "Close" at bounding box center [1484, 760] width 46 height 27
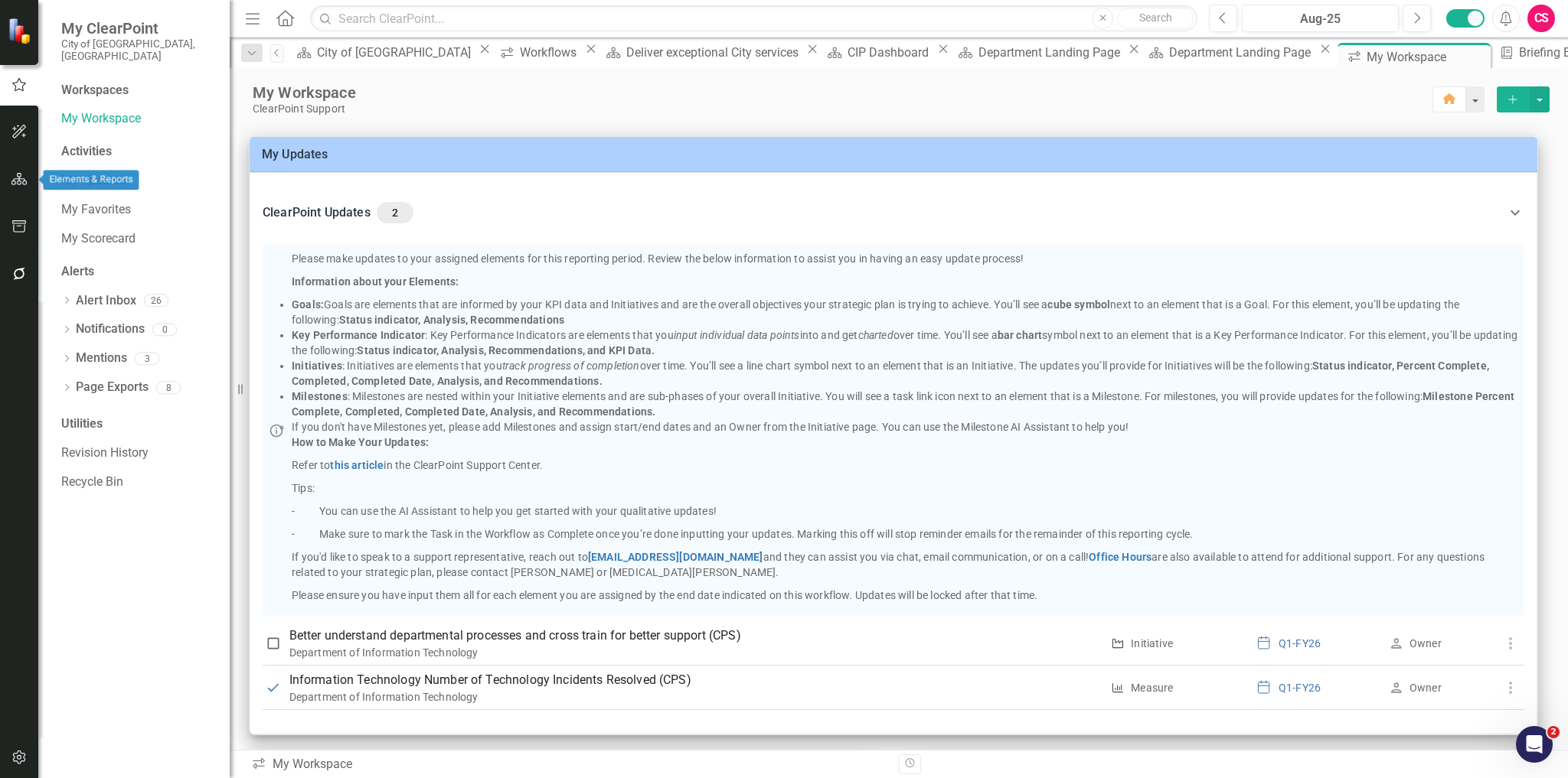
click at [22, 181] on icon "button" at bounding box center [19, 179] width 16 height 12
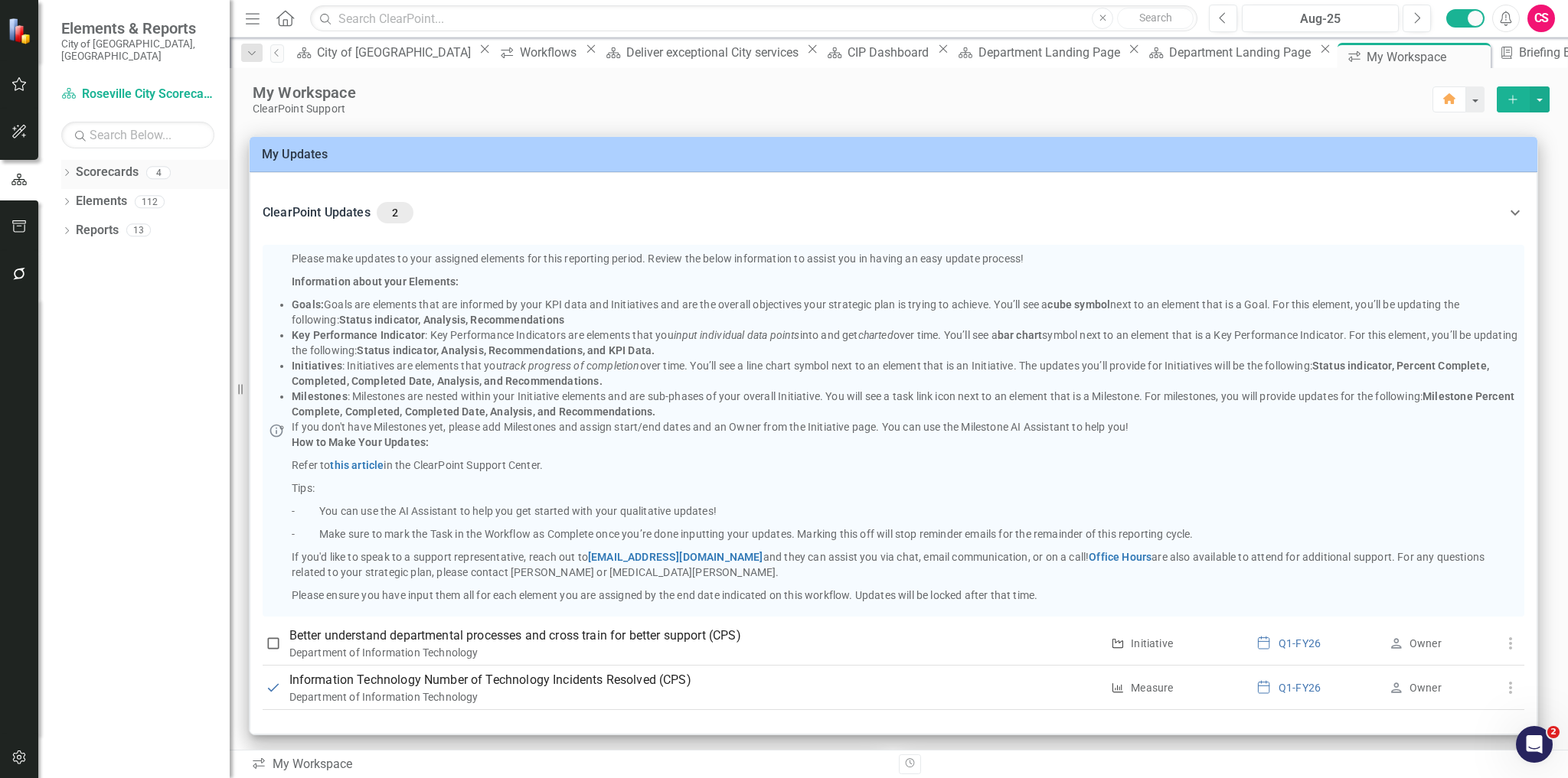
click at [62, 170] on icon "Dropdown" at bounding box center [67, 174] width 11 height 8
click at [121, 193] on link "Roseville City Scorecard" at bounding box center [157, 201] width 146 height 18
